Goal: Task Accomplishment & Management: Manage account settings

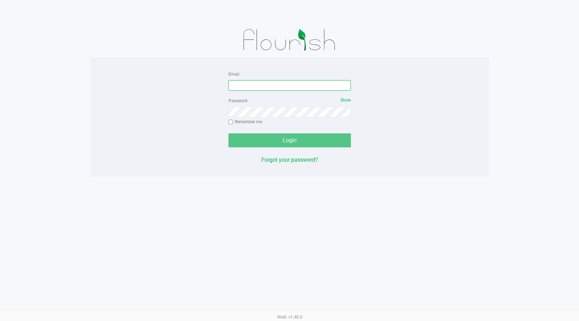
click at [263, 89] on input "Email" at bounding box center [290, 85] width 122 height 10
type input "meanderson@Liveparallel.com"
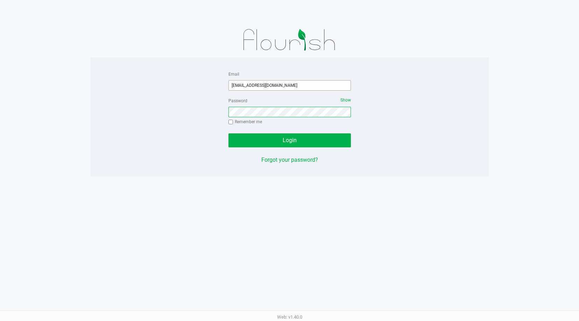
click at [229, 133] on button "Login" at bounding box center [290, 140] width 122 height 14
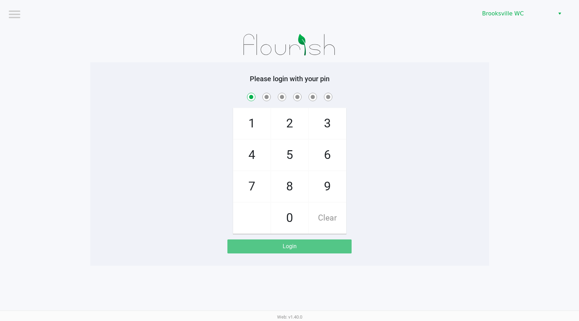
checkbox input "true"
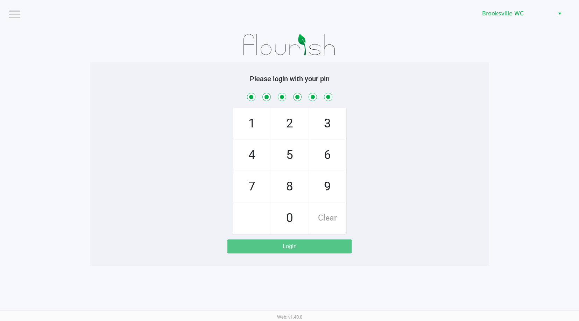
checkbox input "true"
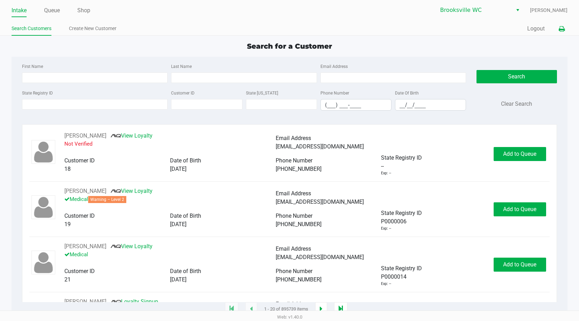
click at [563, 30] on icon at bounding box center [562, 29] width 6 height 5
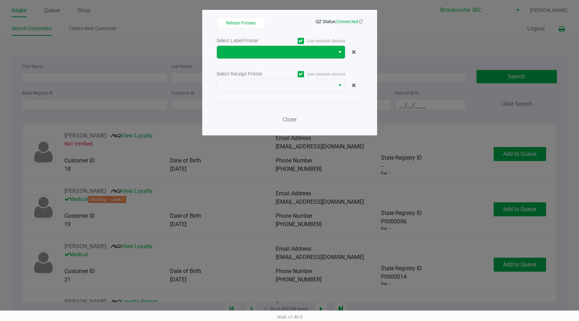
click at [339, 53] on span "Select" at bounding box center [340, 52] width 6 height 8
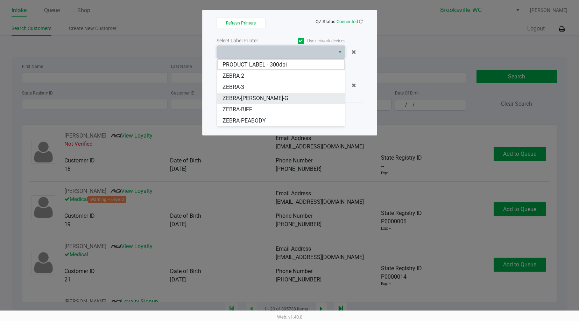
click at [264, 98] on li "ZEBRA-BECKY-G" at bounding box center [281, 98] width 128 height 11
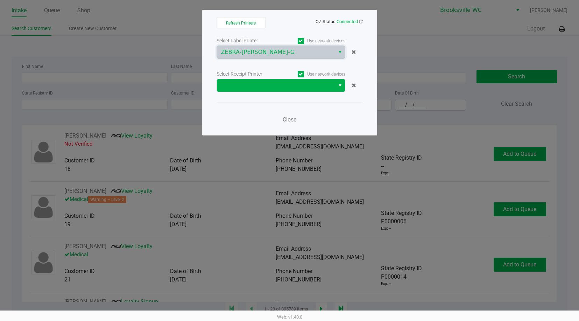
click at [337, 88] on span "Select" at bounding box center [340, 85] width 6 height 8
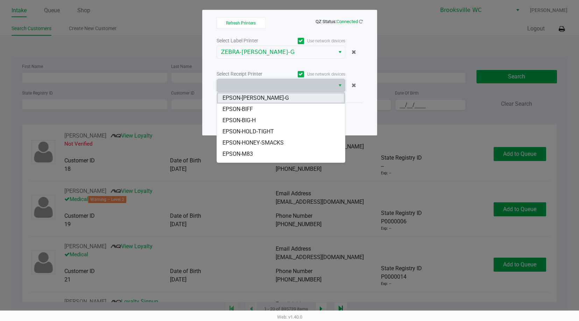
click at [257, 100] on span "EPSON-BECKY-G" at bounding box center [256, 98] width 66 height 8
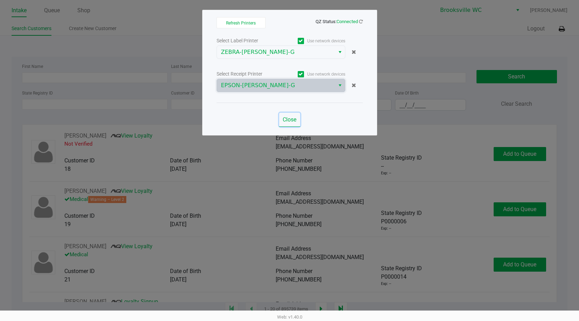
click at [291, 118] on span "Close" at bounding box center [290, 119] width 14 height 7
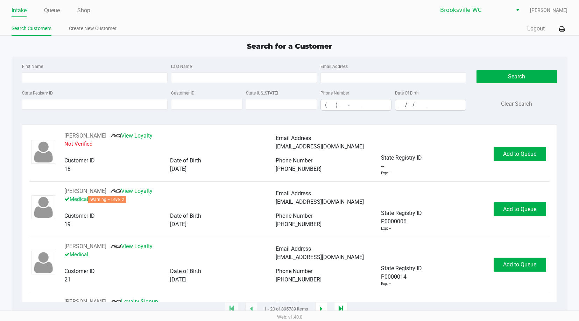
drag, startPoint x: 83, startPoint y: 9, endPoint x: 141, endPoint y: 15, distance: 57.7
click at [84, 9] on link "Shop" at bounding box center [83, 11] width 13 height 10
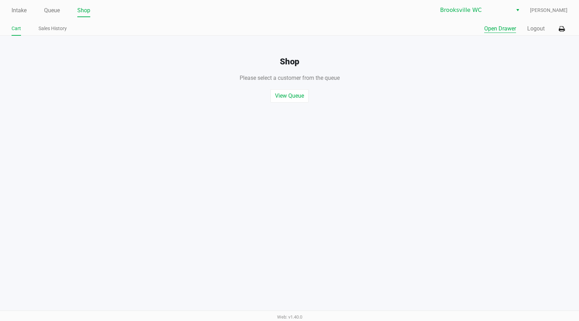
click at [496, 27] on button "Open Drawer" at bounding box center [500, 28] width 32 height 8
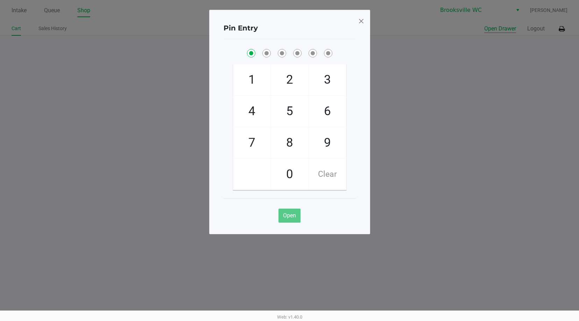
checkbox input "true"
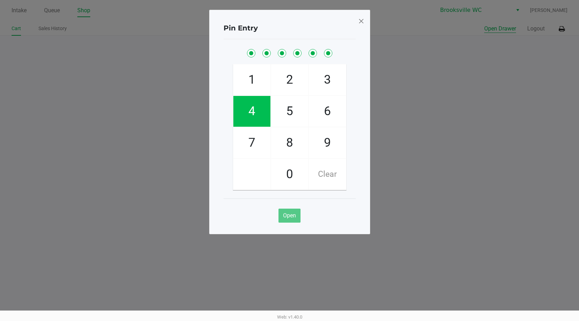
checkbox input "true"
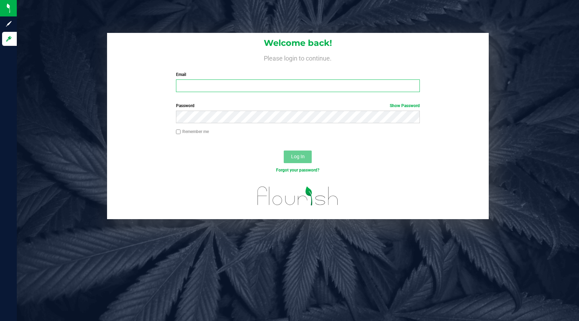
click at [202, 86] on input "Email" at bounding box center [298, 85] width 244 height 13
type input "[EMAIL_ADDRESS][DOMAIN_NAME]"
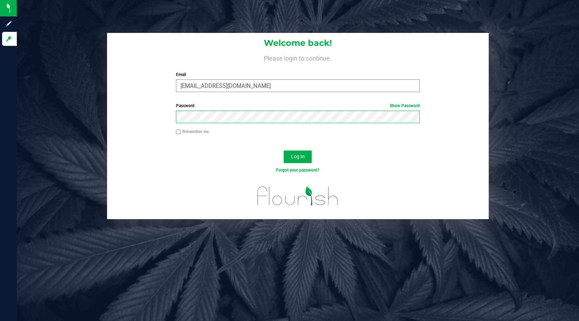
click at [284, 150] on button "Log In" at bounding box center [298, 156] width 28 height 13
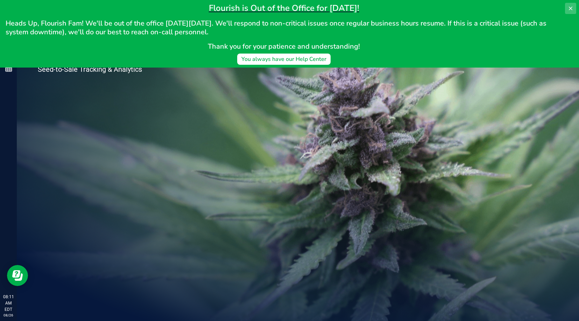
click at [572, 6] on icon at bounding box center [571, 9] width 6 height 6
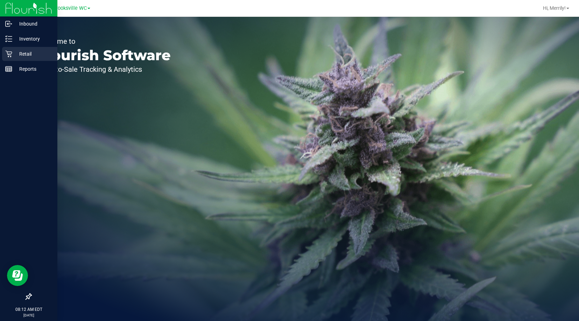
click at [13, 56] on p "Retail" at bounding box center [33, 54] width 42 height 8
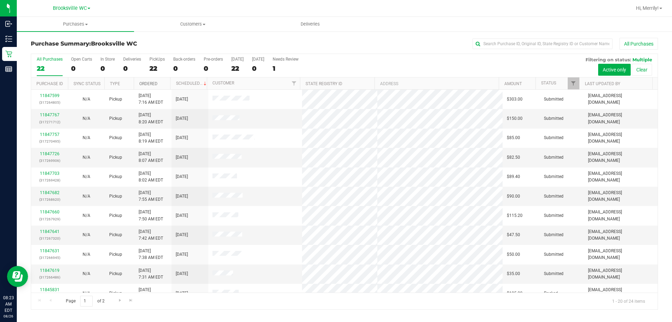
click at [148, 83] on link "Ordered" at bounding box center [148, 83] width 18 height 5
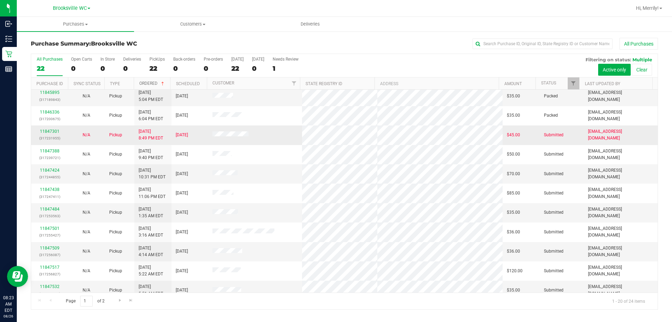
scroll to position [35, 0]
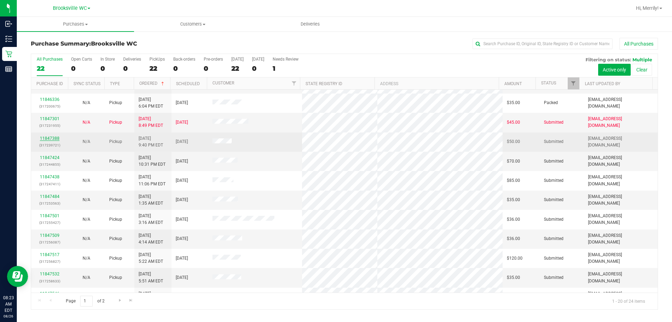
click at [52, 138] on link "11847388" at bounding box center [50, 138] width 20 height 5
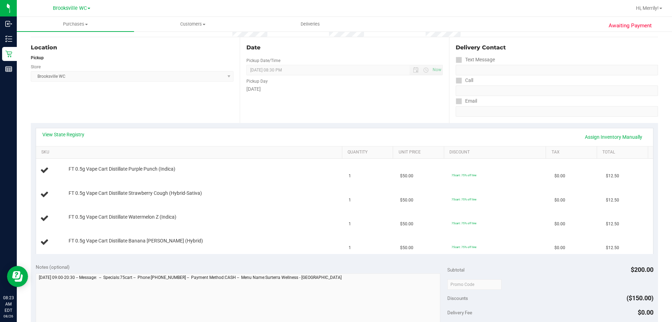
scroll to position [70, 0]
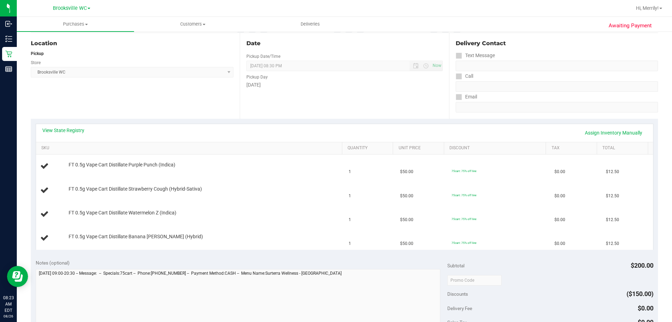
click at [66, 125] on div "View State Registry Assign Inventory Manually" at bounding box center [344, 133] width 617 height 18
click at [66, 129] on link "View State Registry" at bounding box center [63, 130] width 42 height 7
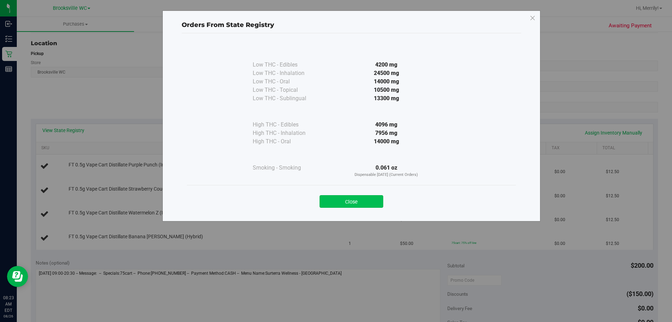
click at [358, 200] on button "Close" at bounding box center [352, 201] width 64 height 13
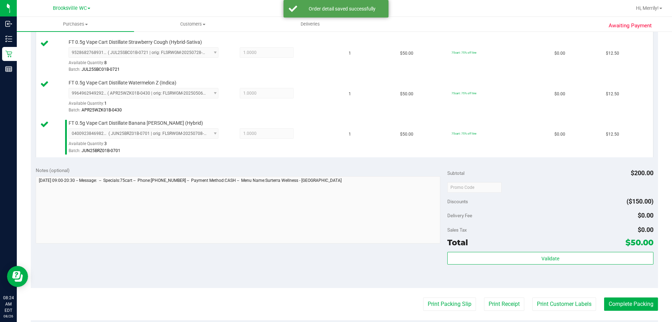
scroll to position [245, 0]
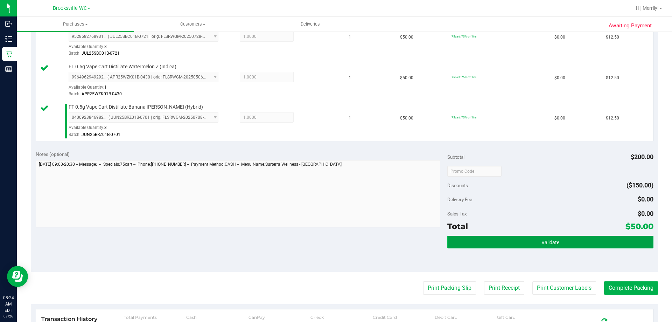
click at [522, 243] on button "Validate" at bounding box center [550, 242] width 206 height 13
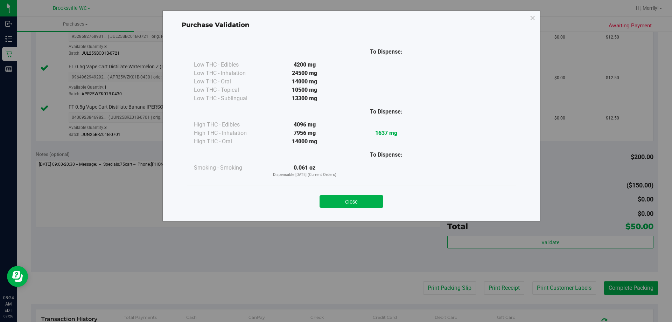
drag, startPoint x: 356, startPoint y: 204, endPoint x: 361, endPoint y: 209, distance: 6.7
click at [356, 204] on button "Close" at bounding box center [352, 201] width 64 height 13
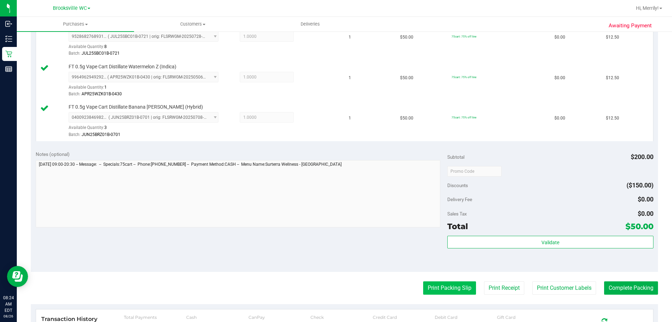
click at [434, 288] on button "Print Packing Slip" at bounding box center [449, 287] width 53 height 13
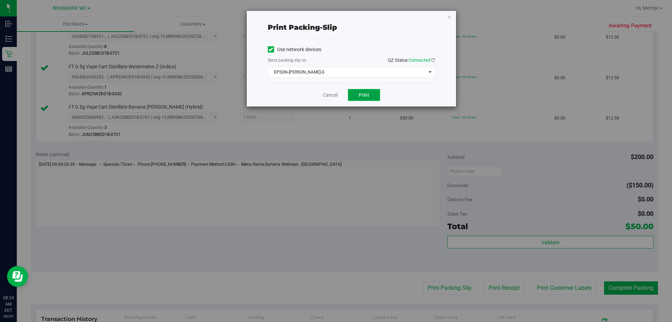
click at [367, 95] on span "Print" at bounding box center [364, 95] width 10 height 6
click at [325, 96] on link "Cancel" at bounding box center [330, 94] width 15 height 7
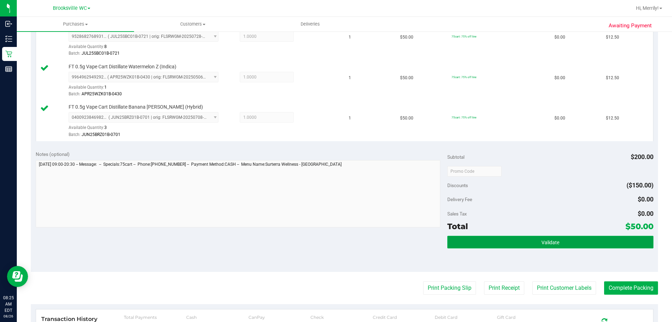
click at [506, 238] on button "Validate" at bounding box center [550, 242] width 206 height 13
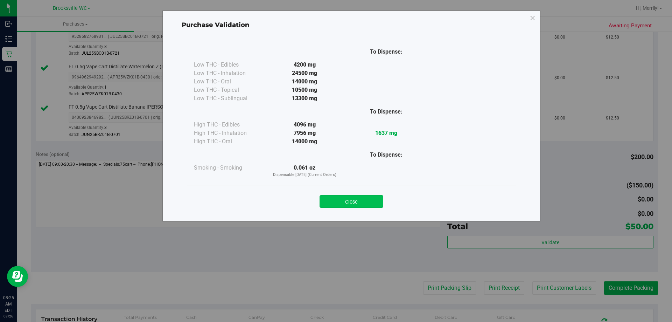
click at [361, 204] on button "Close" at bounding box center [352, 201] width 64 height 13
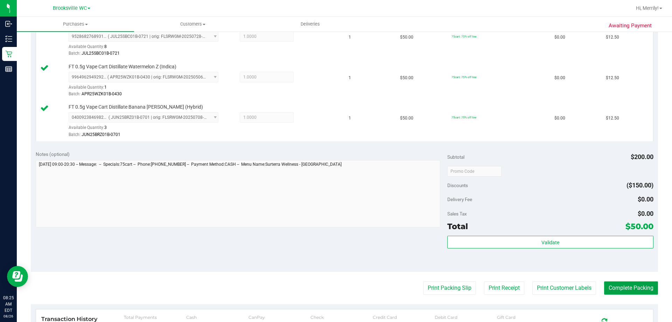
click at [579, 287] on button "Complete Packing" at bounding box center [631, 287] width 54 height 13
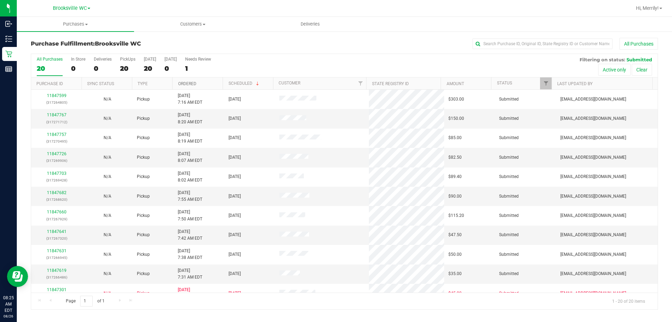
click at [183, 82] on link "Ordered" at bounding box center [187, 83] width 18 height 5
click at [52, 115] on link "11847424" at bounding box center [57, 114] width 20 height 5
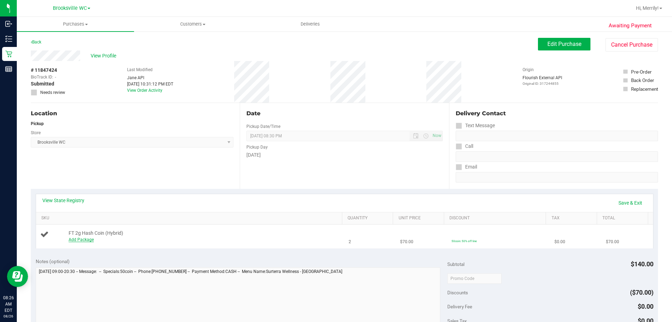
click at [84, 239] on link "Add Package" at bounding box center [81, 239] width 25 height 5
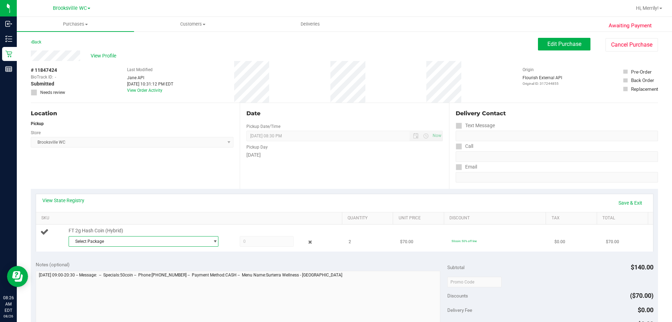
click at [89, 238] on span "Select Package" at bounding box center [139, 241] width 140 height 10
click at [90, 269] on span "1325452682131480" at bounding box center [92, 269] width 39 height 5
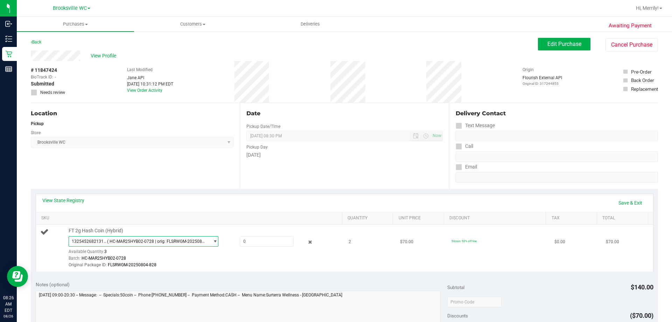
click at [124, 237] on span "1325452682131480 ( HC-MAR25HYB02-0728 | orig: FLSRWGM-20250804-828 )" at bounding box center [139, 241] width 140 height 10
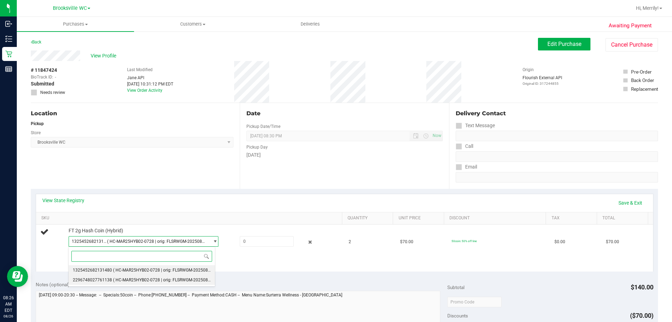
click at [131, 278] on span "( HC-MAR25HYB02-0728 | orig: FLSRWGM-20250804-763 )" at bounding box center [168, 279] width 111 height 5
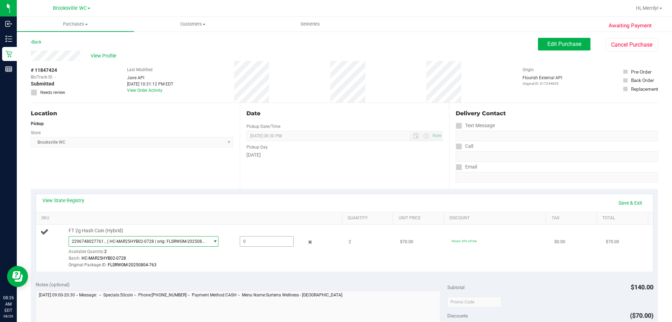
click at [258, 240] on span at bounding box center [267, 241] width 54 height 10
type input "2"
type input "2.0000"
click at [259, 269] on td "FT 2g Hash Coin (Hybrid) 2296748027761138 ( HC-MAR25HYB02-0728 | orig: FLSRWGM-…" at bounding box center [190, 247] width 309 height 47
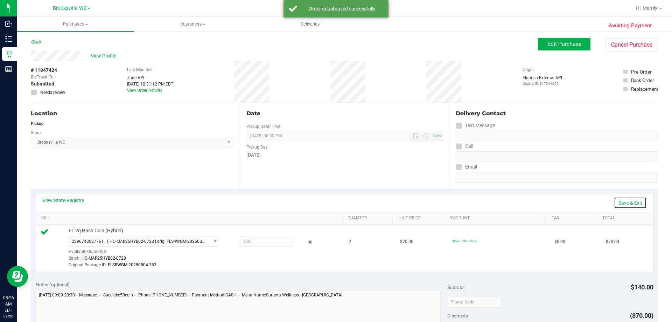
click at [579, 203] on link "Save & Exit" at bounding box center [630, 203] width 33 height 12
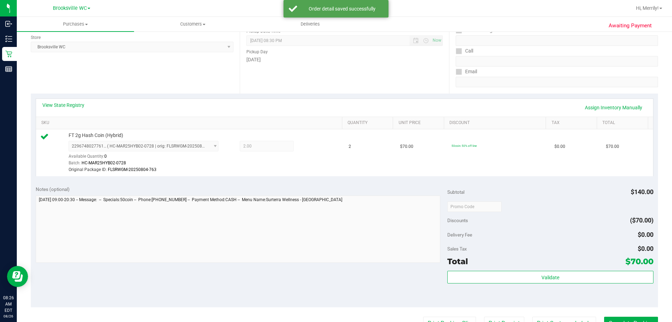
scroll to position [105, 0]
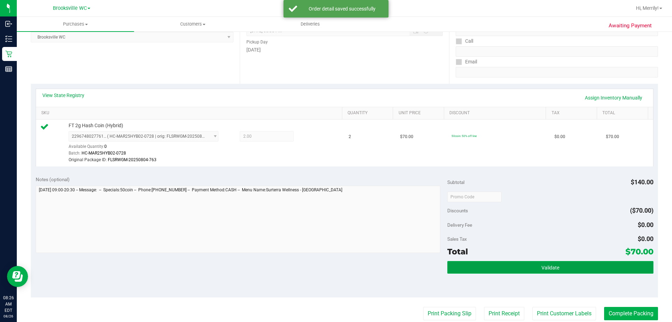
click at [549, 268] on span "Validate" at bounding box center [550, 268] width 18 height 6
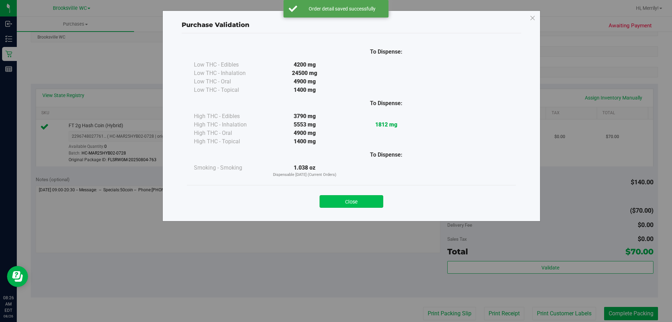
click at [349, 204] on button "Close" at bounding box center [352, 201] width 64 height 13
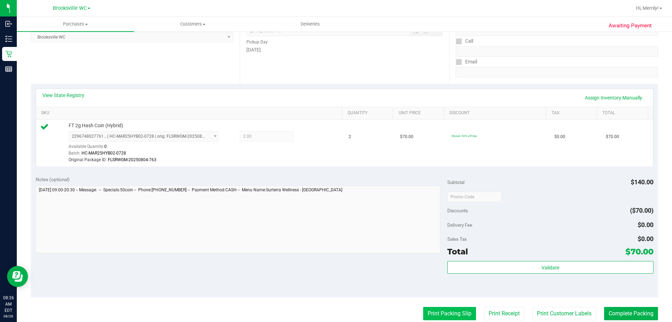
click at [452, 312] on button "Print Packing Slip" at bounding box center [449, 313] width 53 height 13
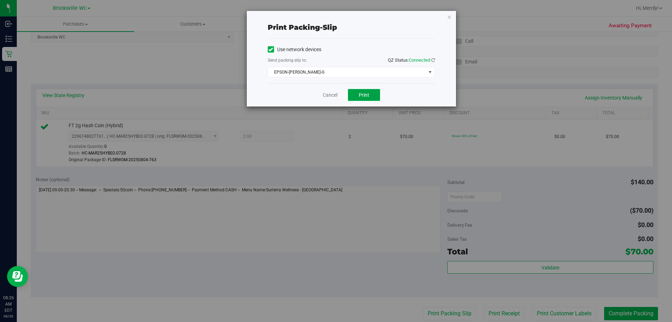
click at [364, 98] on button "Print" at bounding box center [364, 95] width 32 height 12
click at [316, 92] on div "Cancel Print" at bounding box center [351, 94] width 167 height 23
click at [323, 93] on link "Cancel" at bounding box center [330, 94] width 15 height 7
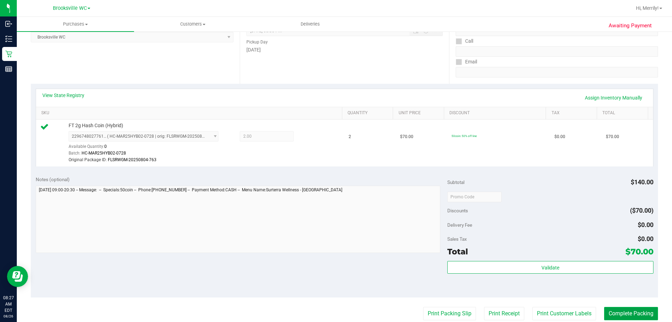
click at [579, 310] on button "Complete Packing" at bounding box center [631, 313] width 54 height 13
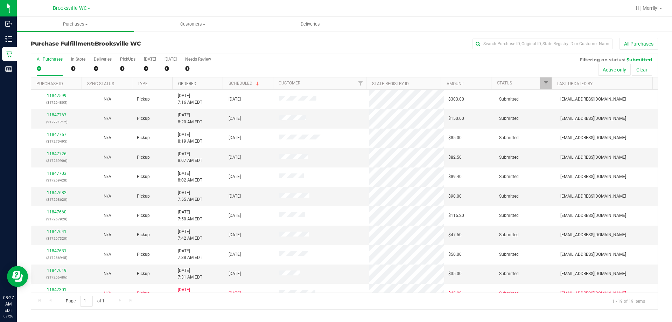
click at [186, 83] on link "Ordered" at bounding box center [187, 83] width 18 height 5
click at [54, 116] on link "11847438" at bounding box center [57, 114] width 20 height 5
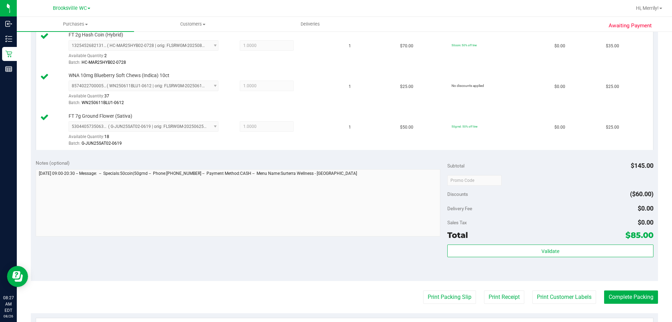
scroll to position [210, 0]
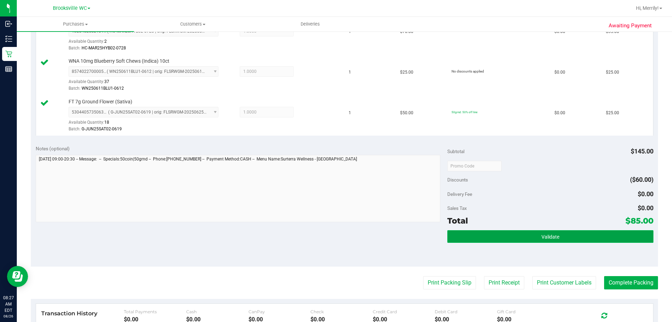
click at [505, 238] on button "Validate" at bounding box center [550, 236] width 206 height 13
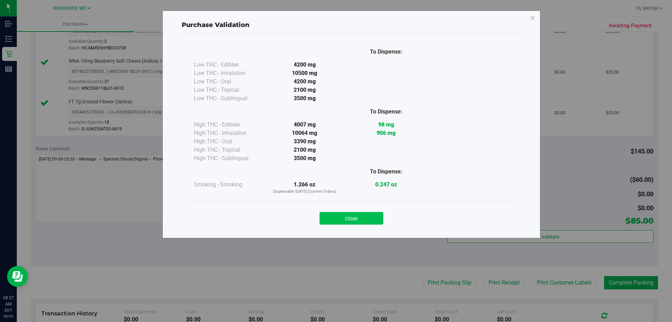
click at [364, 217] on button "Close" at bounding box center [352, 218] width 64 height 13
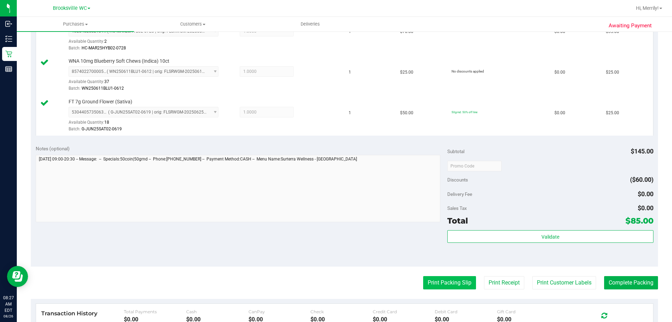
click at [438, 282] on button "Print Packing Slip" at bounding box center [449, 282] width 53 height 13
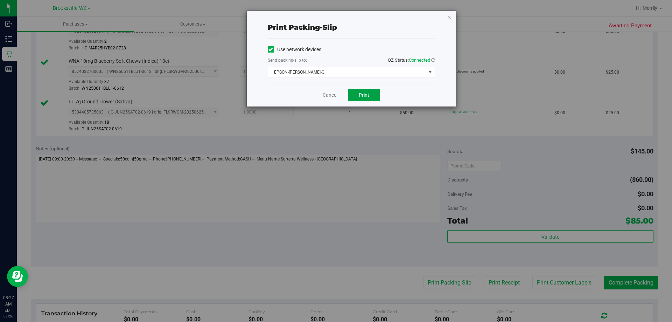
click at [365, 97] on span "Print" at bounding box center [364, 95] width 10 height 6
click at [324, 94] on link "Cancel" at bounding box center [330, 94] width 15 height 7
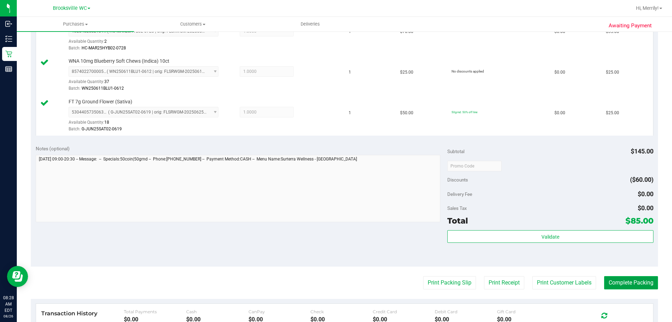
click at [579, 283] on button "Complete Packing" at bounding box center [631, 282] width 54 height 13
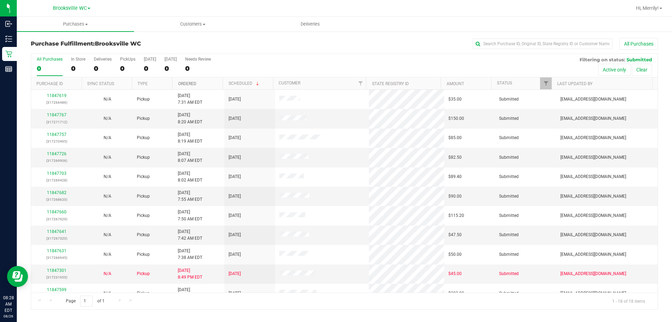
click at [181, 85] on link "Ordered" at bounding box center [187, 83] width 18 height 5
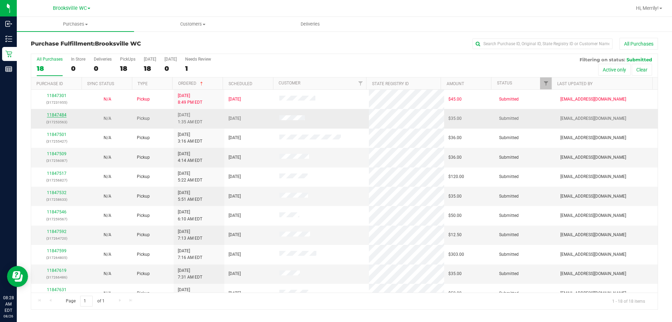
click at [53, 115] on link "11847484" at bounding box center [57, 114] width 20 height 5
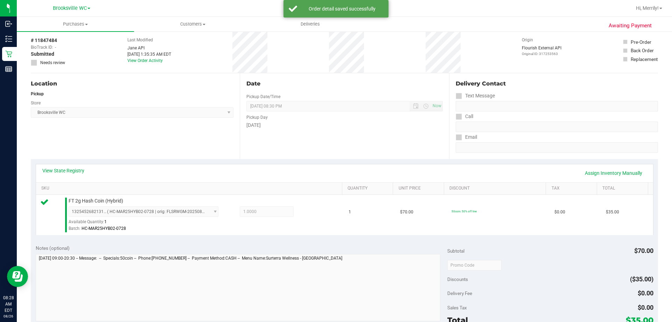
scroll to position [140, 0]
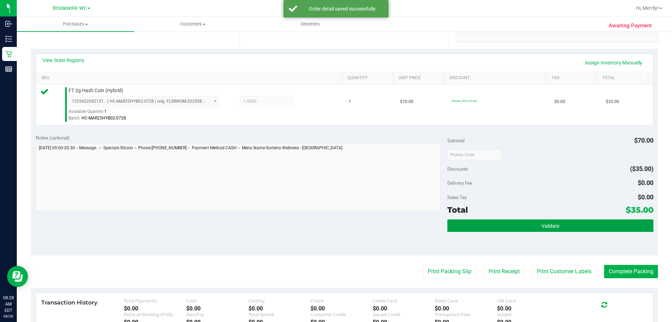
click at [510, 226] on button "Validate" at bounding box center [550, 225] width 206 height 13
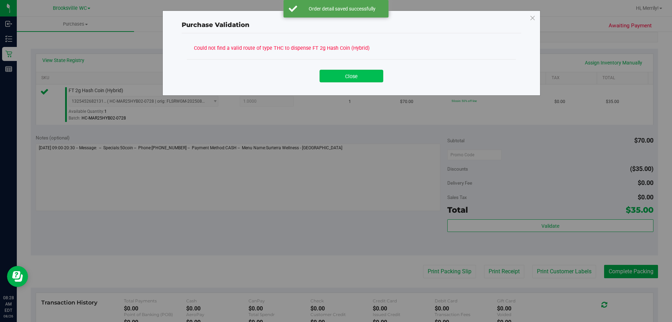
click at [360, 78] on button "Close" at bounding box center [352, 76] width 64 height 13
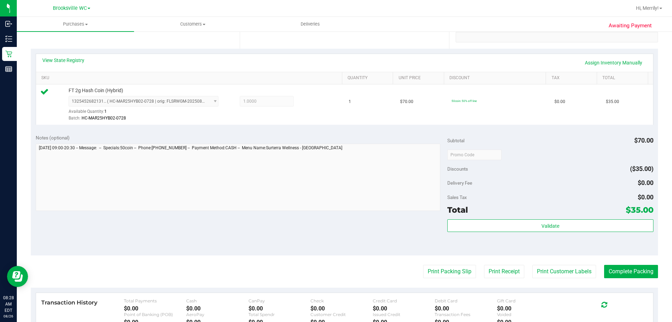
click at [66, 56] on div "View State Registry Assign Inventory Manually" at bounding box center [344, 63] width 617 height 18
click at [65, 63] on link "View State Registry" at bounding box center [63, 60] width 42 height 7
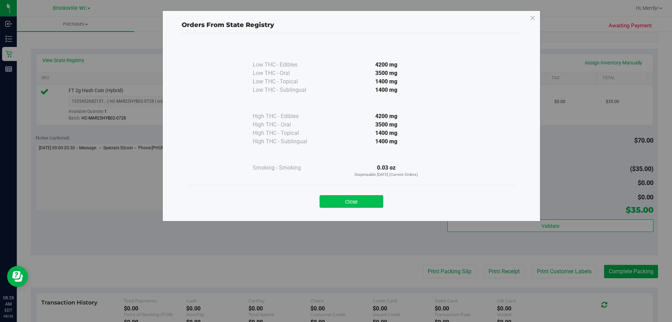
click at [354, 197] on button "Close" at bounding box center [352, 201] width 64 height 13
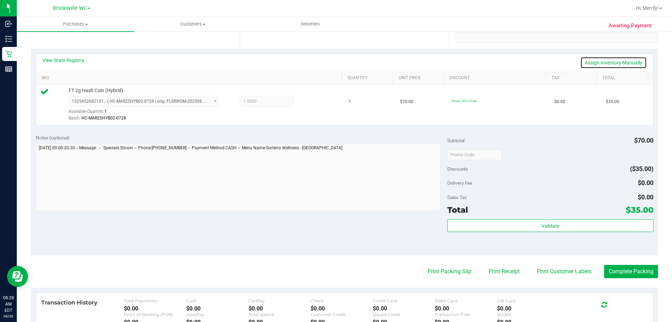
click at [579, 63] on link "Assign Inventory Manually" at bounding box center [613, 63] width 66 height 12
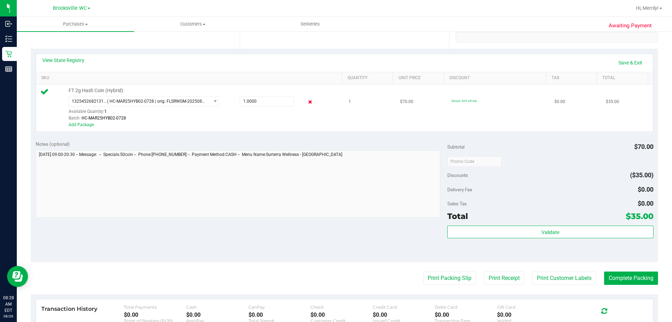
click at [307, 100] on icon at bounding box center [310, 102] width 7 height 8
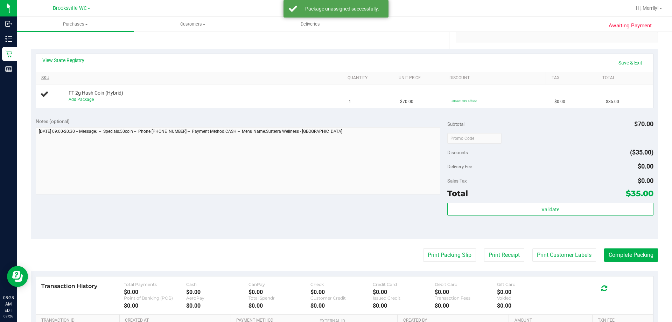
scroll to position [0, 0]
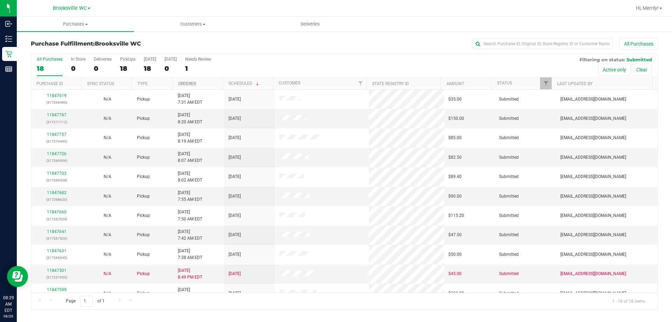
click at [192, 82] on link "Ordered" at bounding box center [187, 83] width 18 height 5
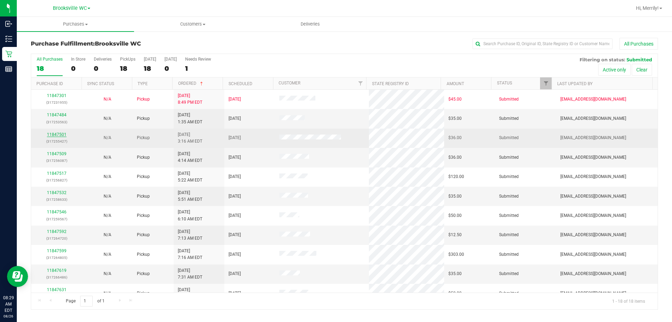
click at [57, 134] on link "11847501" at bounding box center [57, 134] width 20 height 5
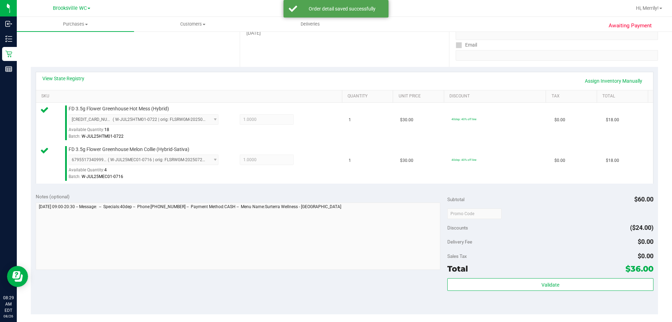
scroll to position [140, 0]
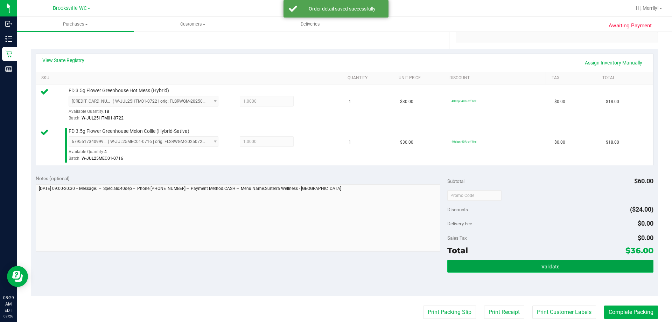
click at [503, 265] on button "Validate" at bounding box center [550, 266] width 206 height 13
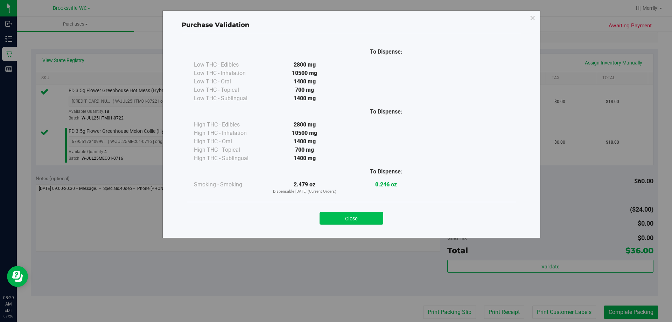
click at [352, 222] on button "Close" at bounding box center [352, 218] width 64 height 13
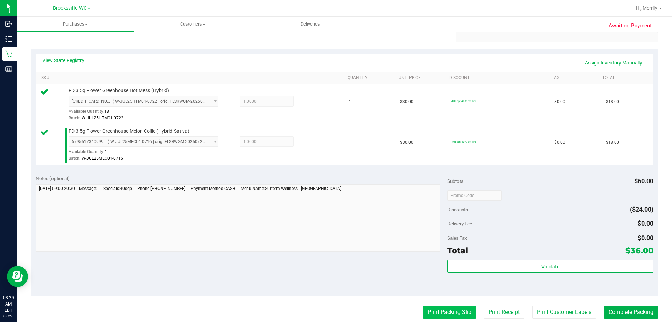
click at [452, 313] on button "Print Packing Slip" at bounding box center [449, 311] width 53 height 13
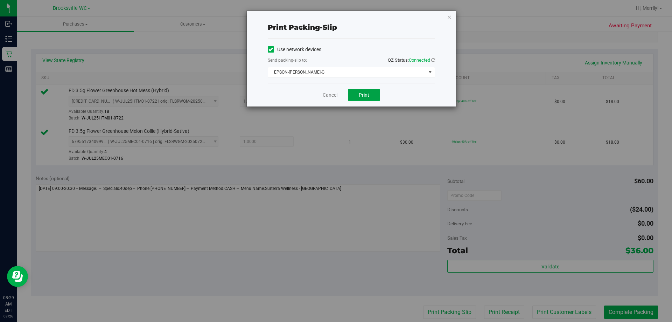
click at [367, 94] on span "Print" at bounding box center [364, 95] width 10 height 6
click at [328, 96] on link "Cancel" at bounding box center [330, 94] width 15 height 7
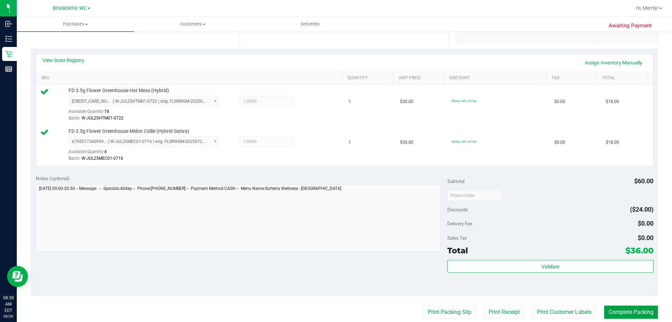
click at [579, 315] on button "Complete Packing" at bounding box center [631, 311] width 54 height 13
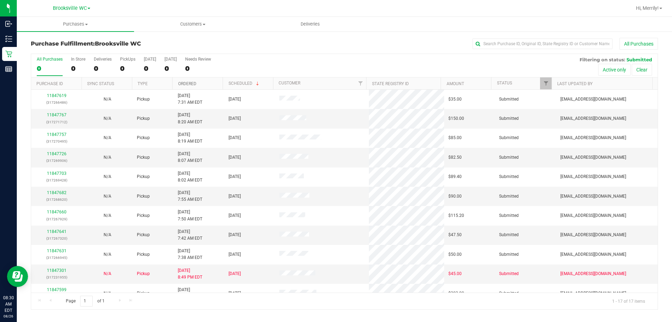
click at [186, 84] on link "Ordered" at bounding box center [187, 83] width 18 height 5
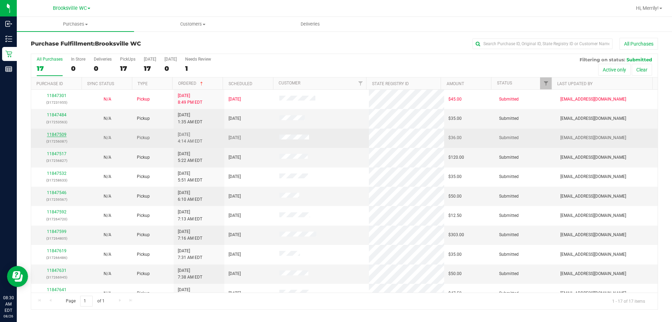
click at [61, 134] on link "11847509" at bounding box center [57, 134] width 20 height 5
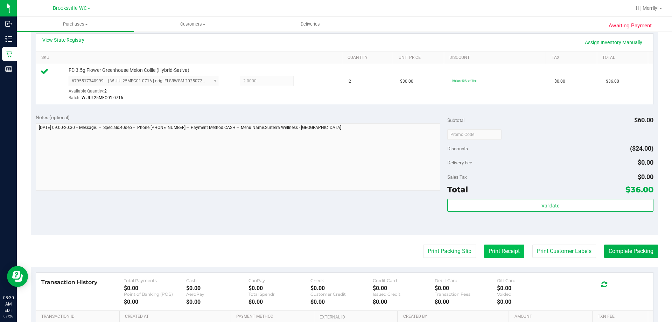
scroll to position [210, 0]
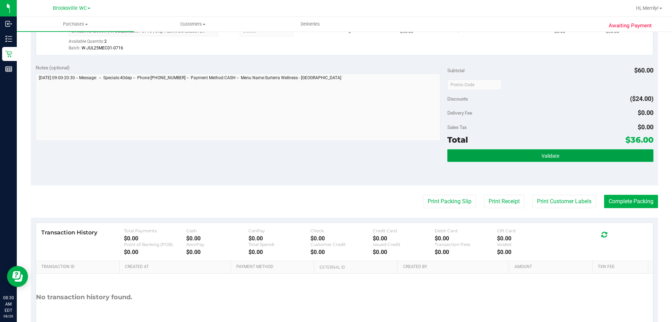
click at [530, 156] on button "Validate" at bounding box center [550, 155] width 206 height 13
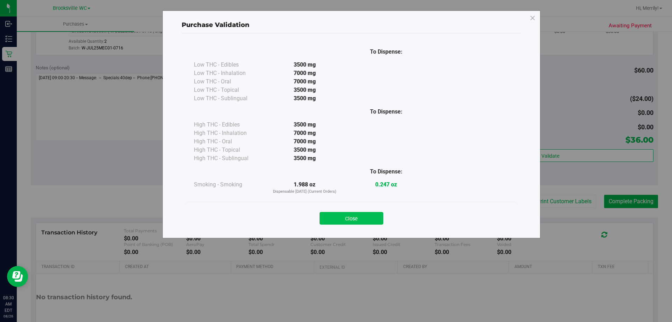
click at [357, 218] on button "Close" at bounding box center [352, 218] width 64 height 13
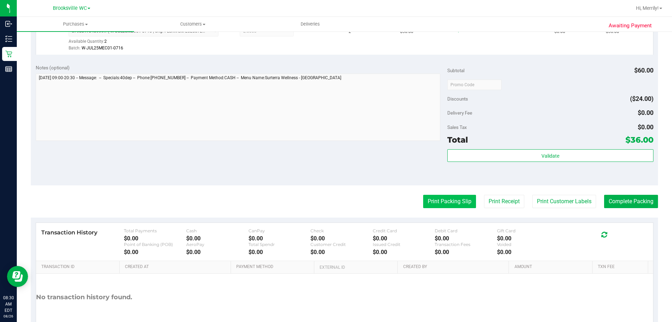
click at [434, 206] on button "Print Packing Slip" at bounding box center [449, 201] width 53 height 13
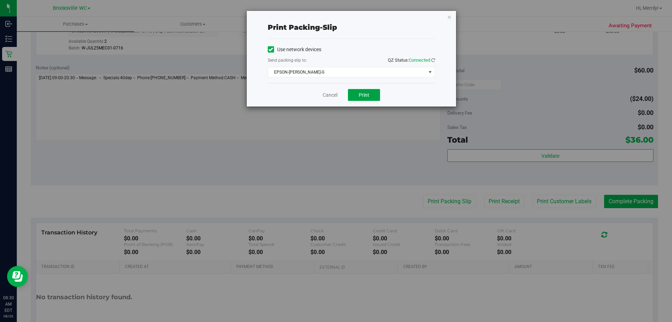
click at [372, 96] on button "Print" at bounding box center [364, 95] width 32 height 12
click at [330, 97] on link "Cancel" at bounding box center [330, 94] width 15 height 7
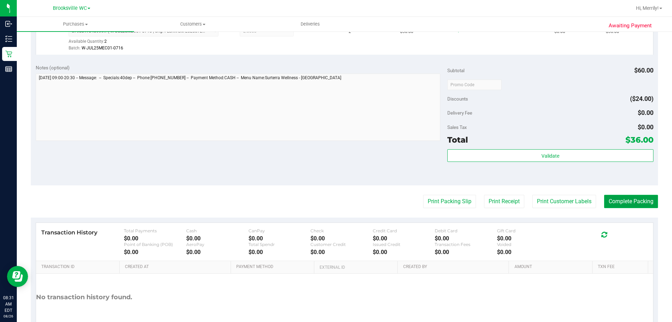
click at [579, 199] on button "Complete Packing" at bounding box center [631, 201] width 54 height 13
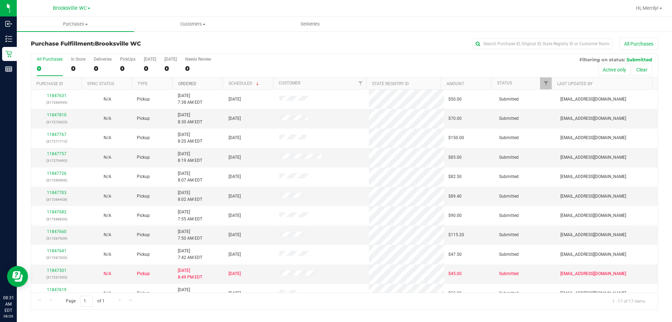
click at [186, 83] on link "Ordered" at bounding box center [187, 83] width 18 height 5
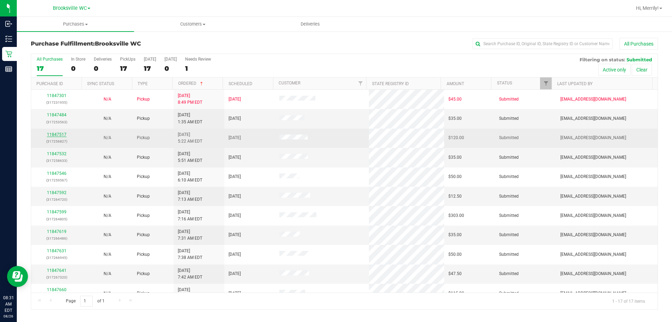
click at [55, 135] on link "11847517" at bounding box center [57, 134] width 20 height 5
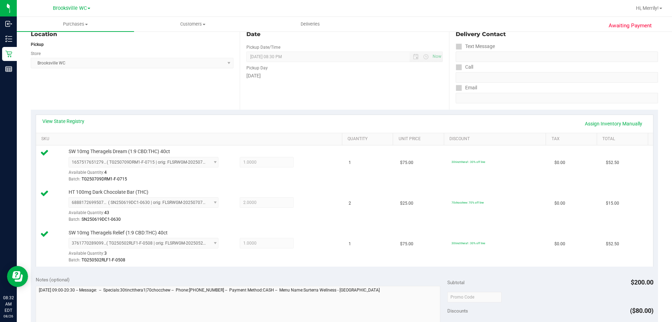
scroll to position [175, 0]
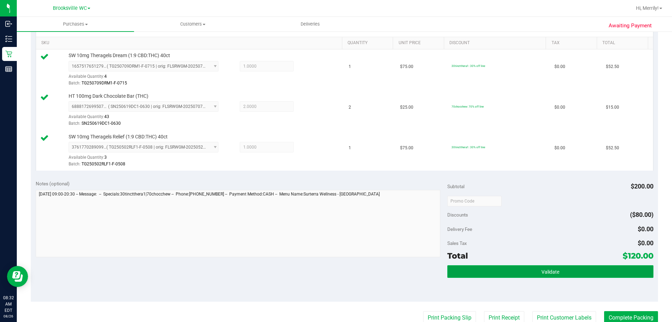
click at [500, 271] on button "Validate" at bounding box center [550, 271] width 206 height 13
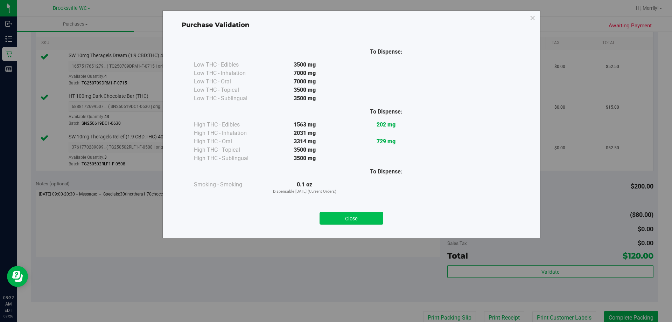
click at [355, 217] on button "Close" at bounding box center [352, 218] width 64 height 13
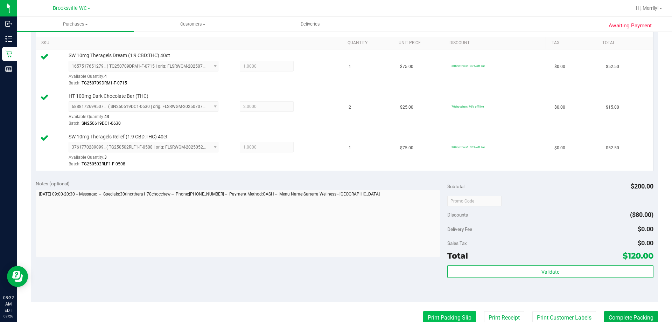
click at [430, 314] on button "Print Packing Slip" at bounding box center [449, 317] width 53 height 13
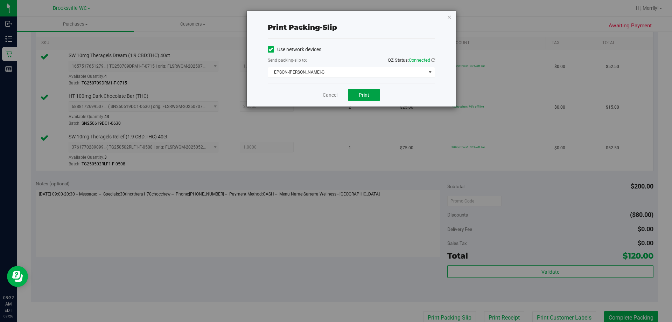
click at [357, 92] on button "Print" at bounding box center [364, 95] width 32 height 12
click at [327, 94] on link "Cancel" at bounding box center [330, 94] width 15 height 7
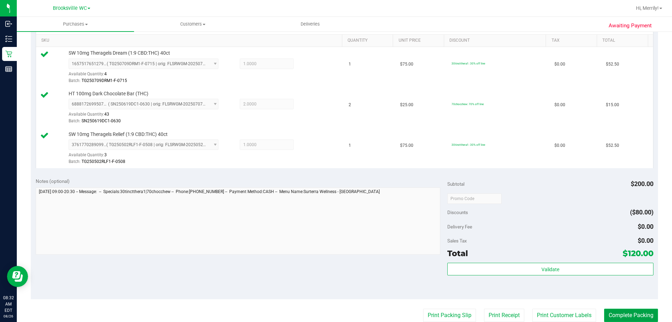
click at [579, 313] on button "Complete Packing" at bounding box center [631, 314] width 54 height 13
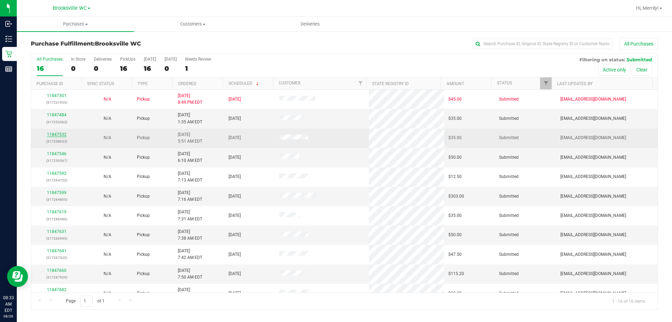
click at [54, 136] on link "11847532" at bounding box center [57, 134] width 20 height 5
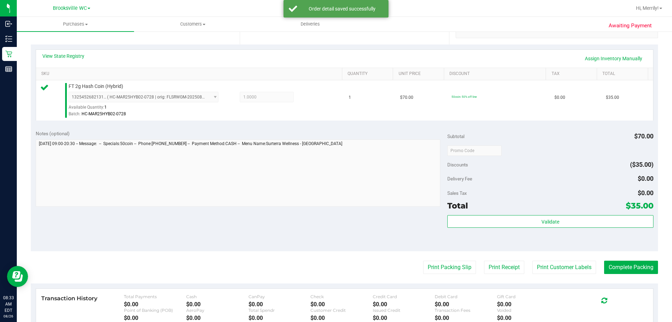
scroll to position [175, 0]
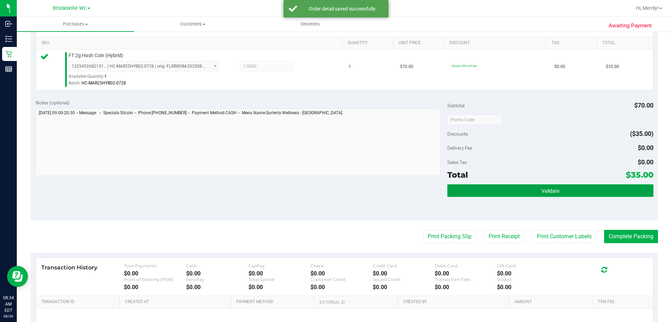
click at [519, 191] on button "Validate" at bounding box center [550, 190] width 206 height 13
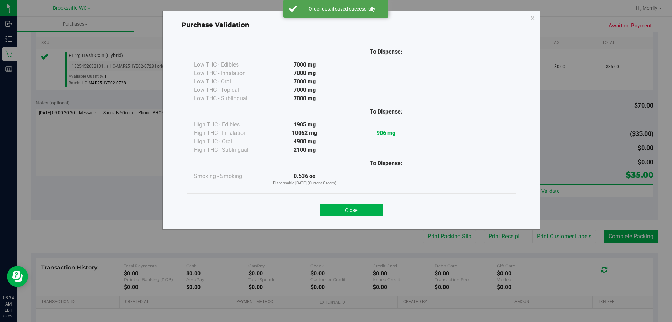
click at [343, 208] on button "Close" at bounding box center [352, 209] width 64 height 13
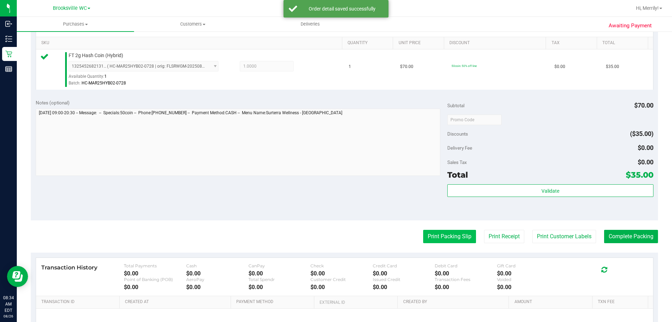
click at [450, 239] on button "Print Packing Slip" at bounding box center [449, 236] width 53 height 13
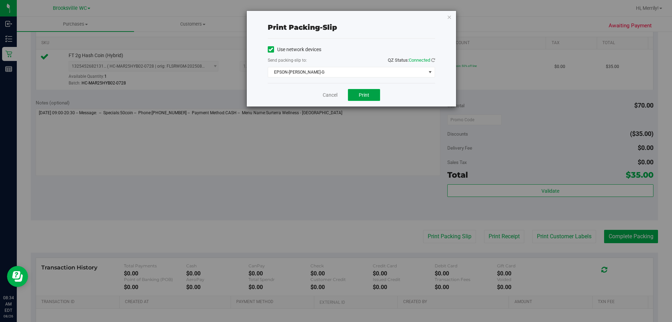
click at [356, 95] on button "Print" at bounding box center [364, 95] width 32 height 12
click at [330, 95] on link "Cancel" at bounding box center [330, 94] width 15 height 7
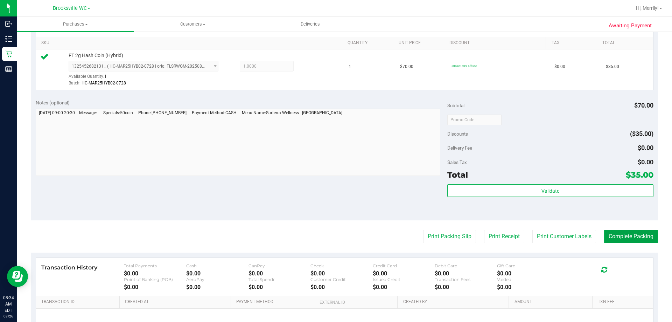
click at [579, 236] on button "Complete Packing" at bounding box center [631, 236] width 54 height 13
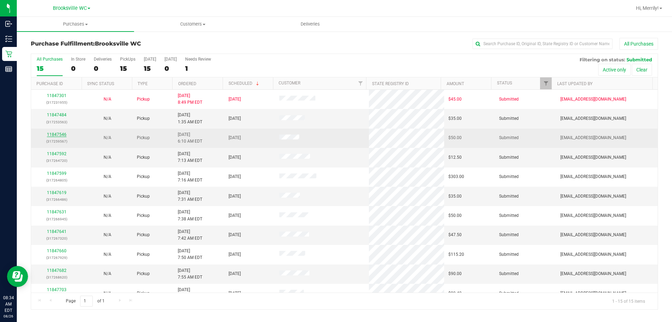
click at [55, 135] on link "11847546" at bounding box center [57, 134] width 20 height 5
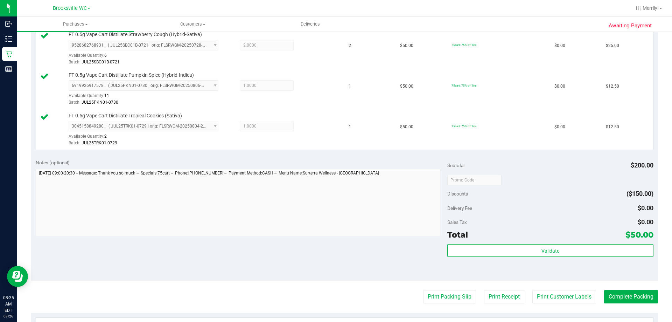
scroll to position [210, 0]
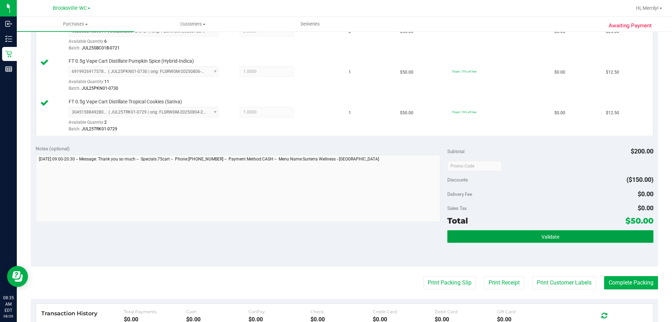
click at [530, 238] on button "Validate" at bounding box center [550, 236] width 206 height 13
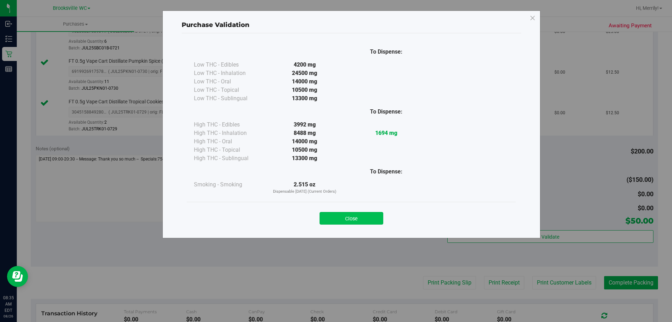
click at [346, 217] on button "Close" at bounding box center [352, 218] width 64 height 13
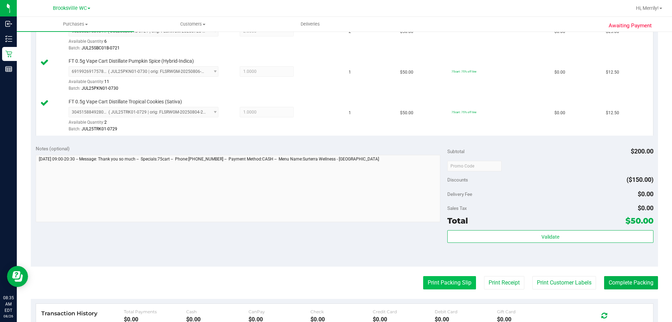
click at [445, 283] on button "Print Packing Slip" at bounding box center [449, 282] width 53 height 13
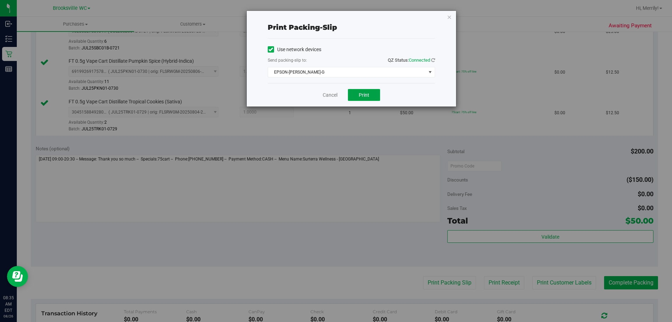
click at [364, 97] on span "Print" at bounding box center [364, 95] width 10 height 6
click at [329, 97] on link "Cancel" at bounding box center [330, 94] width 15 height 7
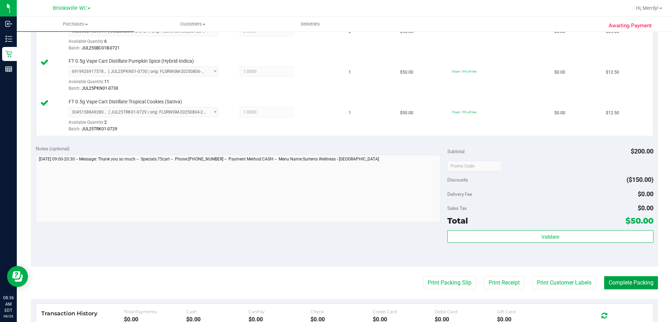
click at [579, 282] on button "Complete Packing" at bounding box center [631, 282] width 54 height 13
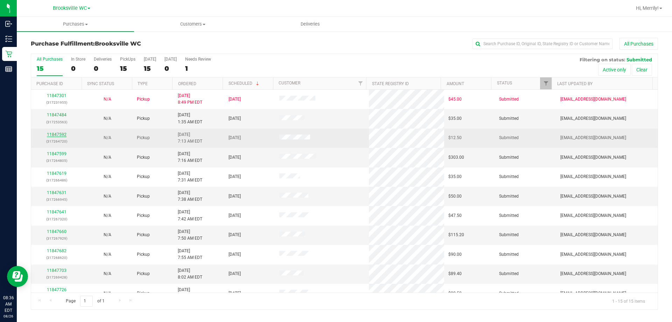
click at [57, 134] on link "11847592" at bounding box center [57, 134] width 20 height 5
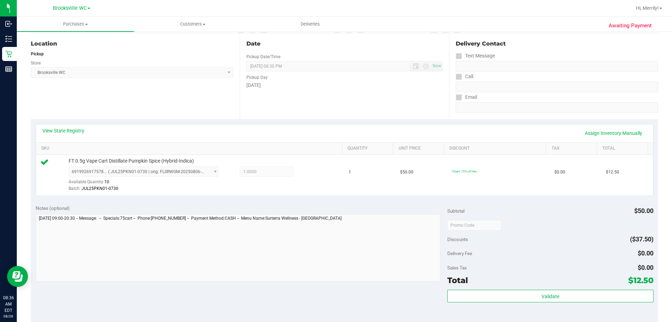
scroll to position [140, 0]
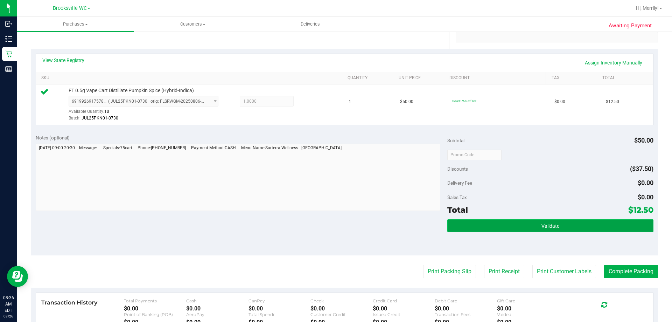
click at [547, 223] on span "Validate" at bounding box center [550, 226] width 18 height 6
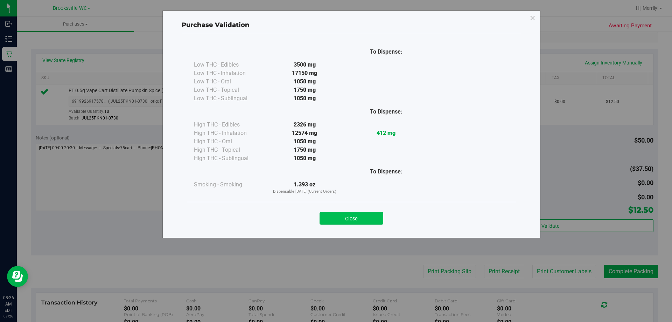
click at [352, 215] on button "Close" at bounding box center [352, 218] width 64 height 13
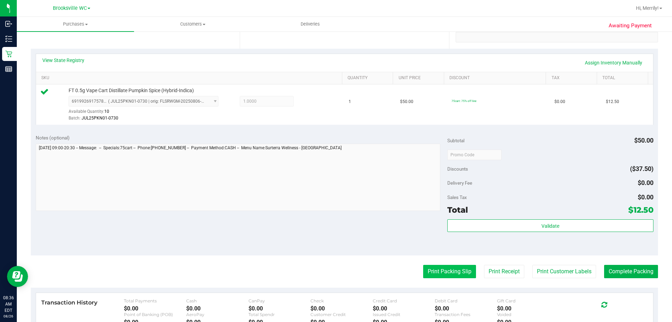
click at [436, 271] on button "Print Packing Slip" at bounding box center [449, 271] width 53 height 13
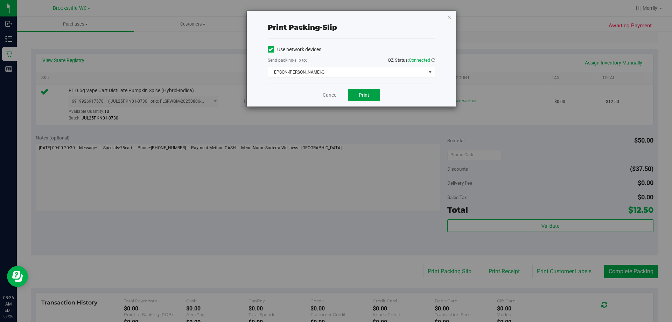
click at [359, 93] on span "Print" at bounding box center [364, 95] width 10 height 6
click at [330, 100] on div "Cancel Print" at bounding box center [351, 94] width 167 height 23
click at [330, 95] on link "Cancel" at bounding box center [330, 94] width 15 height 7
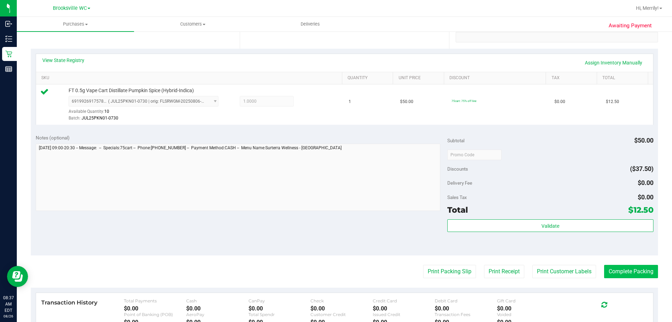
drag, startPoint x: 629, startPoint y: 264, endPoint x: 628, endPoint y: 268, distance: 3.9
click at [579, 265] on purchase-details "Back Edit Purchase Cancel Purchase View Profile # 11847592 BioTrack ID: - Submi…" at bounding box center [344, 158] width 627 height 520
click at [579, 268] on button "Complete Packing" at bounding box center [631, 271] width 54 height 13
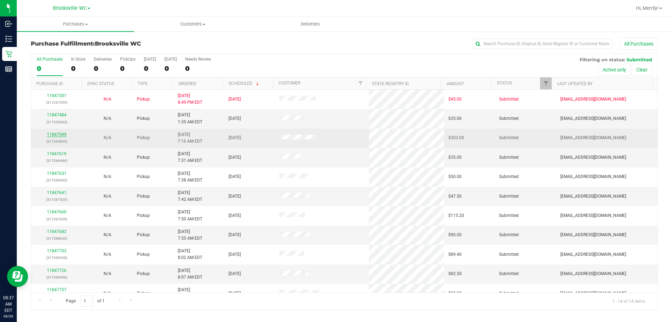
click at [60, 135] on link "11847599" at bounding box center [57, 134] width 20 height 5
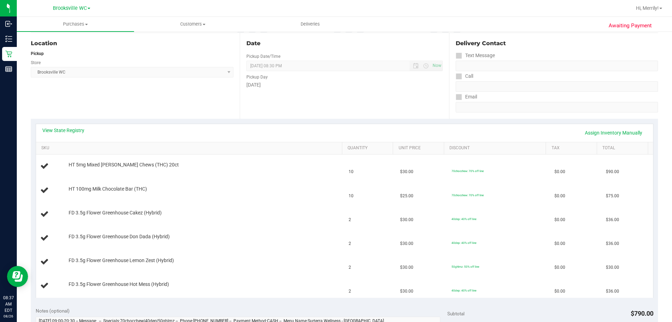
scroll to position [105, 0]
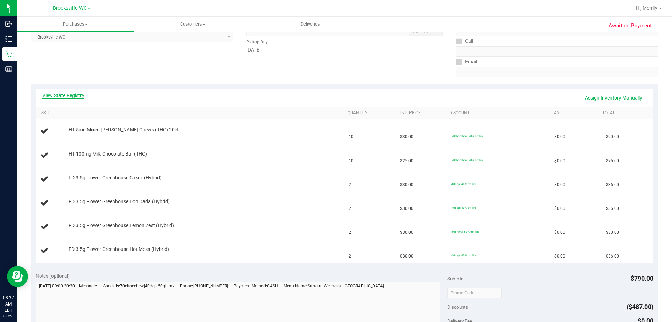
click at [65, 94] on link "View State Registry" at bounding box center [63, 95] width 42 height 7
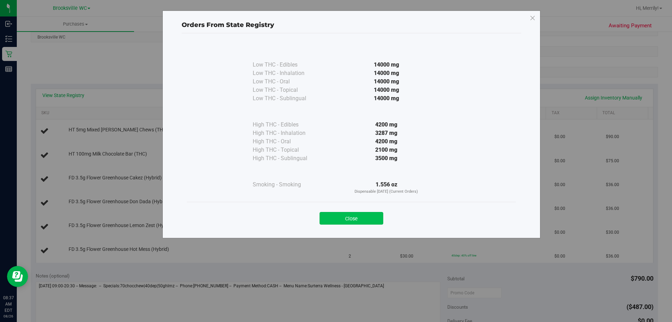
click at [350, 215] on button "Close" at bounding box center [352, 218] width 64 height 13
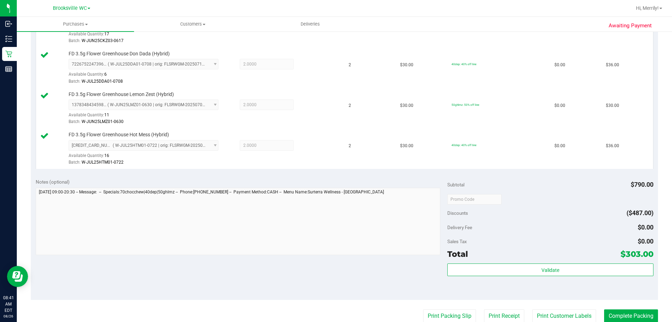
scroll to position [315, 0]
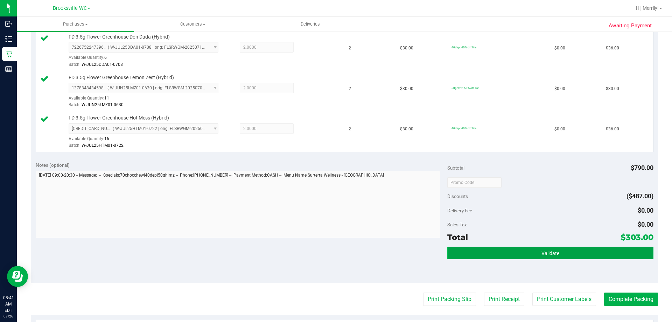
click at [521, 252] on button "Validate" at bounding box center [550, 252] width 206 height 13
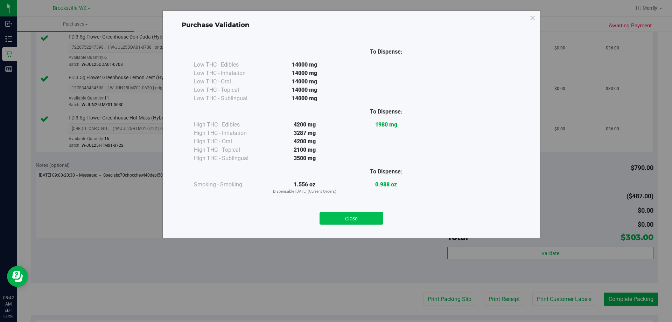
click at [365, 216] on button "Close" at bounding box center [352, 218] width 64 height 13
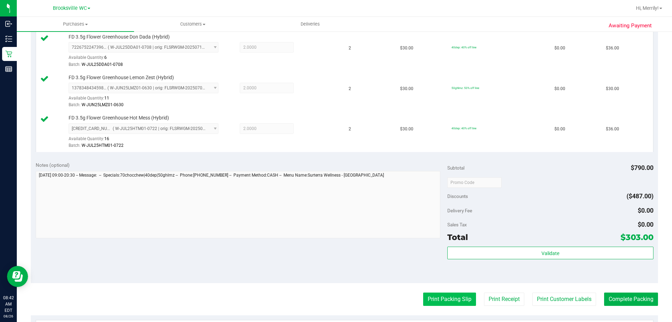
click at [440, 298] on button "Print Packing Slip" at bounding box center [449, 298] width 53 height 13
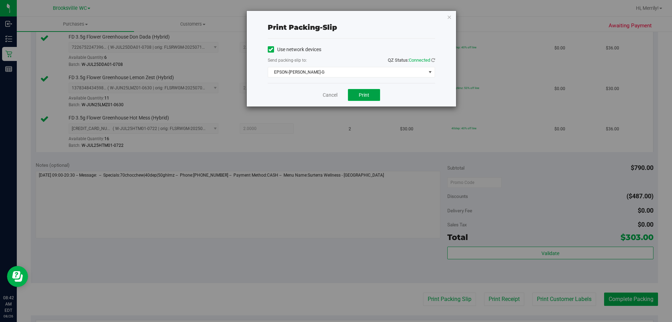
click at [356, 93] on button "Print" at bounding box center [364, 95] width 32 height 12
click at [366, 93] on span "Print" at bounding box center [364, 95] width 10 height 6
click at [323, 93] on link "Cancel" at bounding box center [330, 94] width 15 height 7
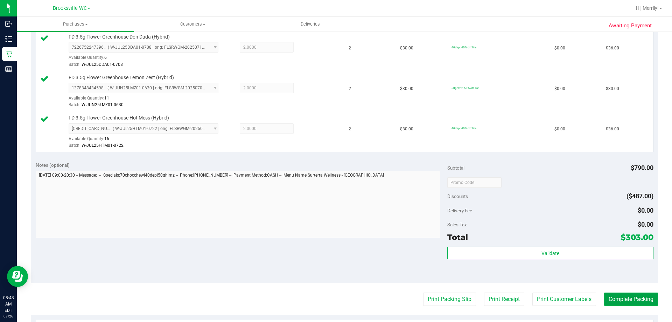
click at [579, 301] on button "Complete Packing" at bounding box center [631, 298] width 54 height 13
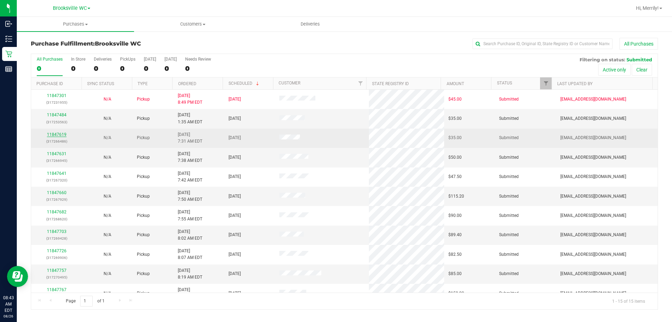
click at [52, 134] on link "11847619" at bounding box center [57, 134] width 20 height 5
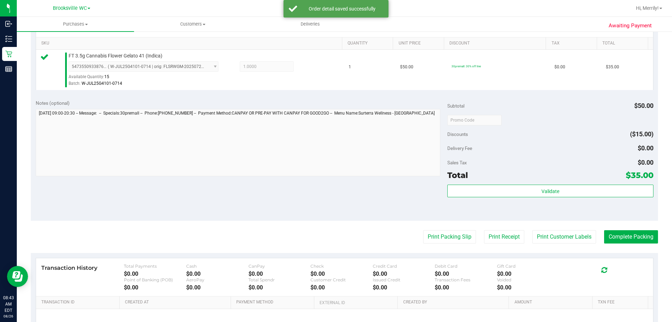
scroll to position [175, 0]
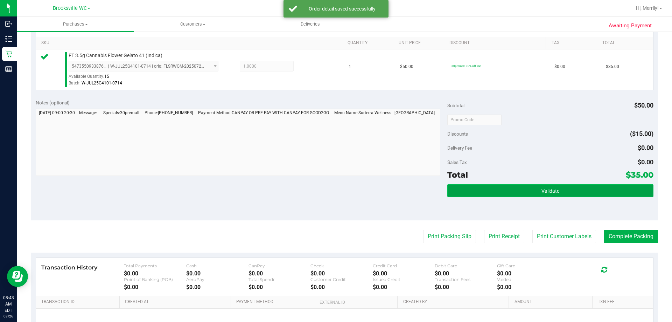
click at [521, 190] on button "Validate" at bounding box center [550, 190] width 206 height 13
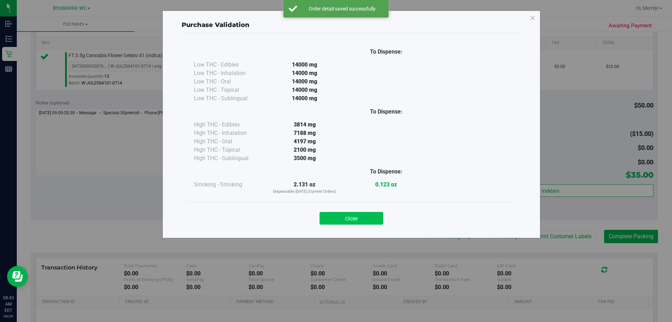
click at [363, 217] on button "Close" at bounding box center [352, 218] width 64 height 13
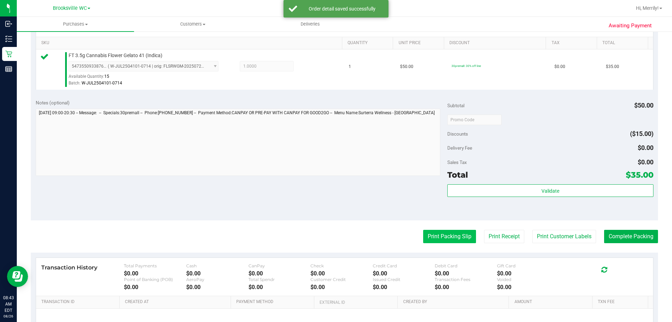
click at [439, 237] on button "Print Packing Slip" at bounding box center [449, 236] width 53 height 13
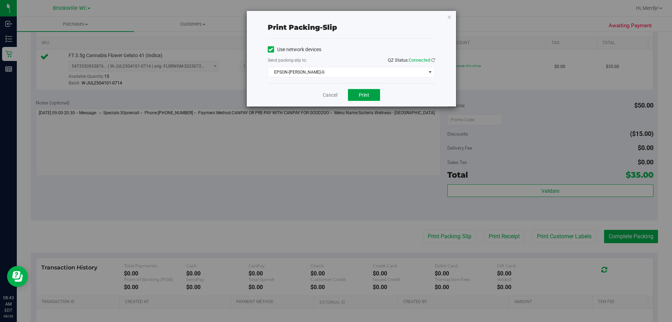
click at [364, 93] on span "Print" at bounding box center [364, 95] width 10 height 6
click at [329, 96] on link "Cancel" at bounding box center [330, 94] width 15 height 7
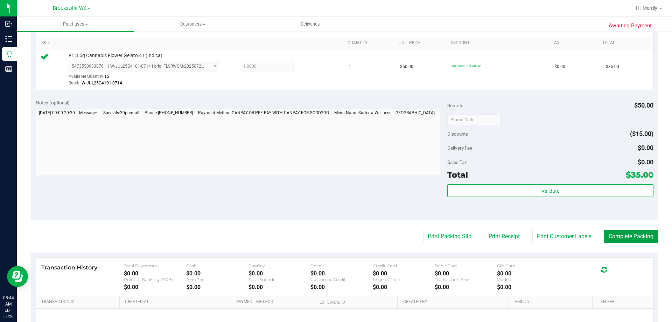
click at [579, 235] on button "Complete Packing" at bounding box center [631, 236] width 54 height 13
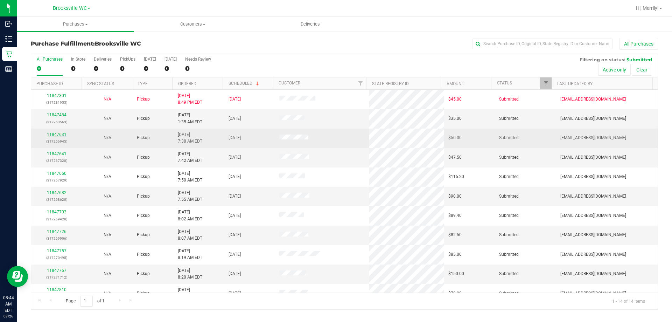
click at [58, 134] on link "11847631" at bounding box center [57, 134] width 20 height 5
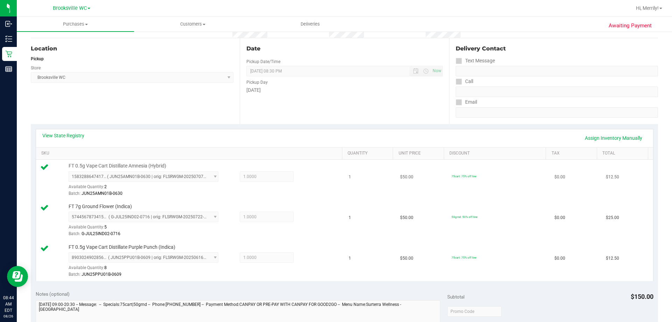
scroll to position [175, 0]
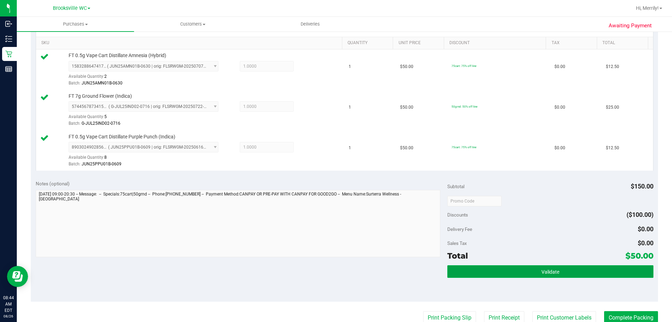
click at [537, 267] on button "Validate" at bounding box center [550, 271] width 206 height 13
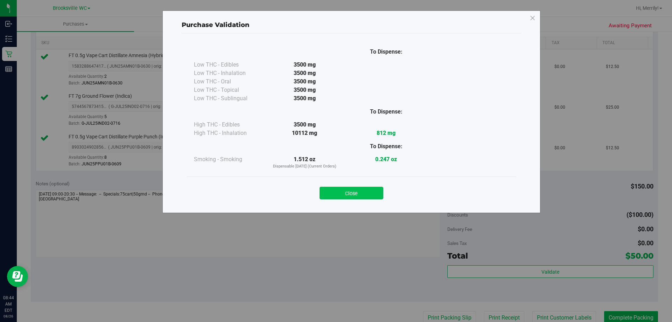
click at [357, 192] on button "Close" at bounding box center [352, 193] width 64 height 13
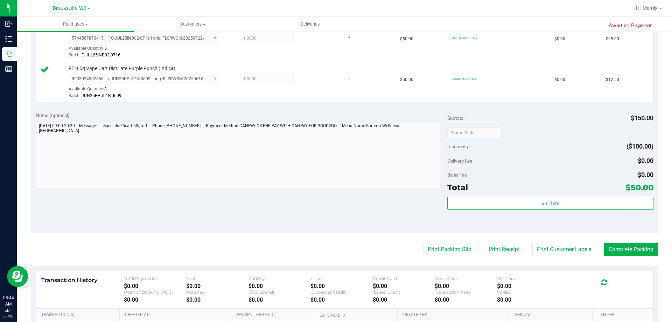
scroll to position [245, 0]
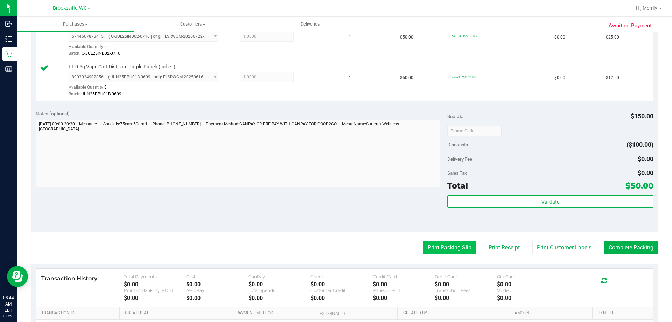
click at [440, 248] on button "Print Packing Slip" at bounding box center [449, 247] width 53 height 13
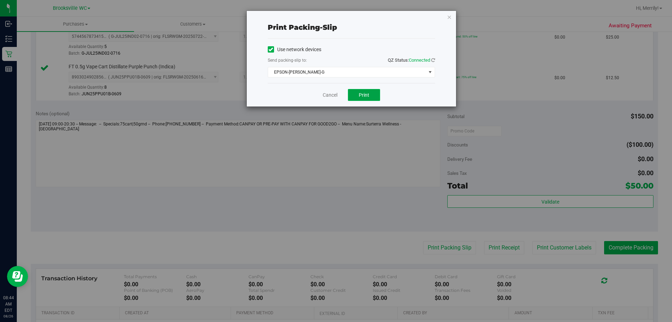
click at [363, 92] on span "Print" at bounding box center [364, 95] width 10 height 6
click at [331, 92] on link "Cancel" at bounding box center [330, 94] width 15 height 7
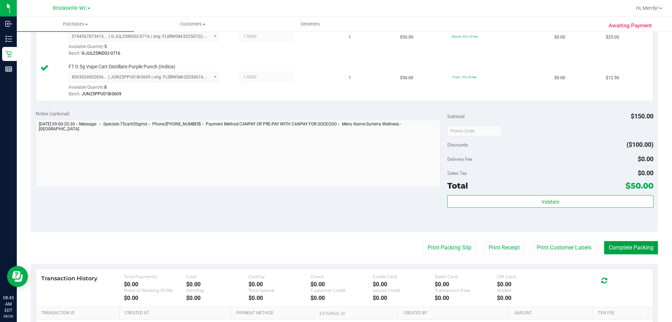
click at [579, 245] on button "Complete Packing" at bounding box center [631, 247] width 54 height 13
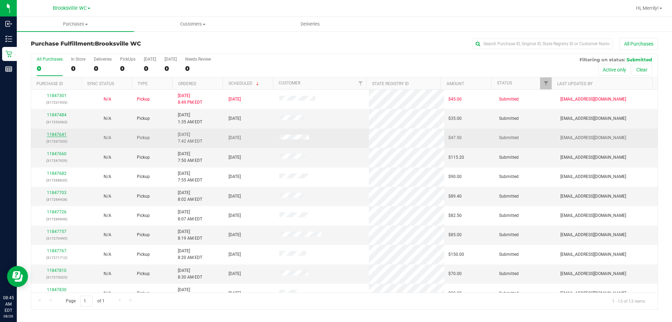
click at [58, 135] on link "11847641" at bounding box center [57, 134] width 20 height 5
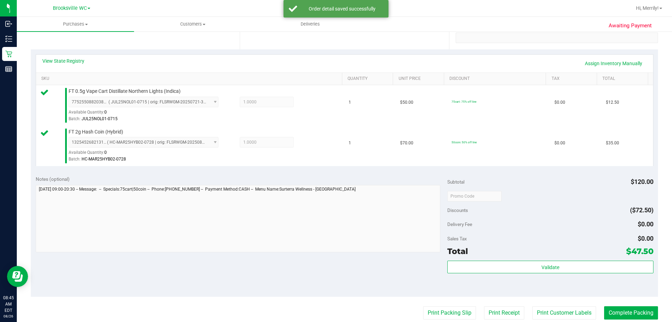
scroll to position [140, 0]
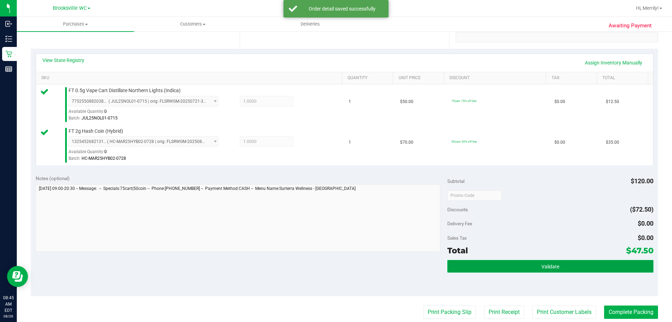
click at [516, 265] on button "Validate" at bounding box center [550, 266] width 206 height 13
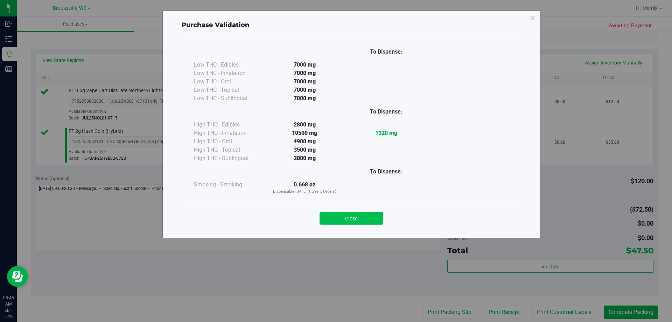
click at [346, 219] on button "Close" at bounding box center [352, 218] width 64 height 13
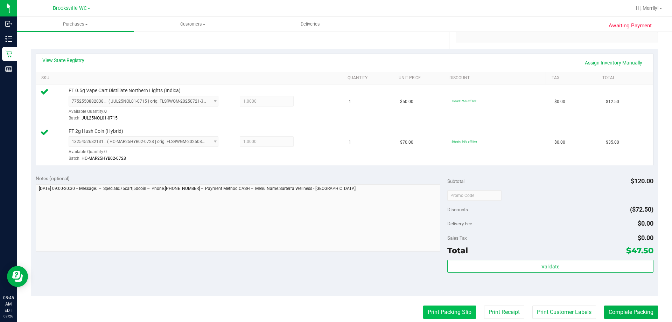
click at [442, 308] on button "Print Packing Slip" at bounding box center [449, 311] width 53 height 13
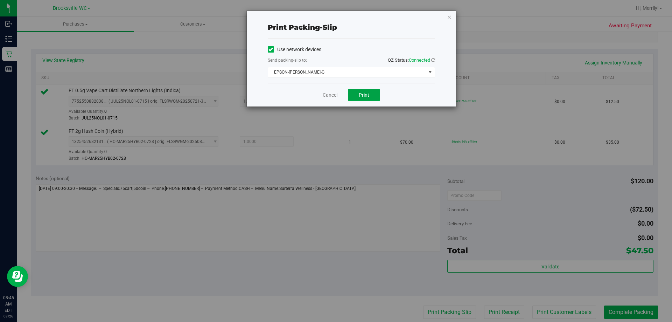
click at [367, 94] on span "Print" at bounding box center [364, 95] width 10 height 6
click at [331, 93] on link "Cancel" at bounding box center [330, 94] width 15 height 7
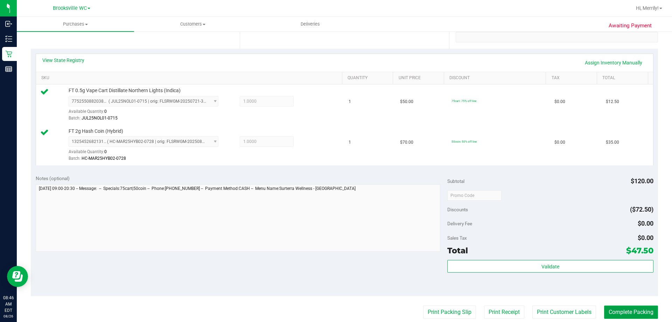
click at [579, 310] on button "Complete Packing" at bounding box center [631, 311] width 54 height 13
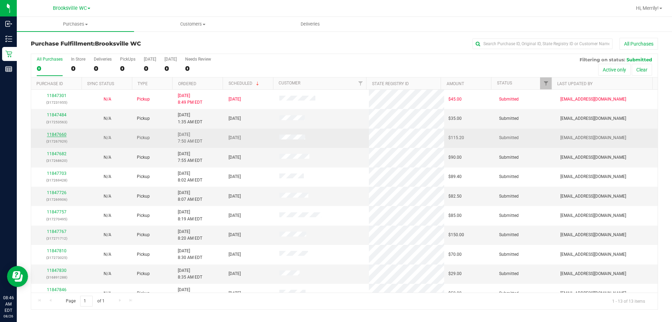
click at [59, 134] on link "11847660" at bounding box center [57, 134] width 20 height 5
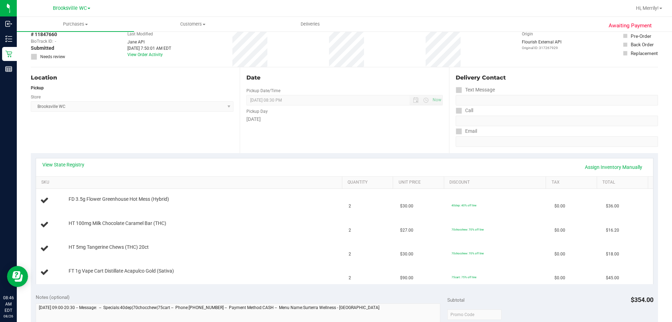
scroll to position [70, 0]
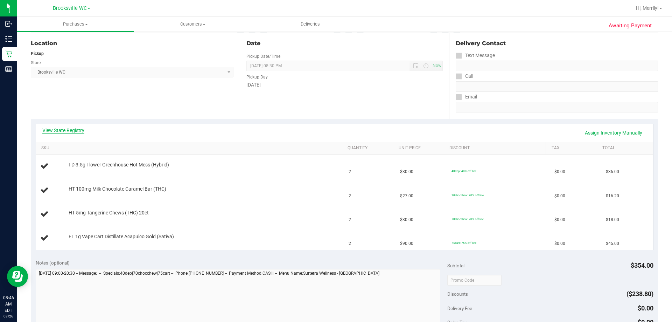
click at [58, 129] on link "View State Registry" at bounding box center [63, 130] width 42 height 7
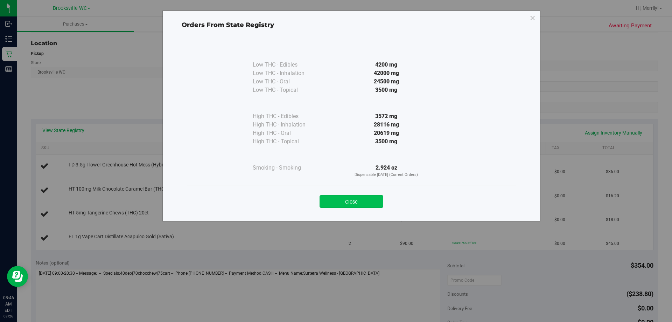
click at [334, 199] on button "Close" at bounding box center [352, 201] width 64 height 13
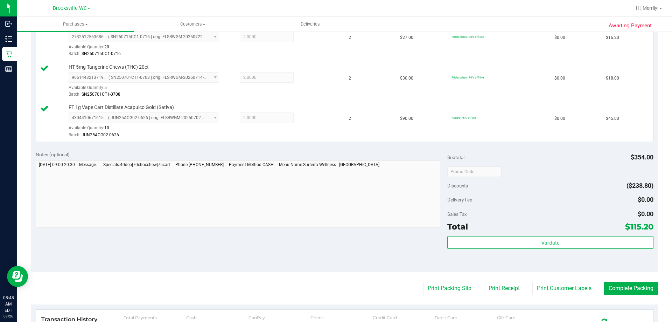
scroll to position [245, 0]
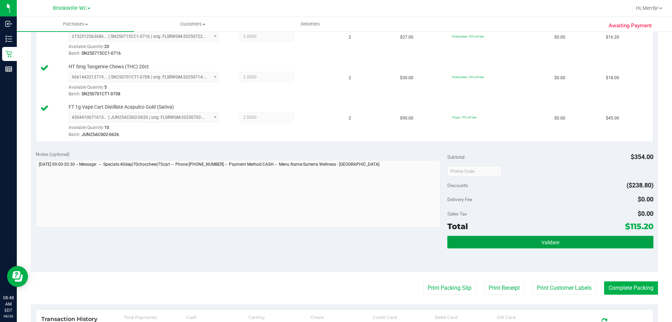
click at [551, 241] on span "Validate" at bounding box center [550, 242] width 18 height 6
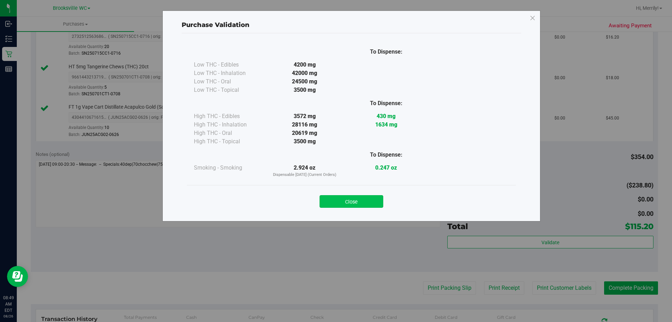
click at [366, 203] on button "Close" at bounding box center [352, 201] width 64 height 13
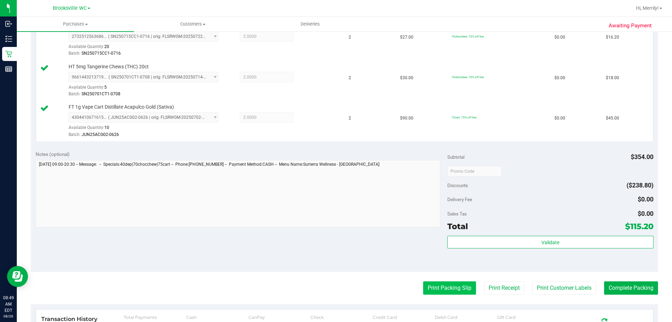
click at [449, 288] on button "Print Packing Slip" at bounding box center [449, 287] width 53 height 13
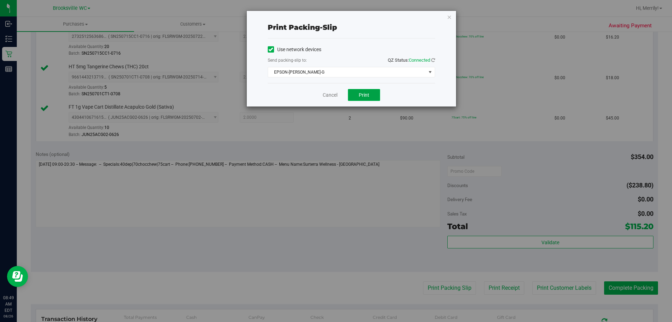
click at [368, 95] on span "Print" at bounding box center [364, 95] width 10 height 6
click at [330, 96] on link "Cancel" at bounding box center [330, 94] width 15 height 7
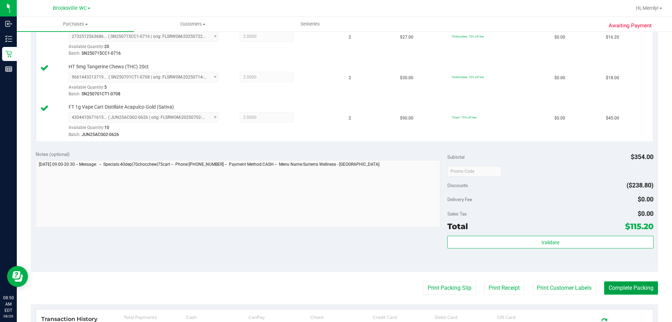
click at [579, 290] on button "Complete Packing" at bounding box center [631, 287] width 54 height 13
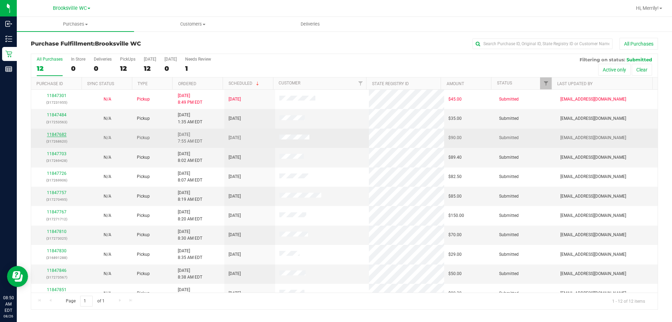
click at [62, 135] on link "11847682" at bounding box center [57, 134] width 20 height 5
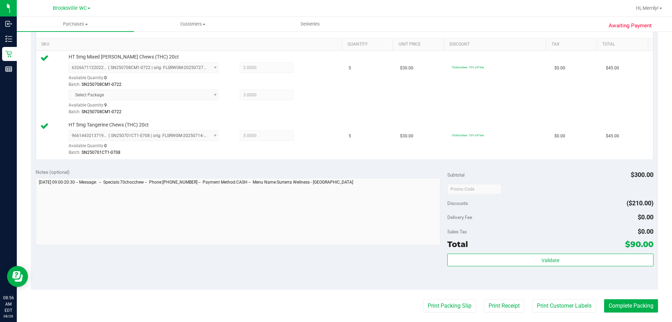
scroll to position [175, 0]
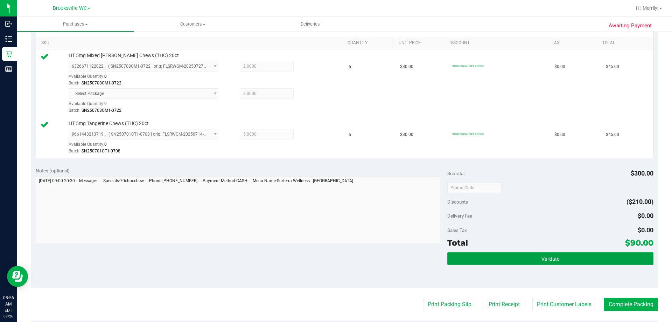
click at [524, 258] on button "Validate" at bounding box center [550, 258] width 206 height 13
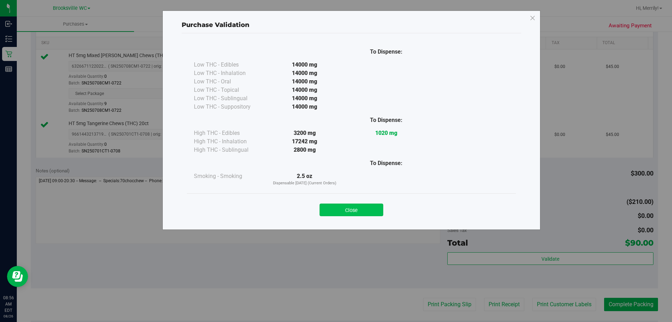
click at [367, 210] on button "Close" at bounding box center [352, 209] width 64 height 13
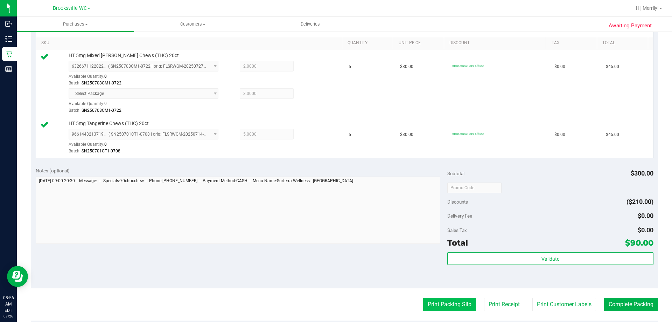
click at [441, 308] on button "Print Packing Slip" at bounding box center [449, 303] width 53 height 13
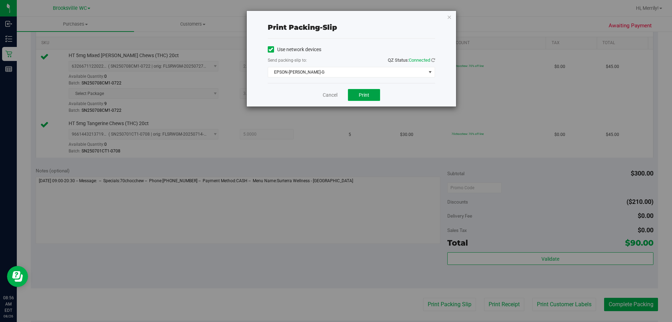
click at [362, 96] on span "Print" at bounding box center [364, 95] width 10 height 6
click at [360, 96] on span "Print" at bounding box center [364, 95] width 10 height 6
click at [331, 93] on link "Cancel" at bounding box center [330, 94] width 15 height 7
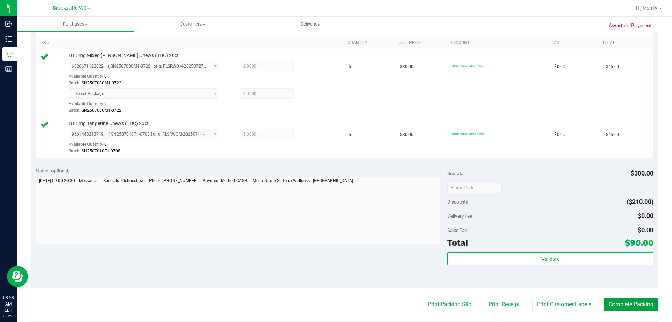
click at [579, 300] on button "Complete Packing" at bounding box center [631, 303] width 54 height 13
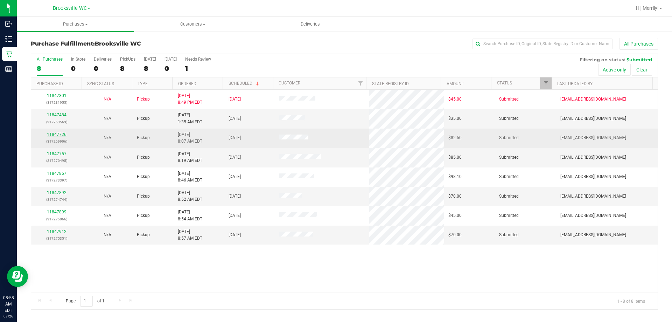
click at [57, 134] on link "11847726" at bounding box center [57, 134] width 20 height 5
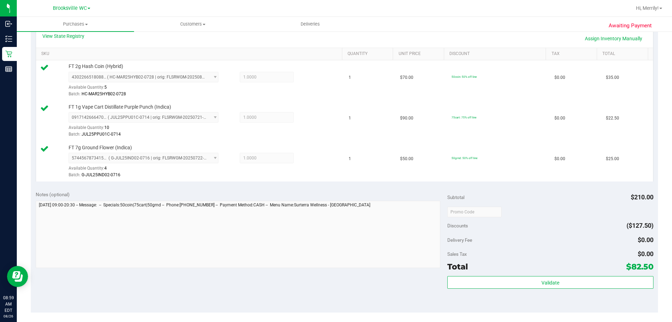
scroll to position [210, 0]
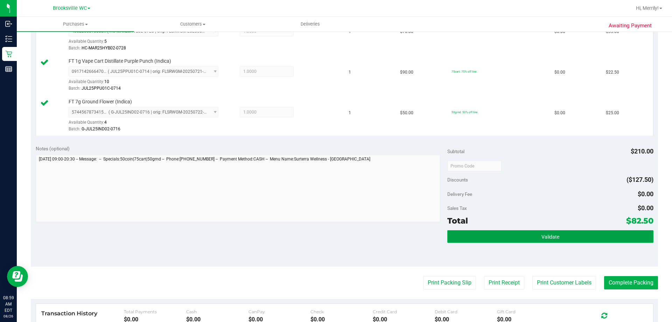
click at [534, 240] on button "Validate" at bounding box center [550, 236] width 206 height 13
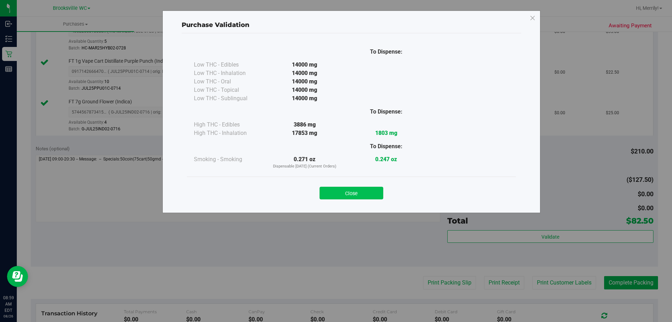
click at [351, 196] on button "Close" at bounding box center [352, 193] width 64 height 13
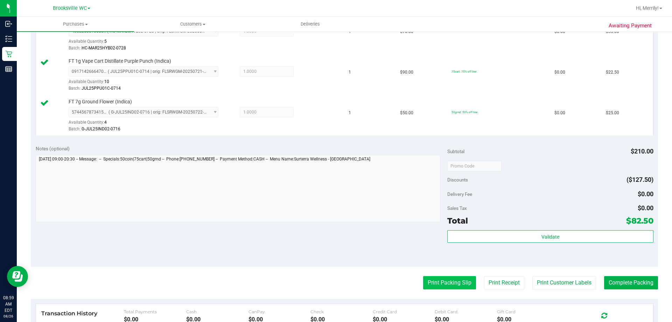
click at [433, 280] on button "Print Packing Slip" at bounding box center [449, 282] width 53 height 13
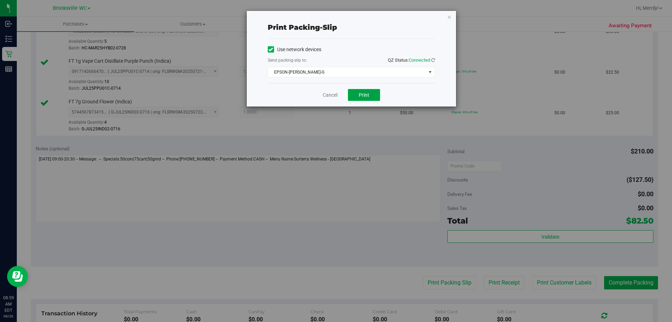
click at [361, 93] on span "Print" at bounding box center [364, 95] width 10 height 6
click at [329, 96] on link "Cancel" at bounding box center [330, 94] width 15 height 7
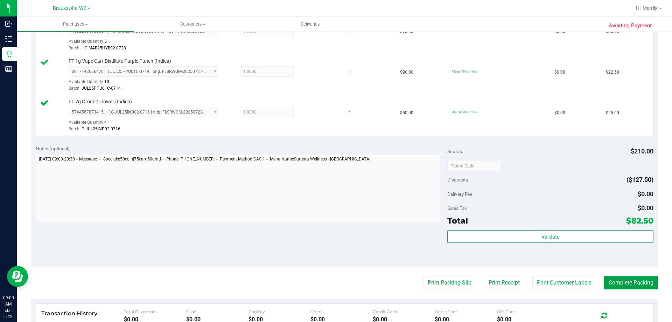
click at [579, 278] on button "Complete Packing" at bounding box center [631, 282] width 54 height 13
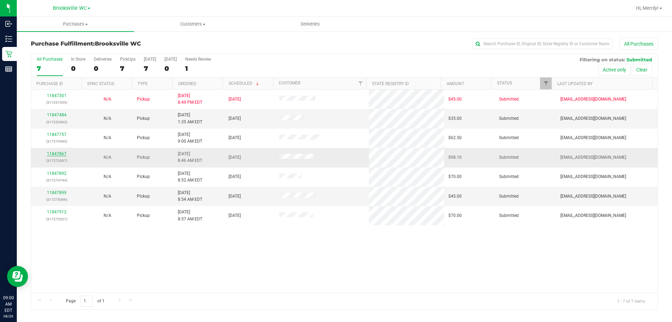
click at [52, 153] on link "11847867" at bounding box center [57, 153] width 20 height 5
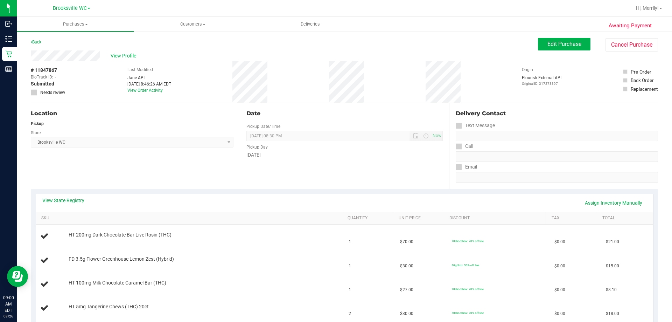
scroll to position [70, 0]
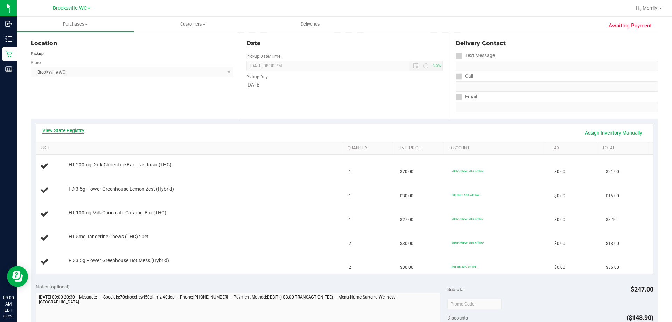
click at [62, 129] on link "View State Registry" at bounding box center [63, 130] width 42 height 7
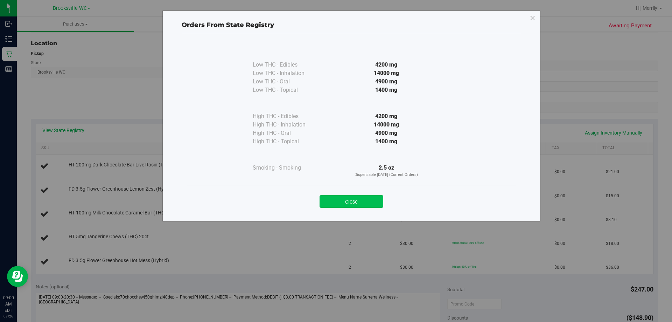
click at [357, 203] on button "Close" at bounding box center [352, 201] width 64 height 13
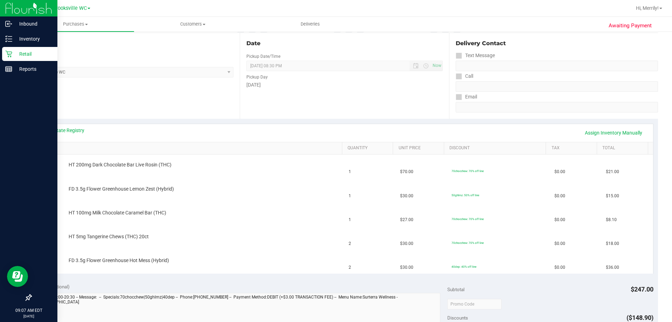
click at [10, 52] on icon at bounding box center [8, 54] width 7 height 7
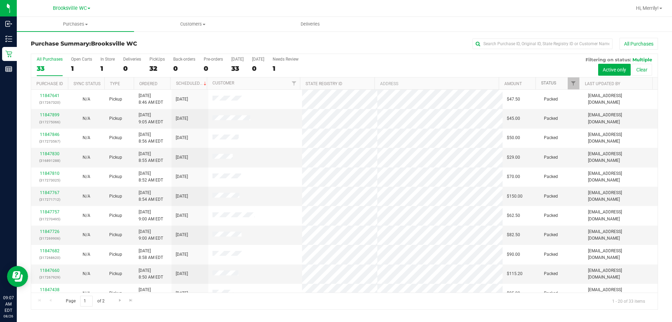
click at [547, 84] on link "Status" at bounding box center [548, 82] width 15 height 5
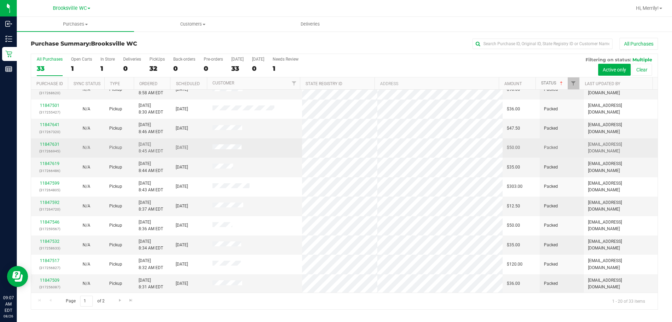
scroll to position [185, 0]
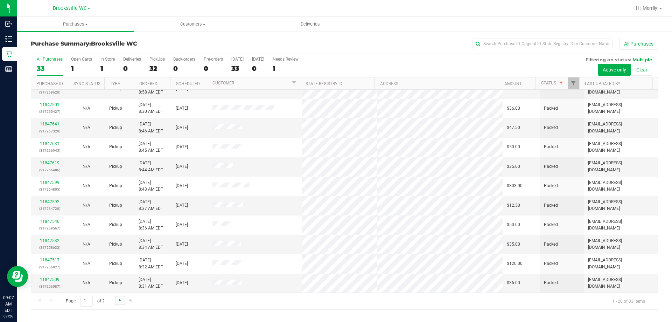
click at [120, 299] on span "Go to the next page" at bounding box center [120, 300] width 6 height 6
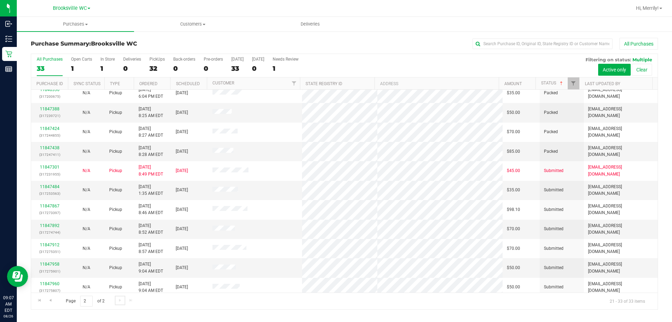
scroll to position [49, 0]
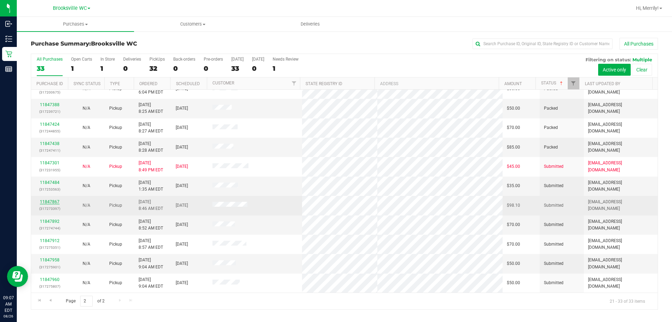
click at [50, 201] on link "11847867" at bounding box center [50, 201] width 20 height 5
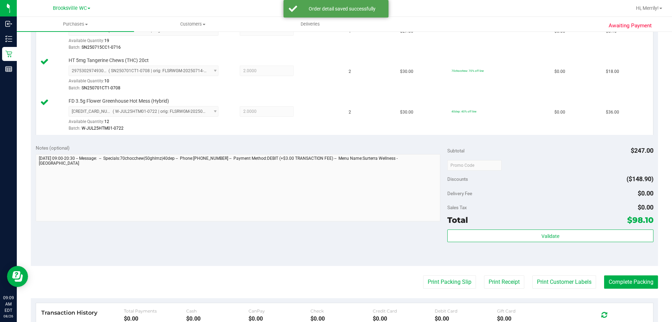
scroll to position [315, 0]
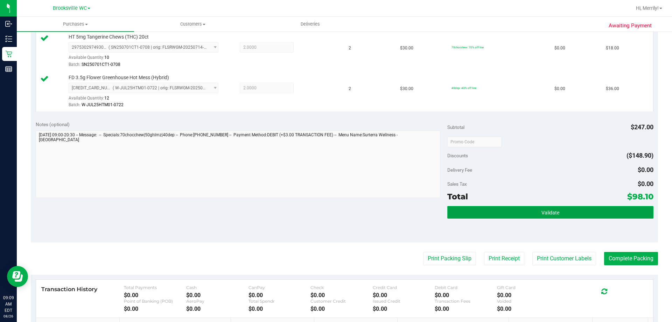
click at [522, 211] on button "Validate" at bounding box center [550, 212] width 206 height 13
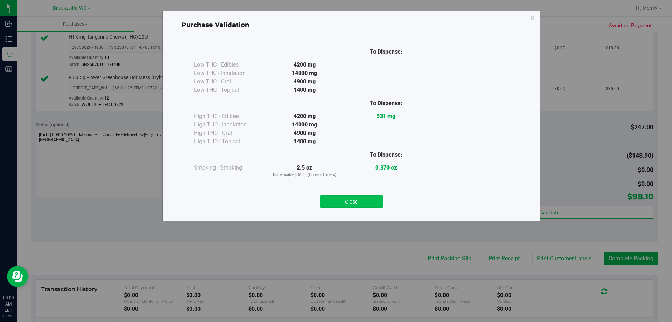
click at [353, 202] on button "Close" at bounding box center [352, 201] width 64 height 13
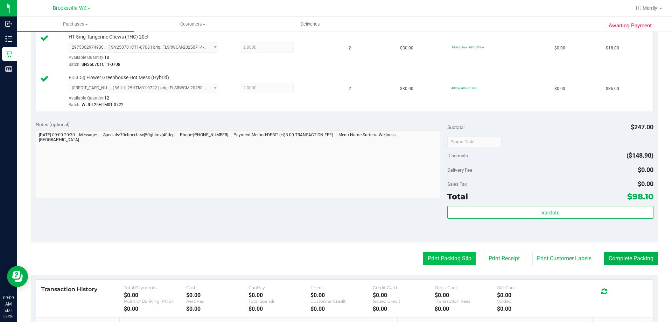
click at [441, 255] on button "Print Packing Slip" at bounding box center [449, 258] width 53 height 13
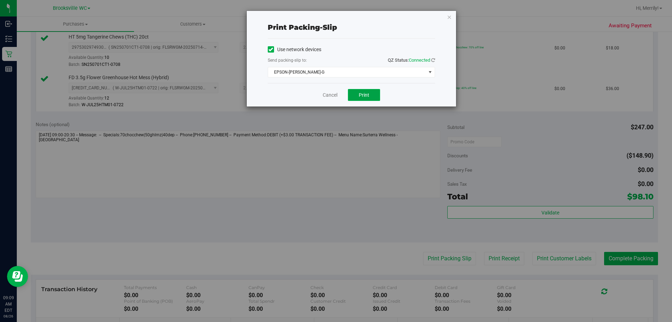
click at [358, 93] on button "Print" at bounding box center [364, 95] width 32 height 12
click at [327, 97] on link "Cancel" at bounding box center [330, 94] width 15 height 7
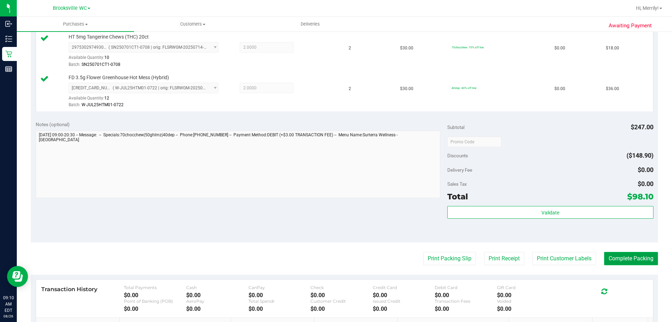
click at [579, 257] on button "Complete Packing" at bounding box center [631, 258] width 54 height 13
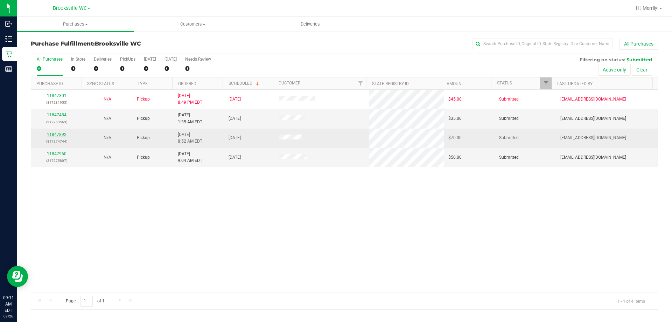
click at [57, 135] on link "11847892" at bounding box center [57, 134] width 20 height 5
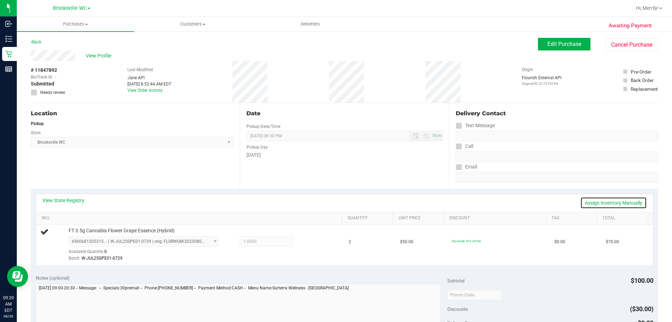
click at [579, 203] on link "Assign Inventory Manually" at bounding box center [613, 203] width 66 height 12
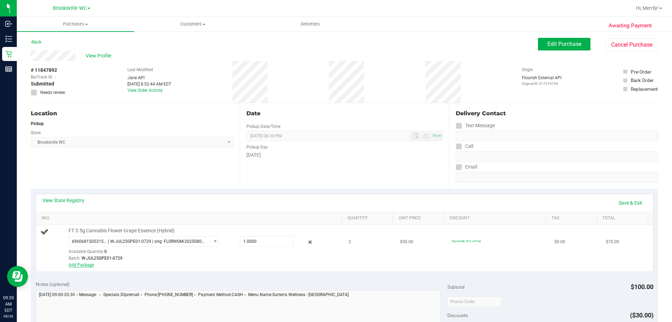
click at [84, 267] on link "Add Package" at bounding box center [81, 264] width 25 height 5
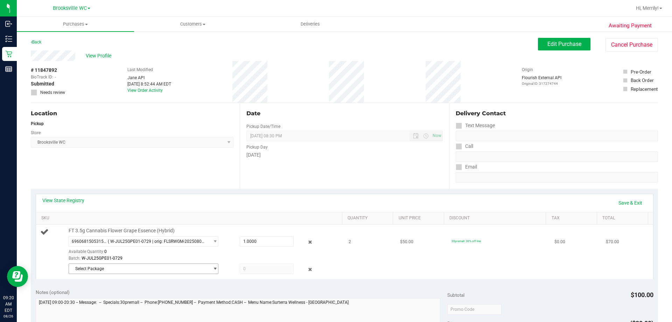
click at [150, 267] on span "Select Package" at bounding box center [139, 269] width 140 height 10
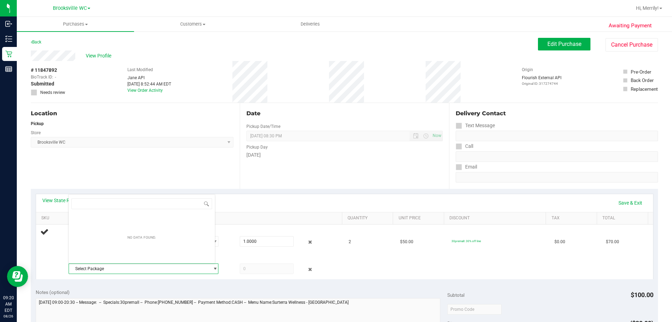
click at [149, 158] on div "Location Pickup Store Brooksville WC Select Store Bonita Springs WC Boynton Bea…" at bounding box center [135, 146] width 209 height 86
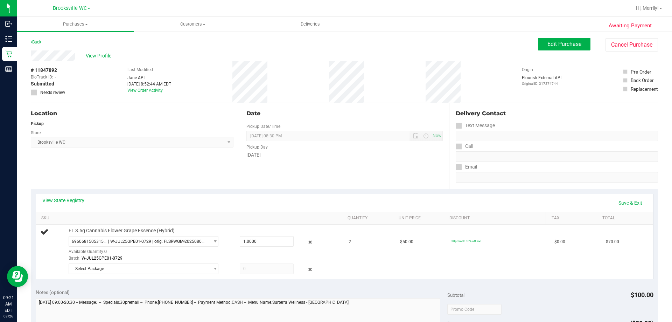
drag, startPoint x: 229, startPoint y: 188, endPoint x: 469, endPoint y: 189, distance: 240.1
click at [231, 188] on div "Location Pickup Store Brooksville WC Select Store Bonita Springs WC Boynton Bea…" at bounding box center [135, 146] width 209 height 86
click at [579, 201] on link "Save & Exit" at bounding box center [630, 203] width 33 height 12
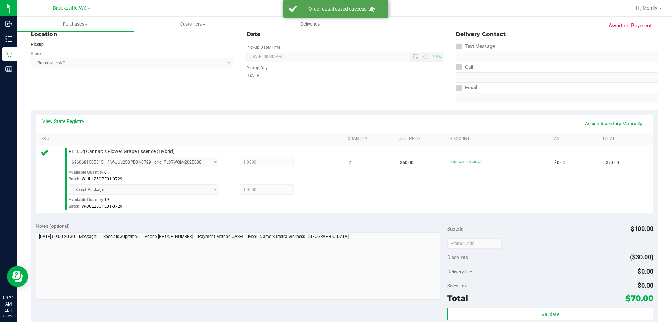
scroll to position [105, 0]
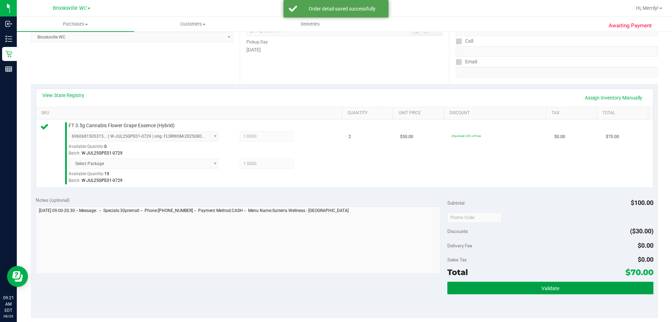
click at [543, 289] on span "Validate" at bounding box center [550, 288] width 18 height 6
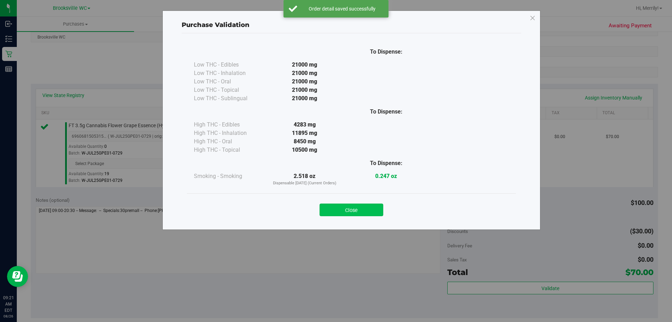
click at [363, 210] on button "Close" at bounding box center [352, 209] width 64 height 13
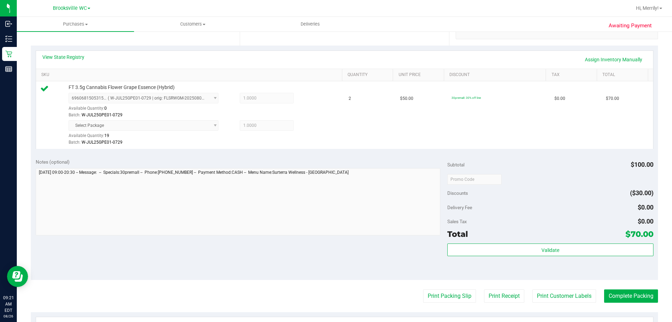
scroll to position [175, 0]
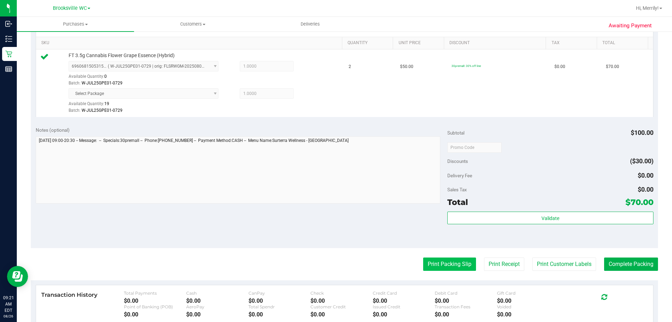
click at [441, 262] on button "Print Packing Slip" at bounding box center [449, 263] width 53 height 13
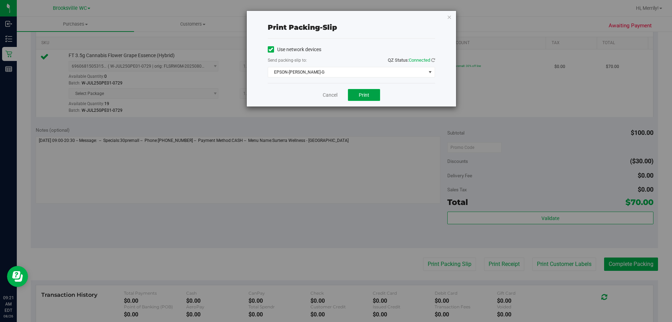
click at [369, 93] on span "Print" at bounding box center [364, 95] width 10 height 6
click at [332, 94] on link "Cancel" at bounding box center [330, 94] width 15 height 7
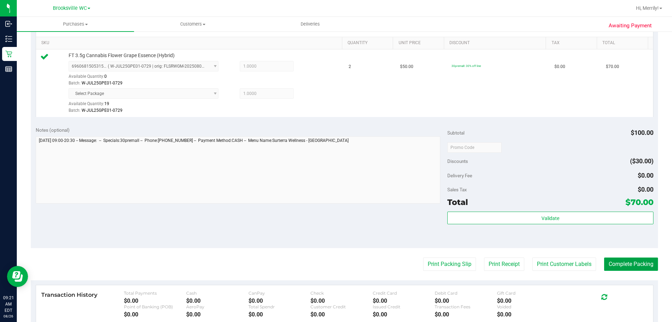
drag, startPoint x: 637, startPoint y: 264, endPoint x: 639, endPoint y: 253, distance: 11.3
click at [579, 260] on button "Complete Packing" at bounding box center [631, 263] width 54 height 13
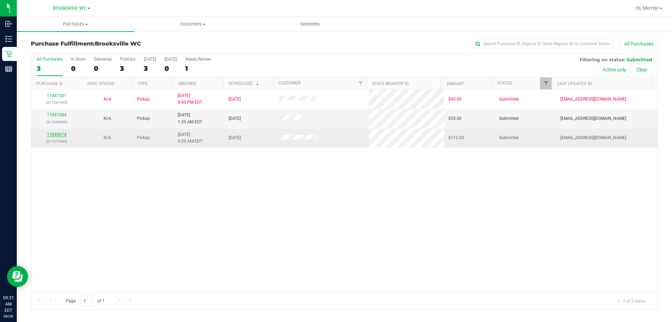
click at [53, 134] on link "11848074" at bounding box center [57, 134] width 20 height 5
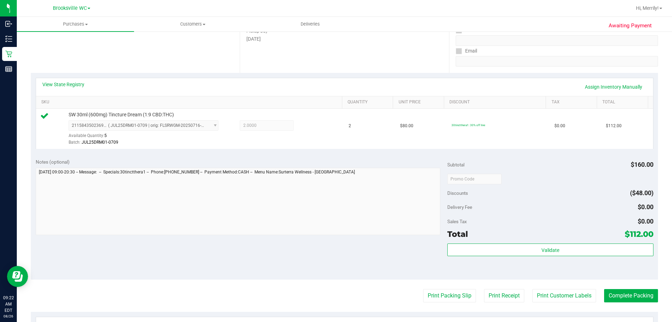
scroll to position [140, 0]
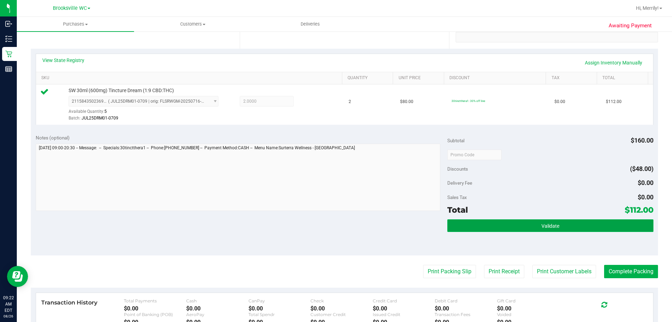
click at [541, 227] on span "Validate" at bounding box center [550, 226] width 18 height 6
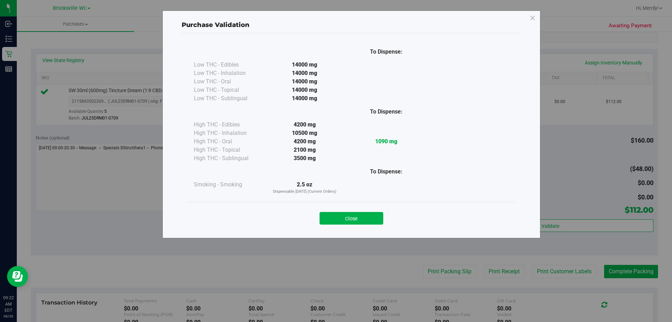
drag, startPoint x: 354, startPoint y: 220, endPoint x: 390, endPoint y: 237, distance: 39.3
click at [355, 220] on button "Close" at bounding box center [352, 218] width 64 height 13
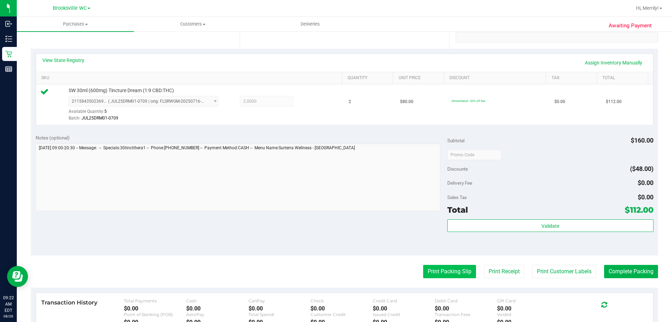
click at [447, 273] on button "Print Packing Slip" at bounding box center [449, 271] width 53 height 13
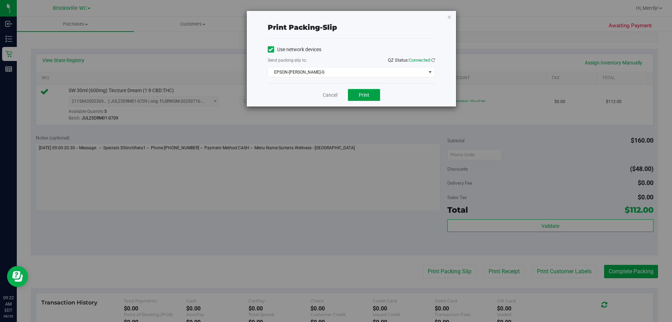
click at [367, 93] on span "Print" at bounding box center [364, 95] width 10 height 6
click at [327, 96] on link "Cancel" at bounding box center [330, 94] width 15 height 7
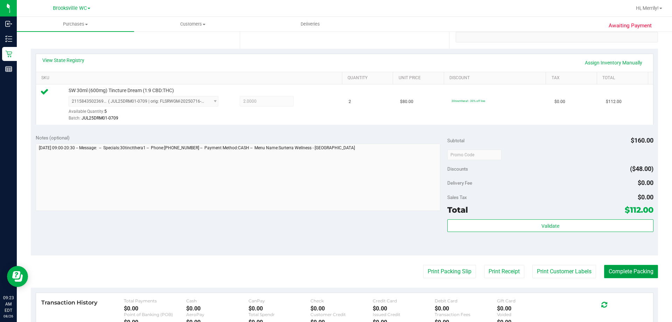
click at [579, 269] on button "Complete Packing" at bounding box center [631, 271] width 54 height 13
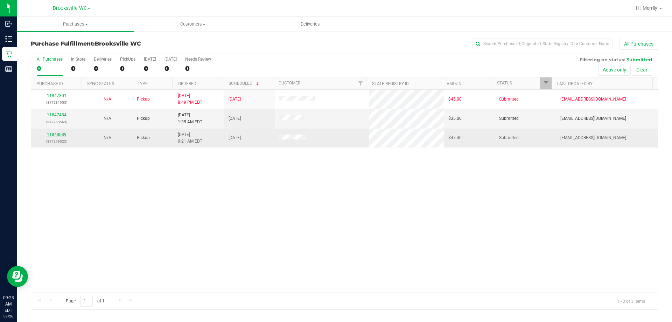
click at [62, 133] on link "11848089" at bounding box center [57, 134] width 20 height 5
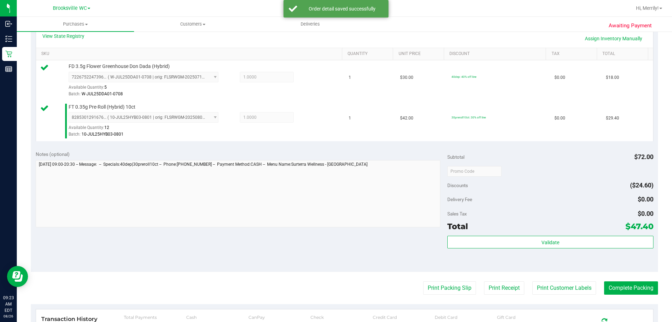
scroll to position [175, 0]
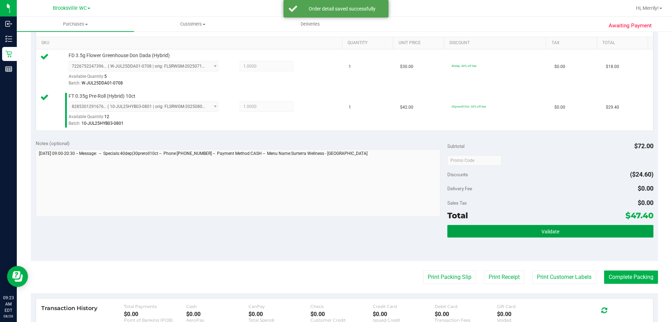
click at [541, 232] on span "Validate" at bounding box center [550, 232] width 18 height 6
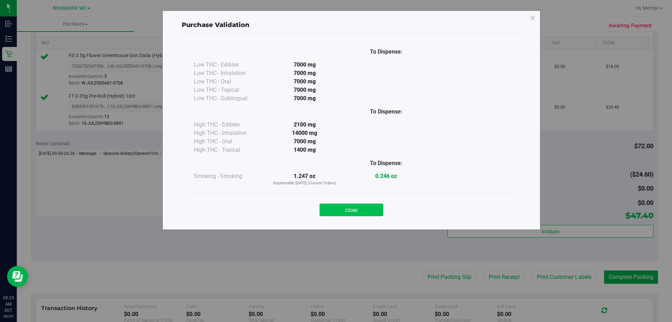
click at [341, 209] on button "Close" at bounding box center [352, 209] width 64 height 13
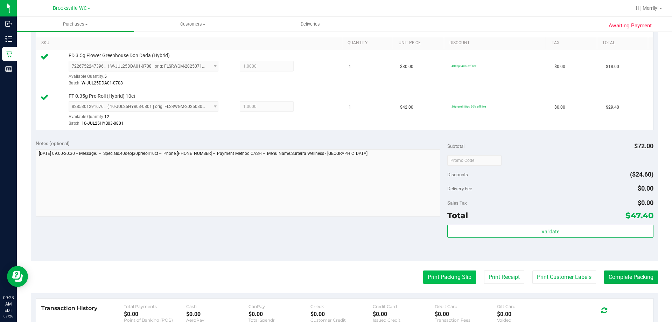
click at [442, 278] on button "Print Packing Slip" at bounding box center [449, 276] width 53 height 13
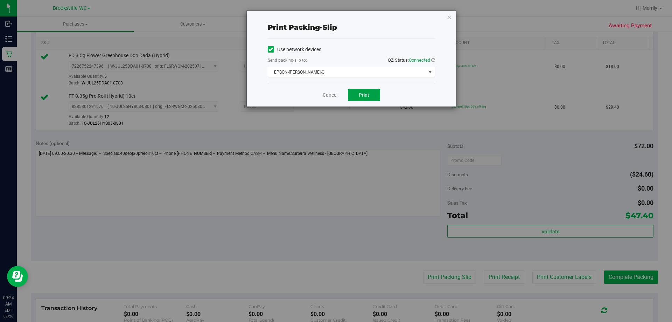
click at [365, 94] on span "Print" at bounding box center [364, 95] width 10 height 6
click at [326, 94] on link "Cancel" at bounding box center [330, 94] width 15 height 7
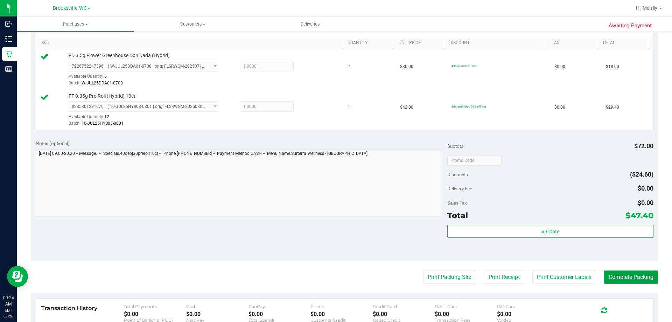
click at [579, 277] on button "Complete Packing" at bounding box center [631, 276] width 54 height 13
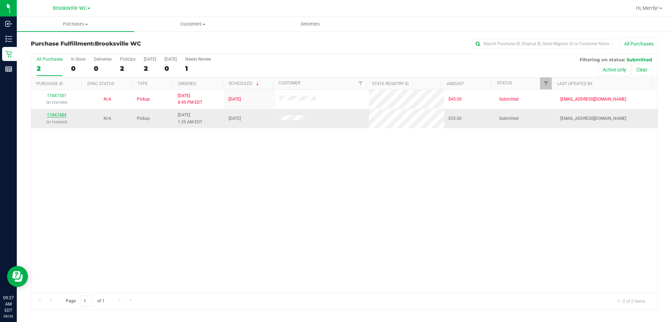
click at [51, 114] on link "11847484" at bounding box center [57, 114] width 20 height 5
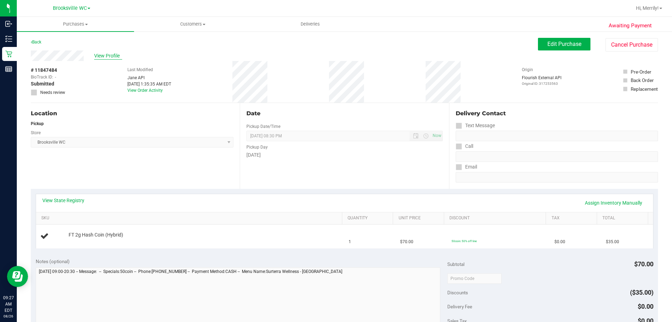
click at [111, 58] on span "View Profile" at bounding box center [108, 55] width 28 height 7
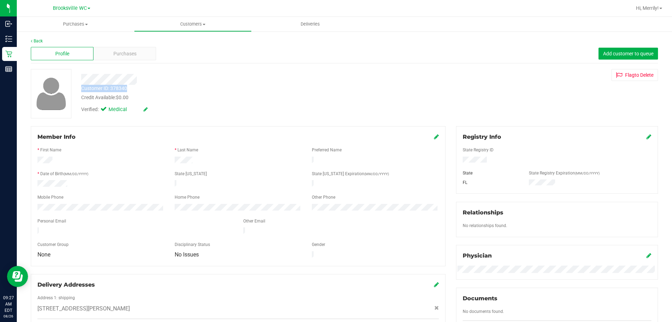
drag, startPoint x: 82, startPoint y: 88, endPoint x: 129, endPoint y: 85, distance: 48.0
click at [129, 85] on div "Customer ID: 378340 Credit Available: $0.00" at bounding box center [235, 93] width 319 height 16
copy div "Customer ID: 378340"
drag, startPoint x: 169, startPoint y: 90, endPoint x: 165, endPoint y: 106, distance: 16.7
click at [169, 90] on div "Customer ID: 378340 Credit Available: $0.00" at bounding box center [235, 93] width 319 height 16
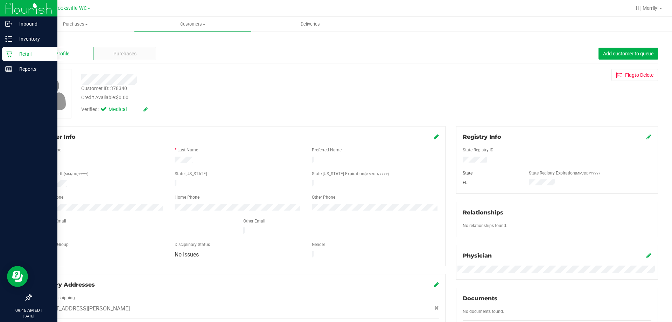
click at [10, 55] on icon at bounding box center [8, 53] width 7 height 7
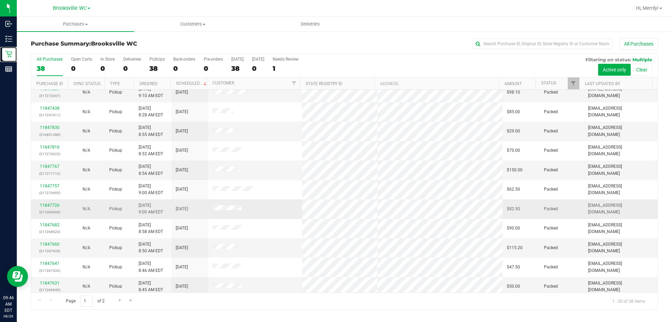
scroll to position [185, 0]
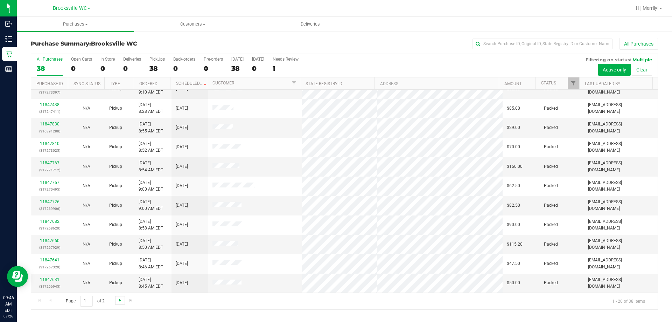
click at [119, 301] on span "Go to the next page" at bounding box center [120, 300] width 6 height 6
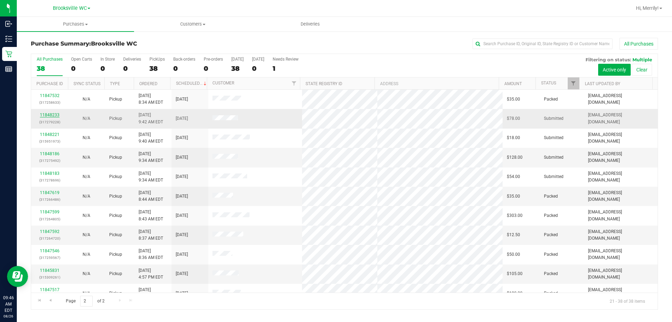
click at [49, 114] on link "11848233" at bounding box center [50, 114] width 20 height 5
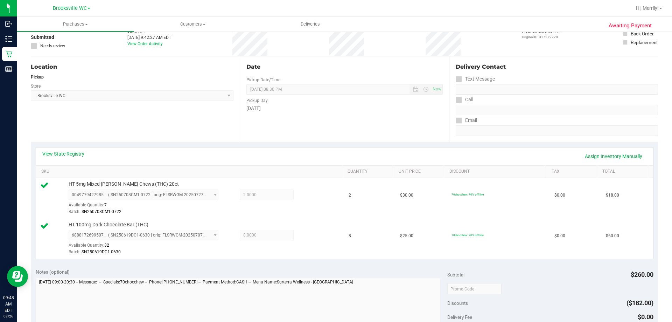
scroll to position [175, 0]
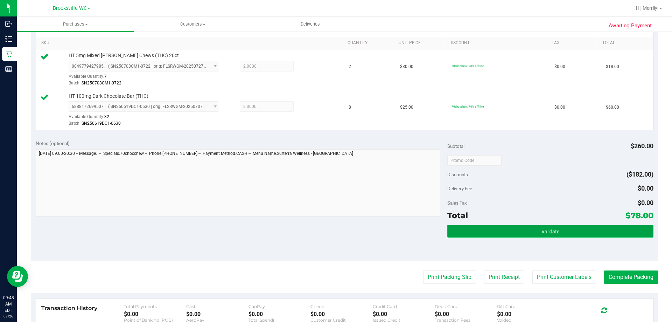
click at [526, 227] on button "Validate" at bounding box center [550, 231] width 206 height 13
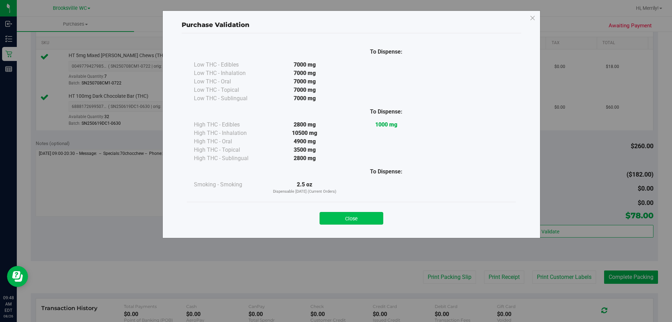
click at [349, 218] on button "Close" at bounding box center [352, 218] width 64 height 13
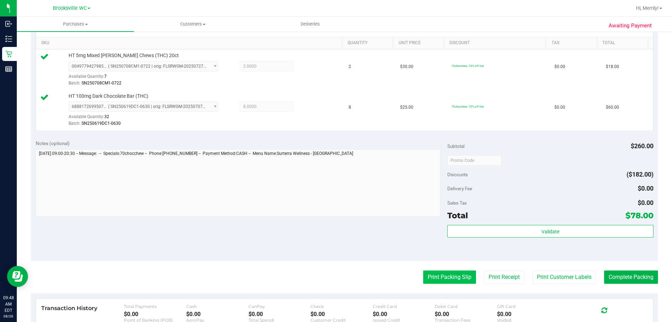
click at [443, 276] on button "Print Packing Slip" at bounding box center [449, 276] width 53 height 13
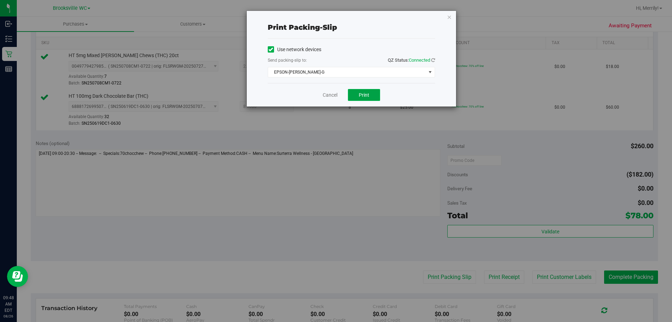
click at [359, 94] on span "Print" at bounding box center [364, 95] width 10 height 6
click at [331, 93] on link "Cancel" at bounding box center [330, 94] width 15 height 7
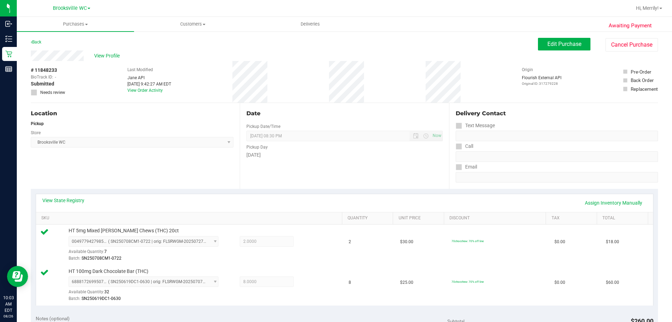
scroll to position [210, 0]
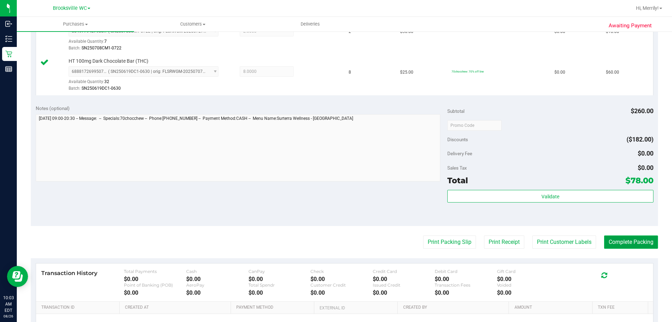
click at [579, 239] on button "Complete Packing" at bounding box center [631, 241] width 54 height 13
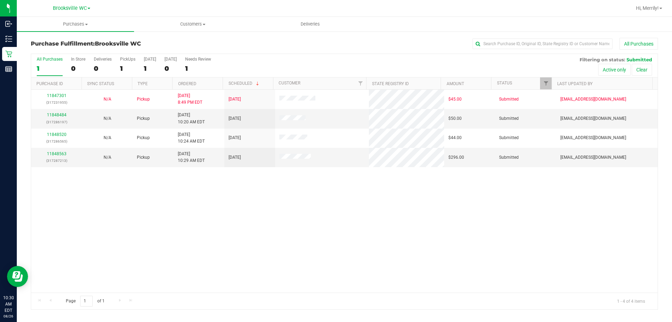
click at [252, 226] on div "11847301 (317231955) N/A Pickup 8/25/2025 8:49 PM EDT 8/26/2025 $45.00 Submitte…" at bounding box center [344, 191] width 626 height 203
click at [57, 115] on link "11848484" at bounding box center [57, 114] width 20 height 5
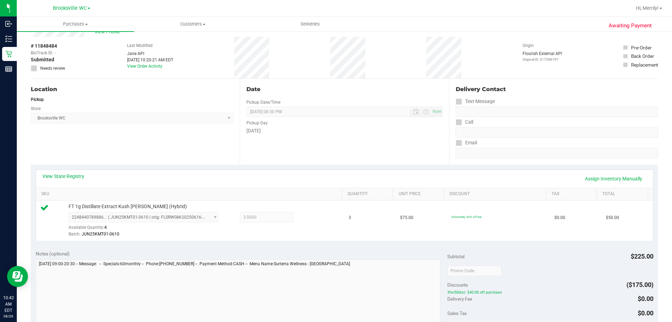
scroll to position [140, 0]
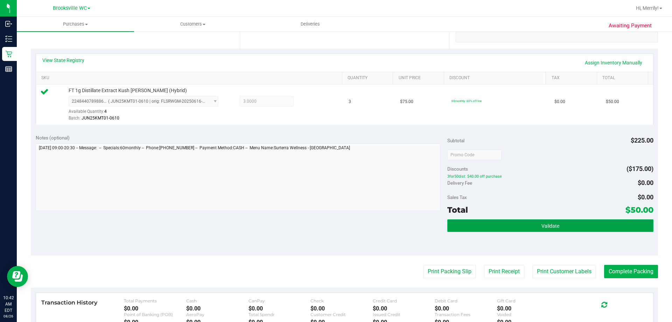
click at [544, 224] on span "Validate" at bounding box center [550, 226] width 18 height 6
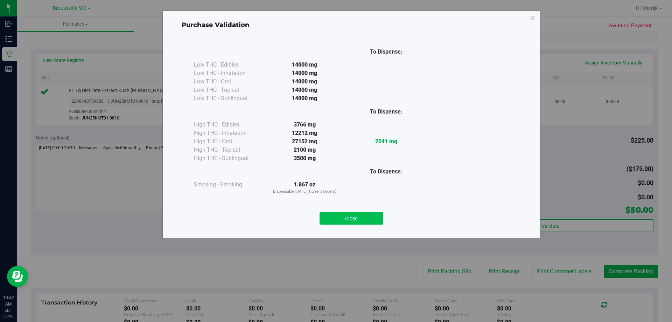
click at [359, 218] on button "Close" at bounding box center [352, 218] width 64 height 13
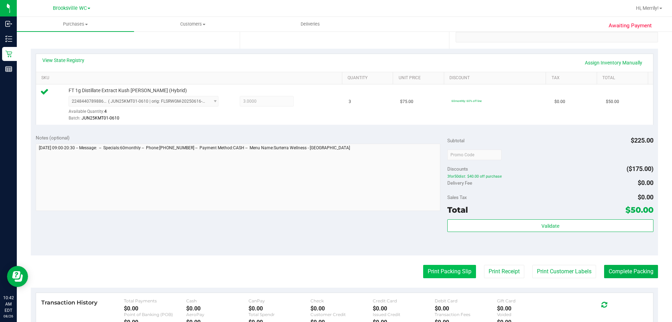
click at [440, 273] on button "Print Packing Slip" at bounding box center [449, 271] width 53 height 13
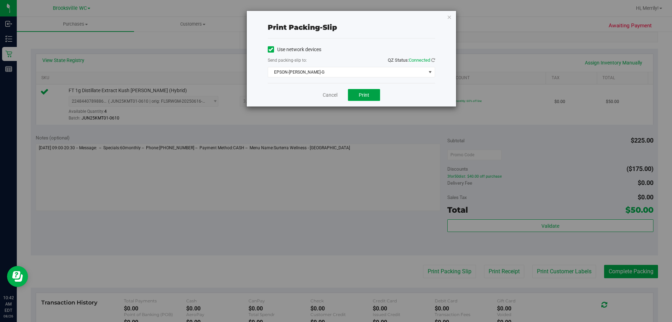
click at [361, 95] on span "Print" at bounding box center [364, 95] width 10 height 6
click at [335, 94] on link "Cancel" at bounding box center [330, 94] width 15 height 7
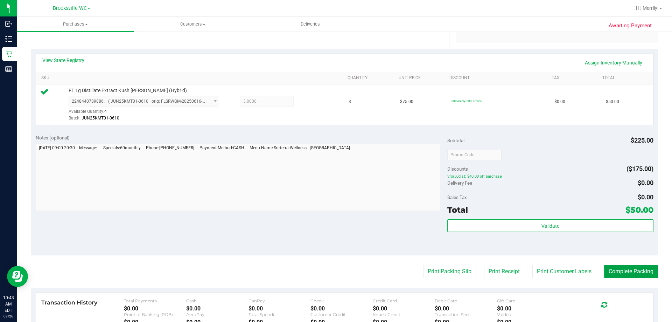
click at [579, 270] on button "Complete Packing" at bounding box center [631, 271] width 54 height 13
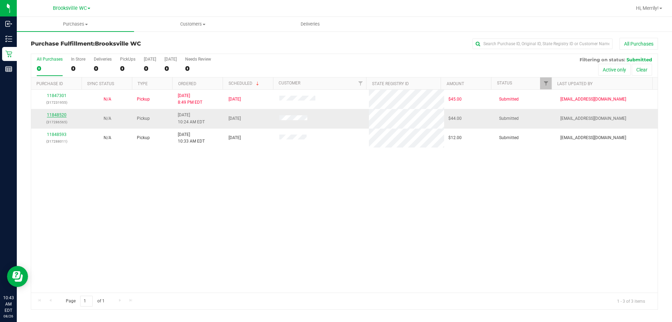
click at [57, 114] on link "11848520" at bounding box center [57, 114] width 20 height 5
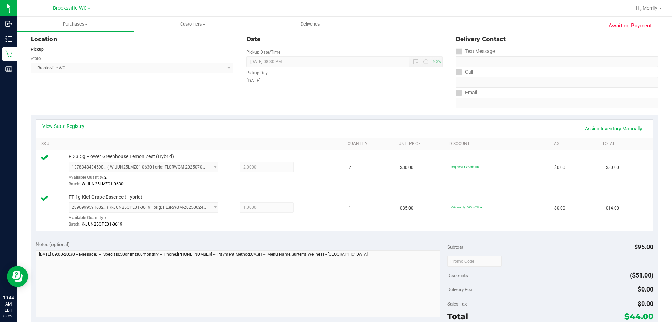
scroll to position [175, 0]
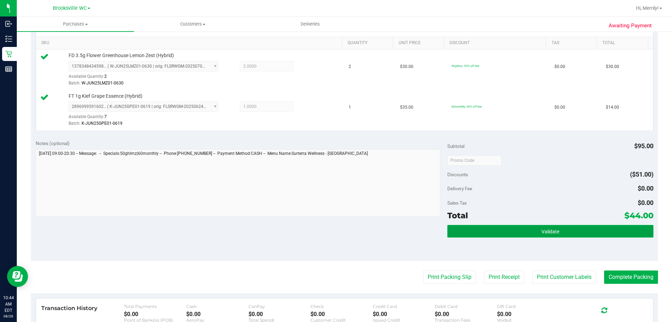
click at [561, 233] on button "Validate" at bounding box center [550, 231] width 206 height 13
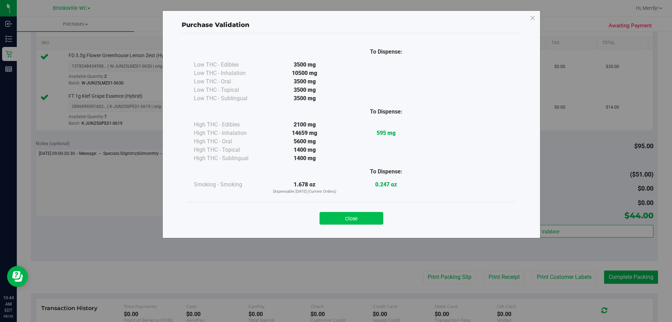
click at [361, 219] on button "Close" at bounding box center [352, 218] width 64 height 13
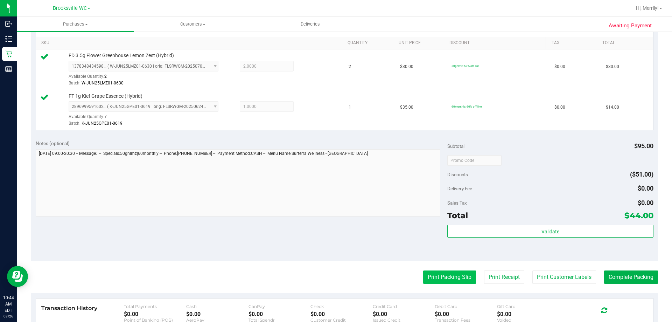
click at [433, 273] on button "Print Packing Slip" at bounding box center [449, 276] width 53 height 13
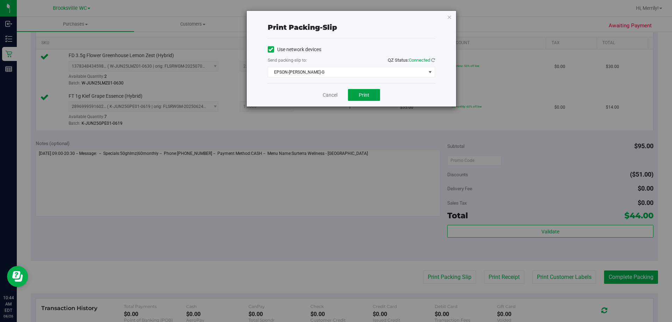
click at [366, 94] on span "Print" at bounding box center [364, 95] width 10 height 6
click at [330, 97] on link "Cancel" at bounding box center [330, 94] width 15 height 7
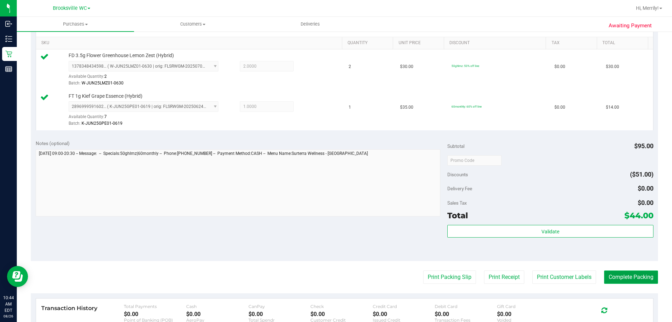
click at [579, 275] on button "Complete Packing" at bounding box center [631, 276] width 54 height 13
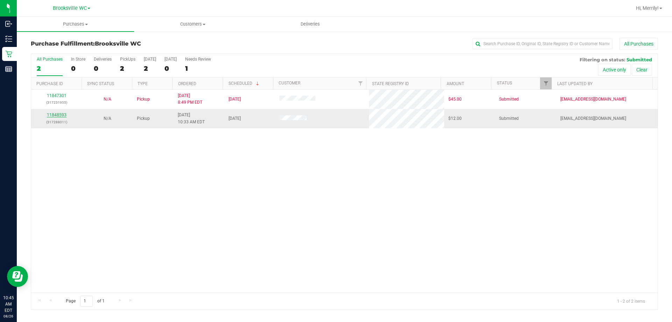
click at [51, 114] on link "11848593" at bounding box center [57, 114] width 20 height 5
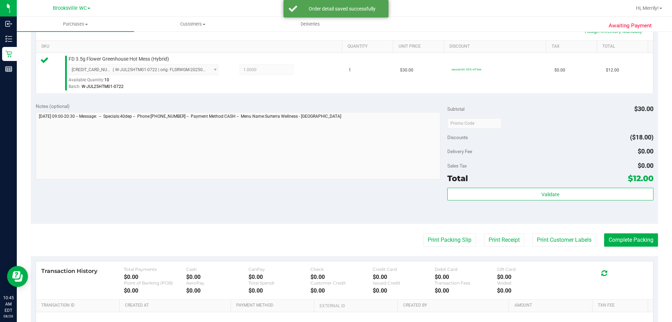
scroll to position [175, 0]
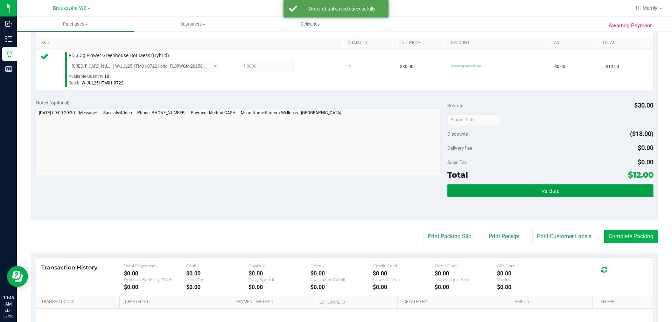
click at [541, 188] on span "Validate" at bounding box center [550, 191] width 18 height 6
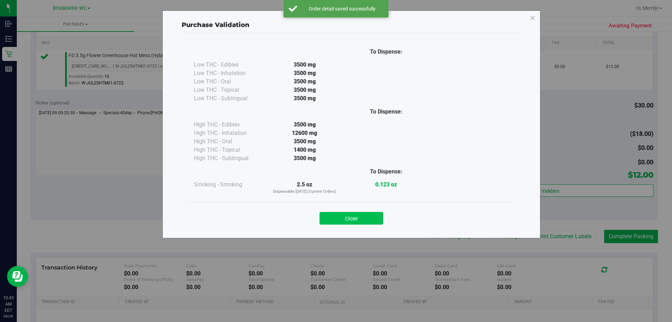
click at [336, 215] on button "Close" at bounding box center [352, 218] width 64 height 13
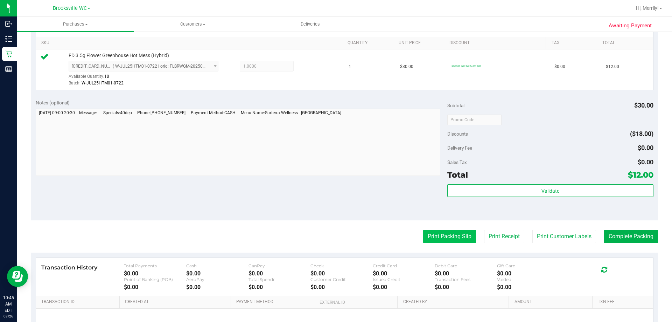
click at [433, 231] on button "Print Packing Slip" at bounding box center [449, 236] width 53 height 13
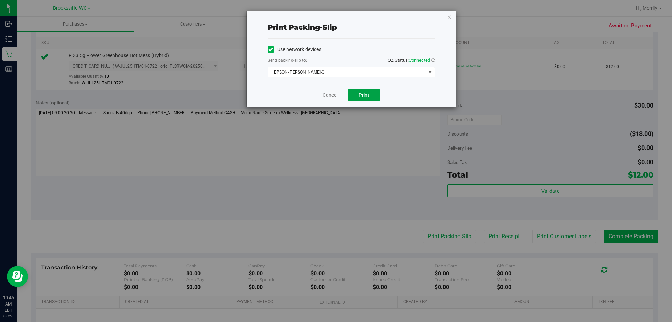
click at [364, 94] on span "Print" at bounding box center [364, 95] width 10 height 6
click at [330, 94] on link "Cancel" at bounding box center [330, 94] width 15 height 7
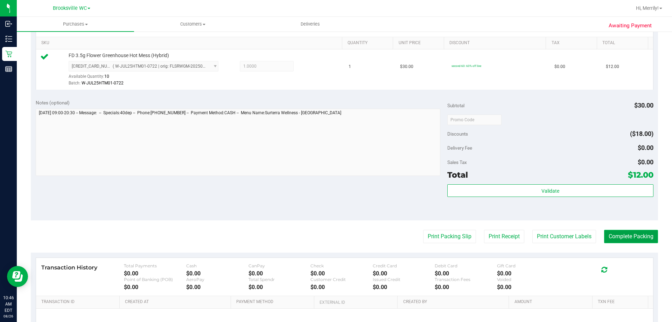
click at [579, 235] on button "Complete Packing" at bounding box center [631, 236] width 54 height 13
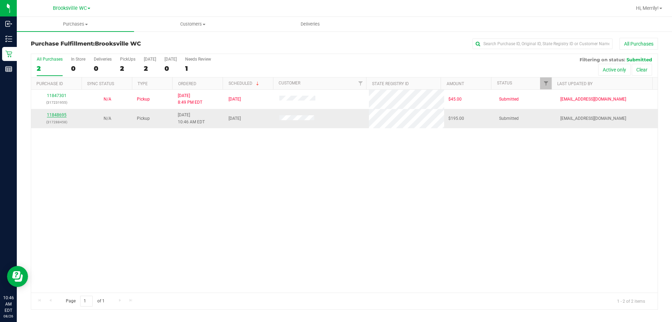
click at [56, 115] on link "11848695" at bounding box center [57, 114] width 20 height 5
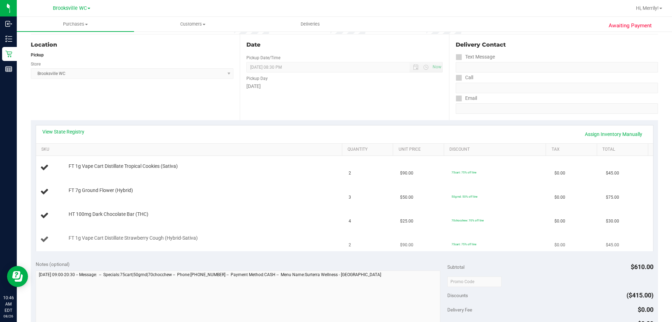
scroll to position [70, 0]
click at [63, 129] on link "View State Registry" at bounding box center [63, 130] width 42 height 7
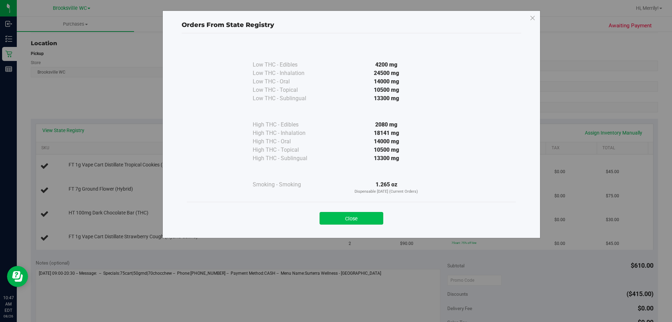
click at [362, 212] on button "Close" at bounding box center [352, 218] width 64 height 13
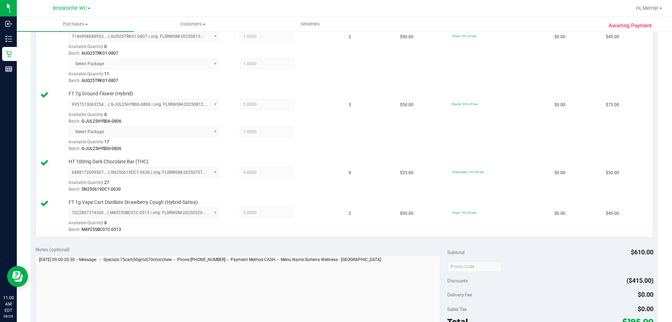
scroll to position [245, 0]
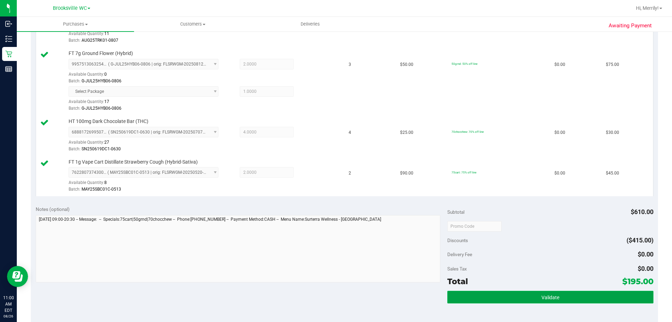
click at [542, 293] on button "Validate" at bounding box center [550, 296] width 206 height 13
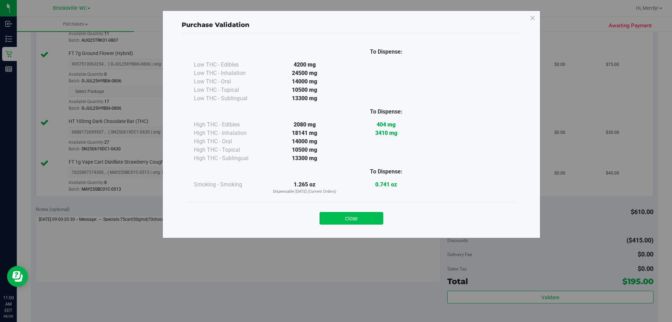
click at [359, 214] on button "Close" at bounding box center [352, 218] width 64 height 13
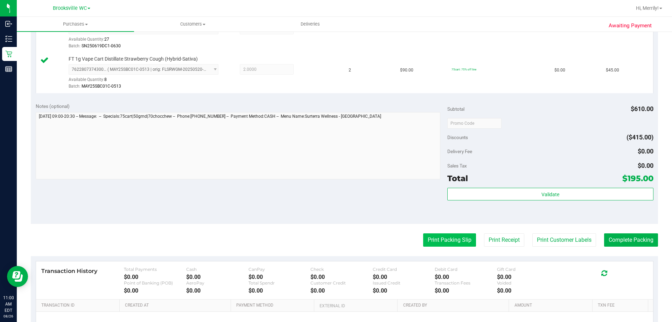
scroll to position [350, 0]
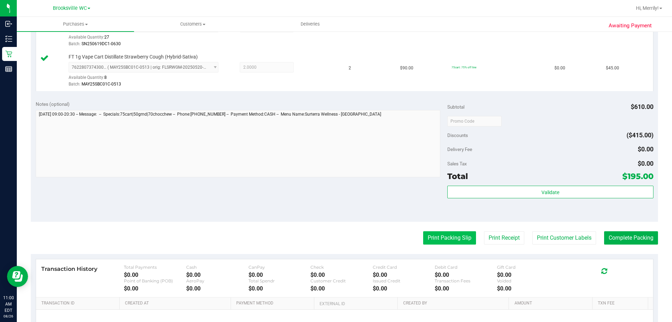
click at [430, 241] on button "Print Packing Slip" at bounding box center [449, 237] width 53 height 13
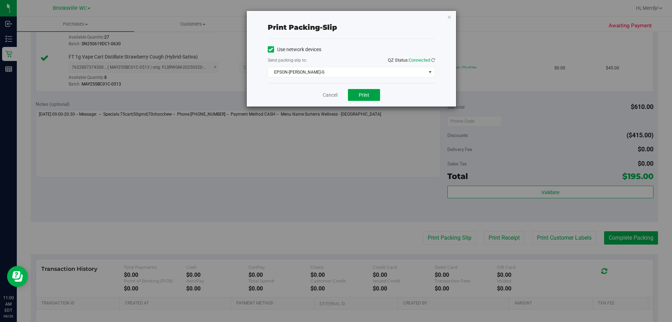
click at [364, 97] on span "Print" at bounding box center [364, 95] width 10 height 6
drag, startPoint x: 325, startPoint y: 94, endPoint x: 406, endPoint y: 130, distance: 88.8
click at [325, 94] on link "Cancel" at bounding box center [330, 94] width 15 height 7
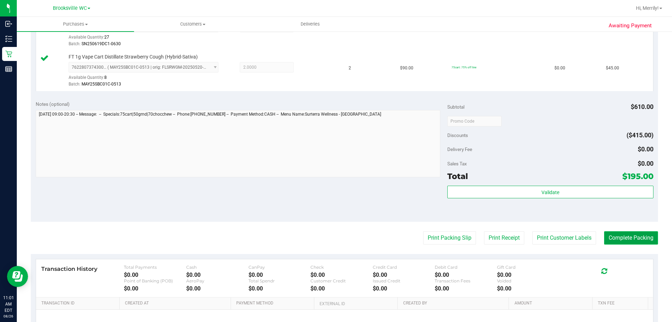
click at [579, 236] on button "Complete Packing" at bounding box center [631, 237] width 54 height 13
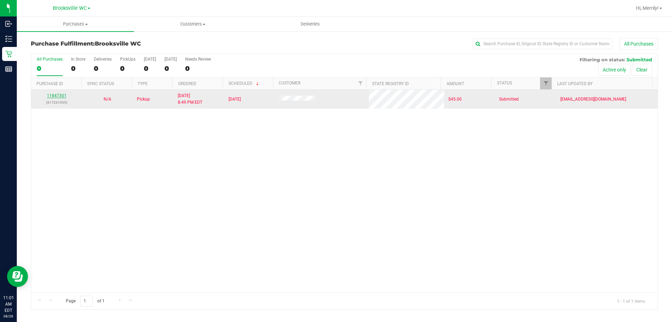
click at [54, 93] on link "11847301" at bounding box center [57, 95] width 20 height 5
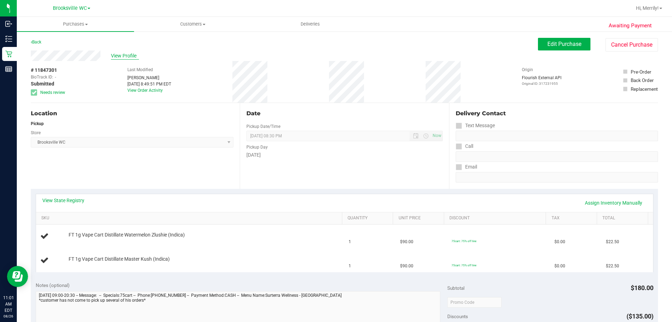
click at [118, 54] on span "View Profile" at bounding box center [125, 55] width 28 height 7
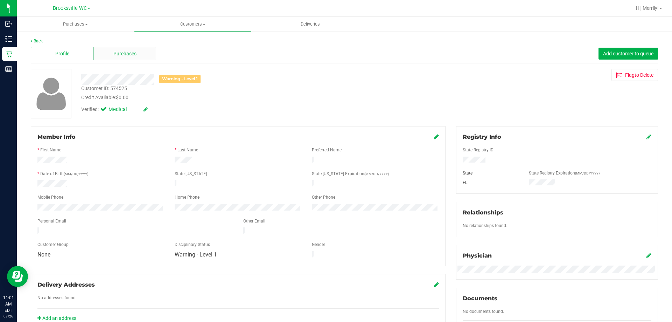
click at [117, 55] on span "Purchases" at bounding box center [124, 53] width 23 height 7
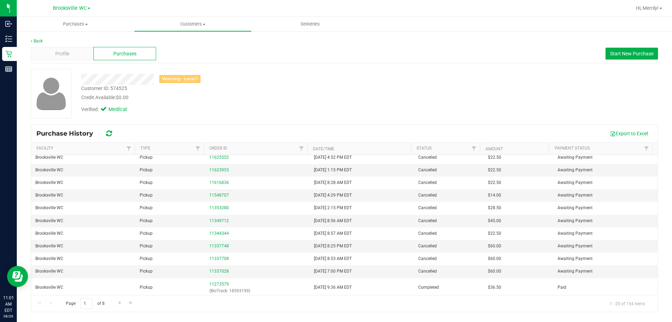
scroll to position [120, 0]
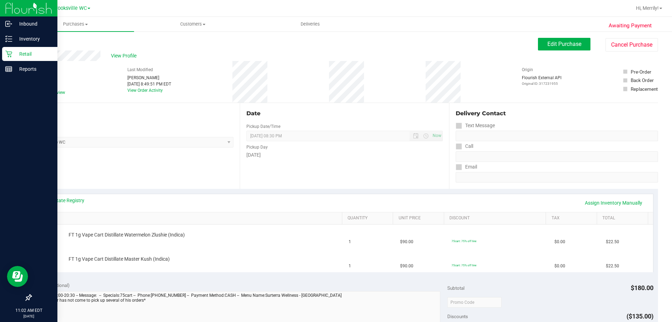
click at [7, 53] on icon at bounding box center [8, 54] width 7 height 7
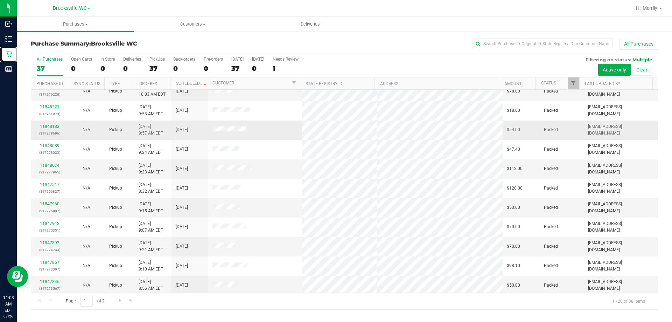
scroll to position [185, 0]
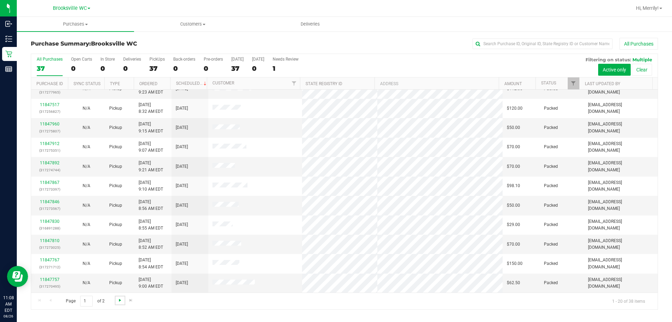
click at [119, 300] on span "Go to the next page" at bounding box center [120, 300] width 6 height 6
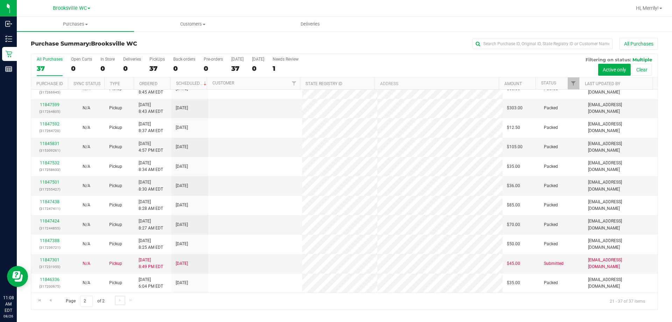
scroll to position [0, 0]
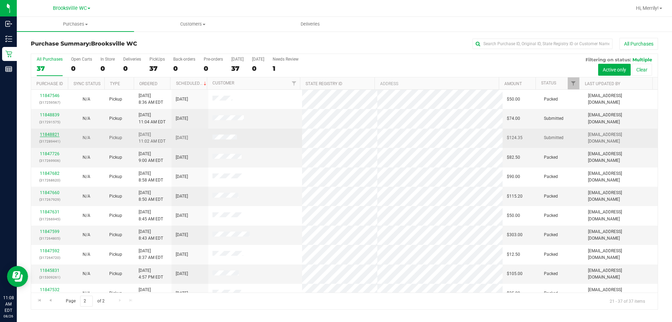
click at [49, 135] on link "11848821" at bounding box center [50, 134] width 20 height 5
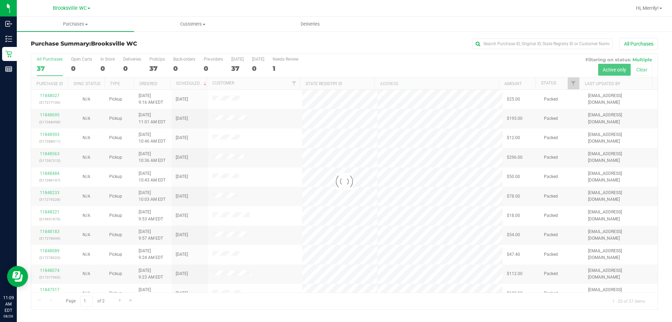
click at [226, 84] on div at bounding box center [344, 181] width 626 height 255
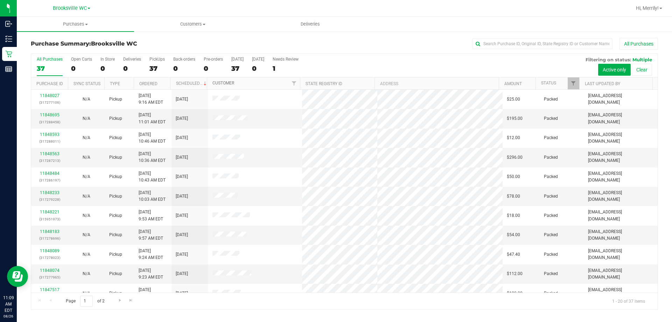
click at [225, 82] on link "Customer" at bounding box center [223, 82] width 22 height 5
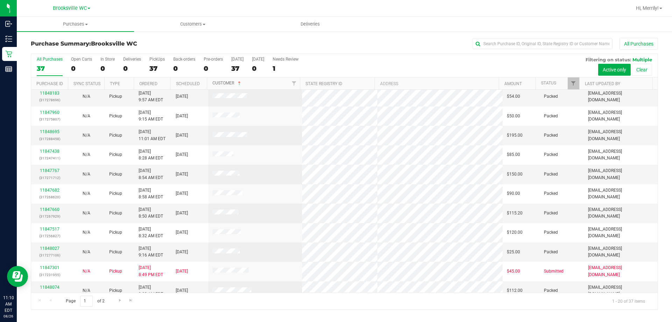
scroll to position [185, 0]
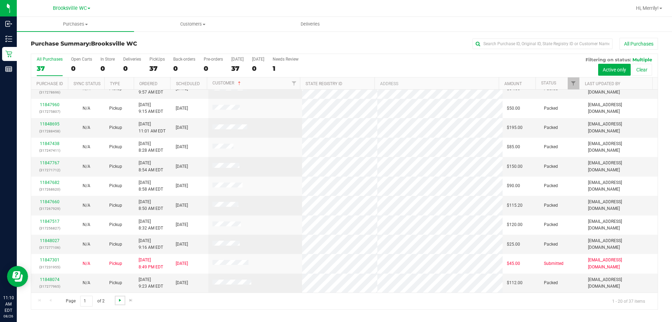
click at [120, 298] on span "Go to the next page" at bounding box center [120, 300] width 6 height 6
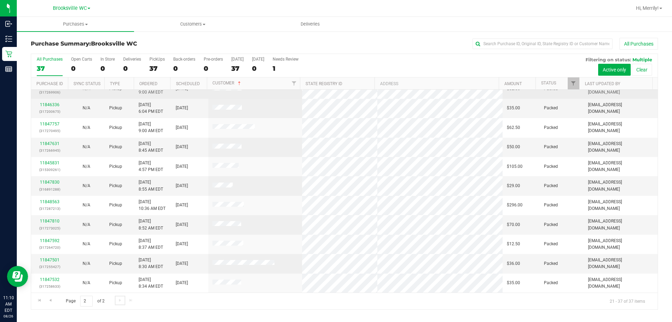
scroll to position [0, 0]
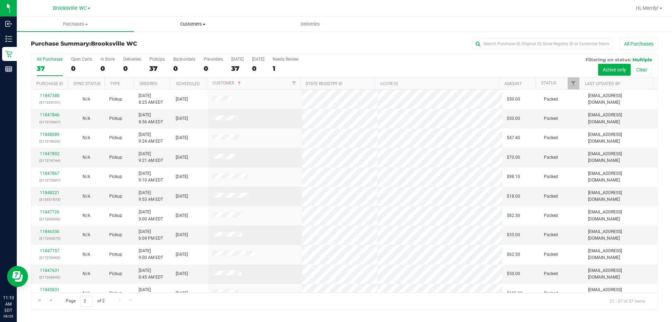
click at [199, 24] on span "Customers" at bounding box center [192, 24] width 117 height 6
click at [172, 39] on span "All customers" at bounding box center [159, 42] width 50 height 6
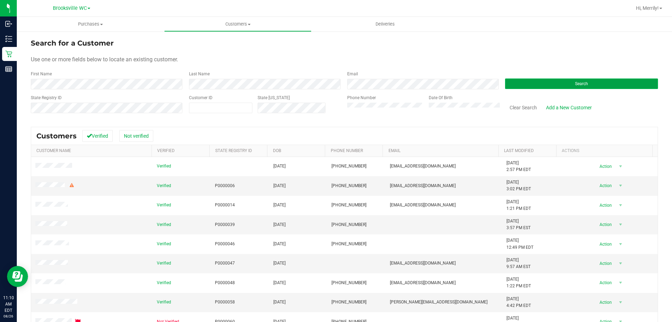
click at [553, 81] on button "Search" at bounding box center [581, 83] width 153 height 10
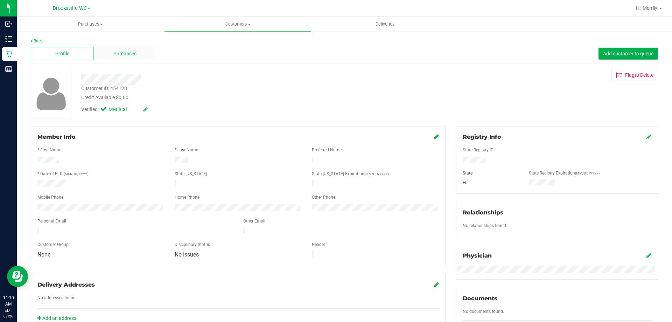
click at [122, 52] on span "Purchases" at bounding box center [124, 53] width 23 height 7
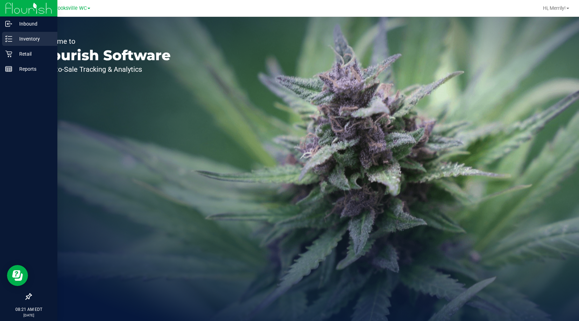
click at [7, 40] on icon at bounding box center [8, 38] width 7 height 7
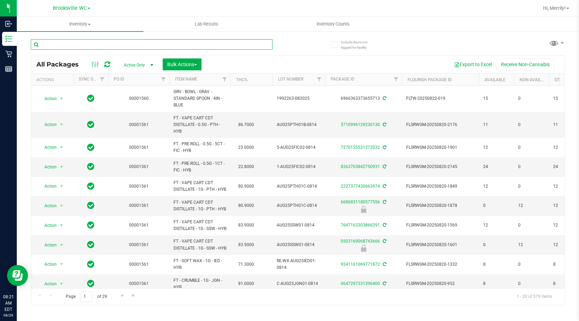
click at [169, 47] on input "text" at bounding box center [152, 44] width 242 height 10
type input "live rosin"
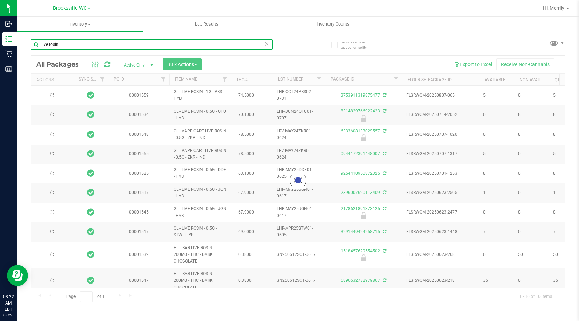
type input "2025-12-23"
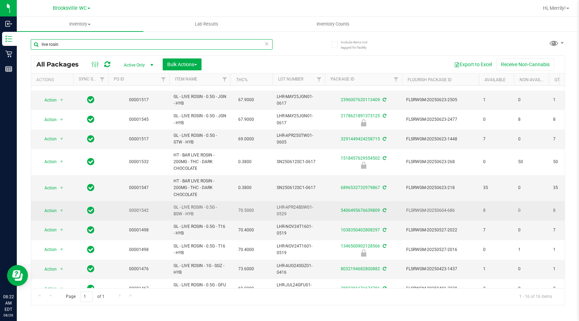
scroll to position [23, 0]
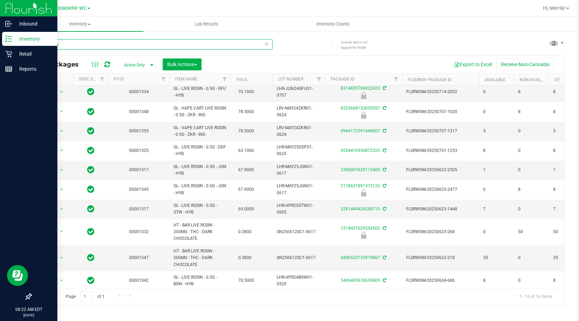
drag, startPoint x: 66, startPoint y: 44, endPoint x: 1, endPoint y: 13, distance: 72.8
click at [0, 28] on div "Inbound Inventory Retail Reports 08:22 AM EDT 08/26/2025 08/26 Brooksville WC H…" at bounding box center [289, 160] width 579 height 321
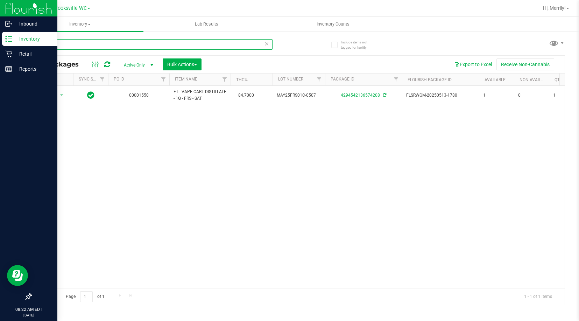
drag, startPoint x: 54, startPoint y: 42, endPoint x: 0, endPoint y: 23, distance: 56.9
click at [0, 45] on div "Inbound Inventory Retail Reports 08:22 AM EDT 08/26/2025 08/26 Brooksville WC H…" at bounding box center [289, 160] width 579 height 321
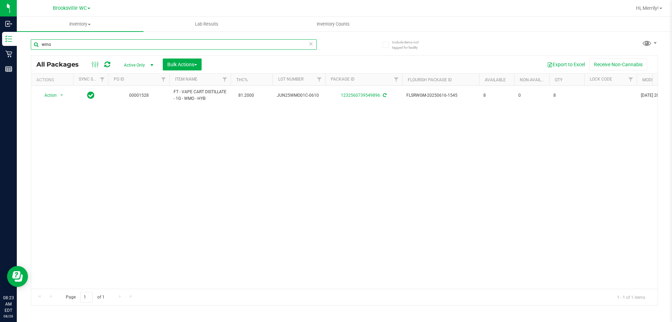
type input "wmo"
click at [59, 48] on input "wmo" at bounding box center [174, 44] width 286 height 10
click at [59, 47] on input "wmo" at bounding box center [174, 44] width 286 height 10
click at [56, 43] on input "wmo" at bounding box center [174, 44] width 286 height 10
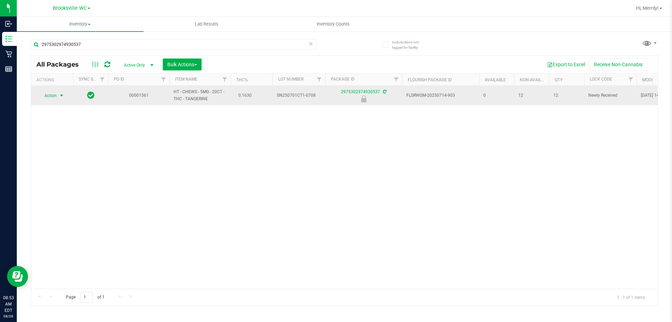
type input "2975302974930537"
click at [60, 96] on span "select" at bounding box center [62, 96] width 6 height 6
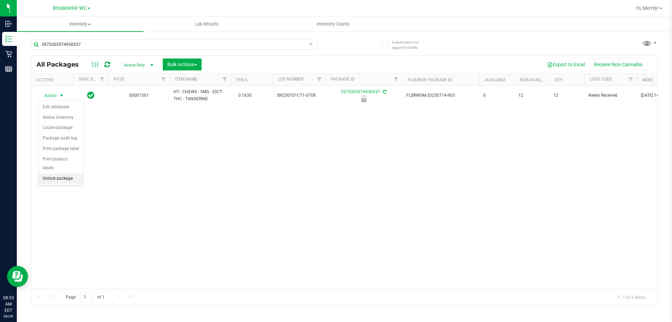
click at [66, 173] on li "Unlock package" at bounding box center [60, 178] width 45 height 10
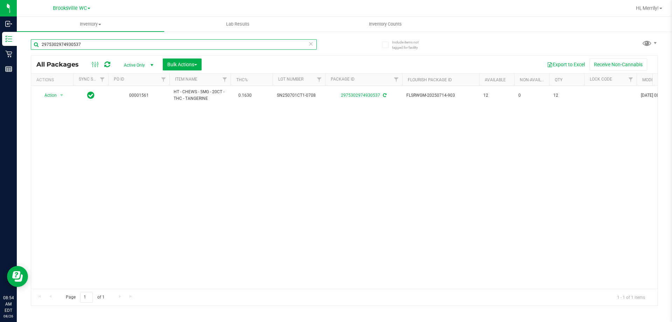
click at [88, 44] on input "2975302974930537" at bounding box center [174, 44] width 286 height 10
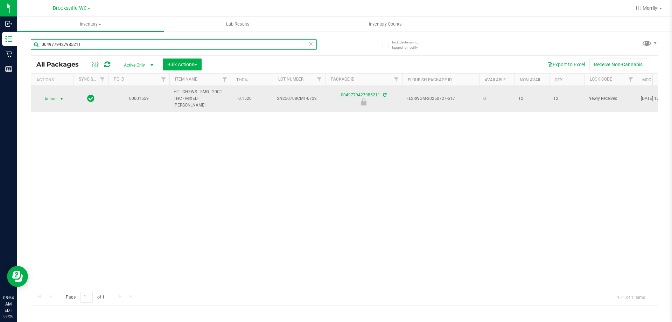
type input "0049779427985211"
click at [61, 96] on span "select" at bounding box center [62, 99] width 6 height 6
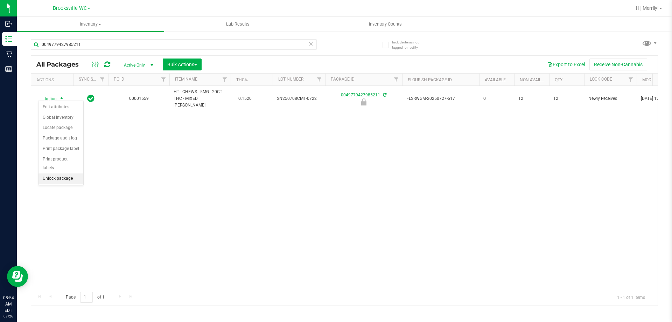
click at [56, 173] on li "Unlock package" at bounding box center [60, 178] width 45 height 10
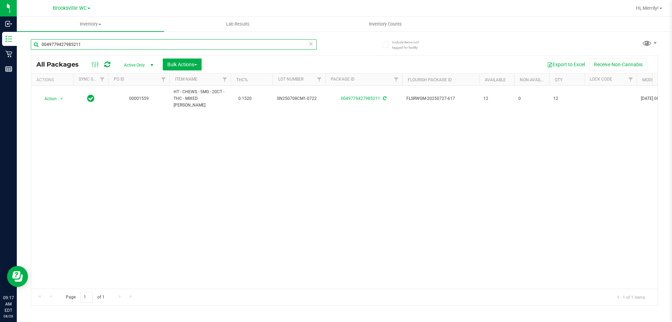
click at [90, 47] on input "0049779427985211" at bounding box center [174, 44] width 286 height 10
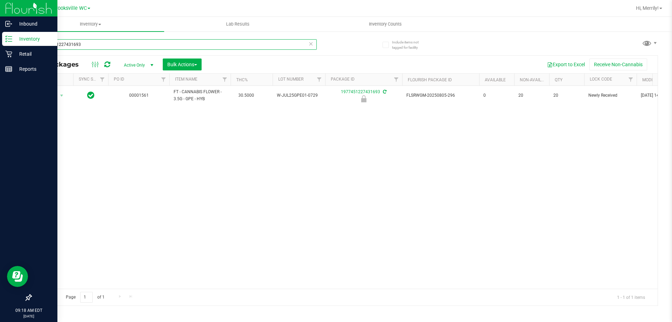
type input "1977451227431693"
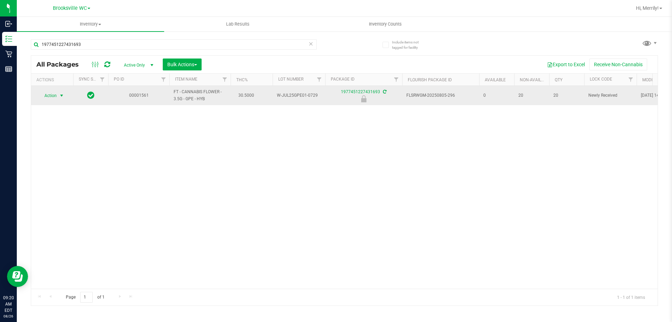
click at [64, 95] on span "select" at bounding box center [62, 96] width 6 height 6
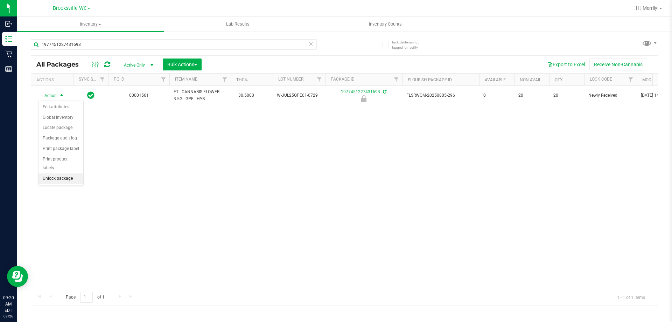
click at [56, 173] on li "Unlock package" at bounding box center [60, 178] width 45 height 10
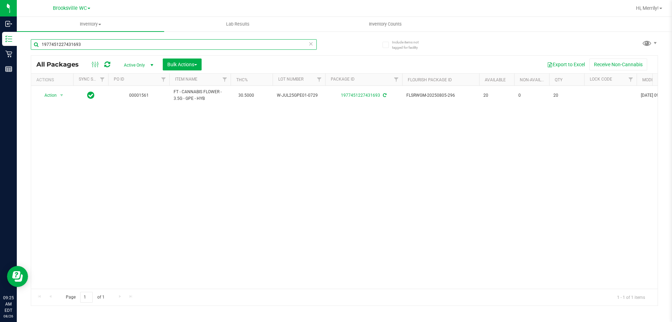
click at [91, 44] on input "1977451227431693" at bounding box center [174, 44] width 286 height 10
click at [90, 44] on input "1977451227431693" at bounding box center [174, 44] width 286 height 10
click at [88, 44] on input "1977451227431693" at bounding box center [174, 44] width 286 height 10
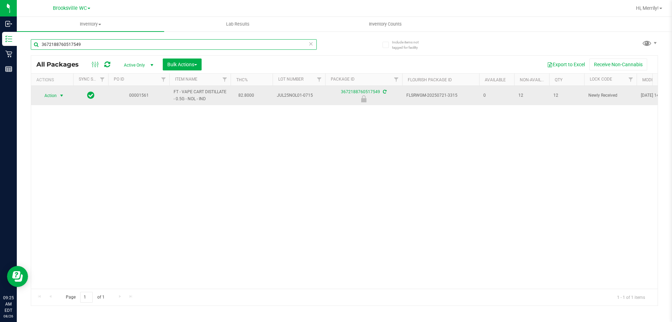
type input "3672188760517549"
click at [62, 97] on span "select" at bounding box center [62, 96] width 6 height 6
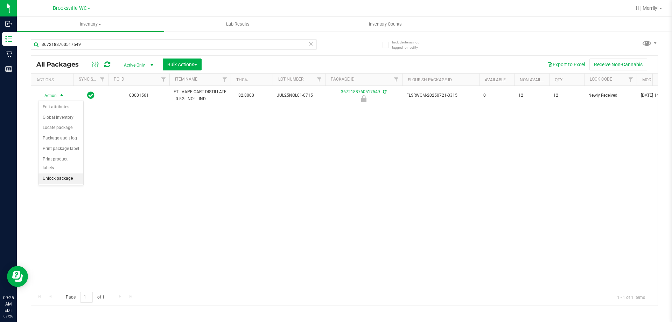
click at [54, 173] on li "Unlock package" at bounding box center [60, 178] width 45 height 10
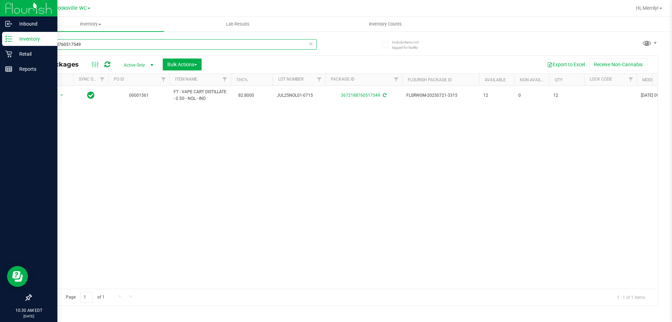
drag, startPoint x: 86, startPoint y: 42, endPoint x: 0, endPoint y: 42, distance: 86.4
click at [0, 42] on div "Inbound Inventory Retail Reports 10:30 AM EDT 08/26/2025 08/26 Brooksville WC H…" at bounding box center [336, 161] width 672 height 322
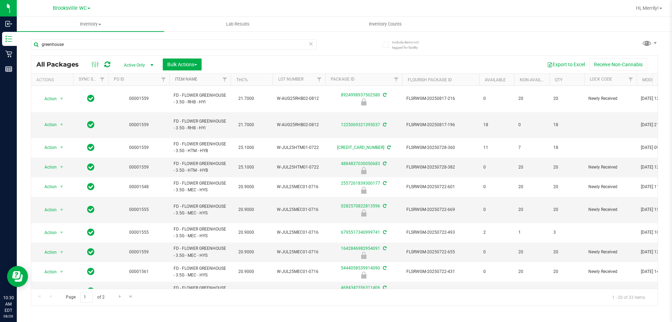
click at [187, 79] on link "Item Name" at bounding box center [186, 79] width 22 height 5
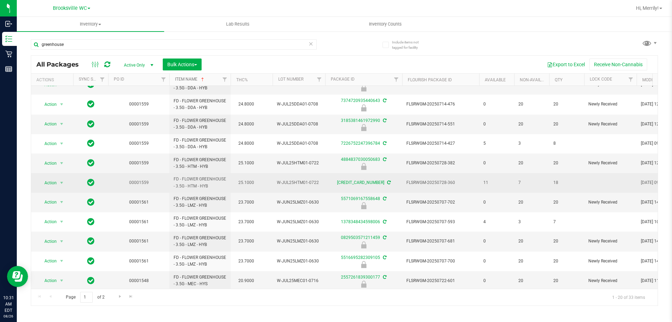
scroll to position [194, 0]
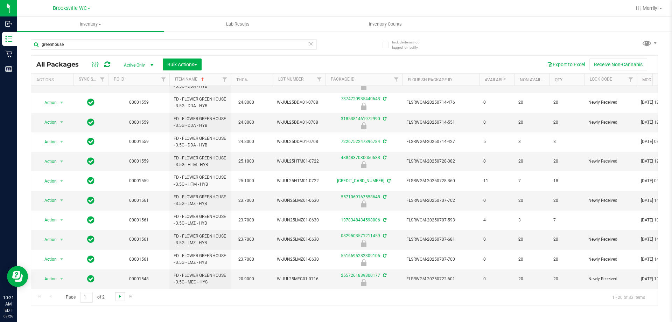
click at [120, 296] on span "Go to the next page" at bounding box center [120, 296] width 6 height 6
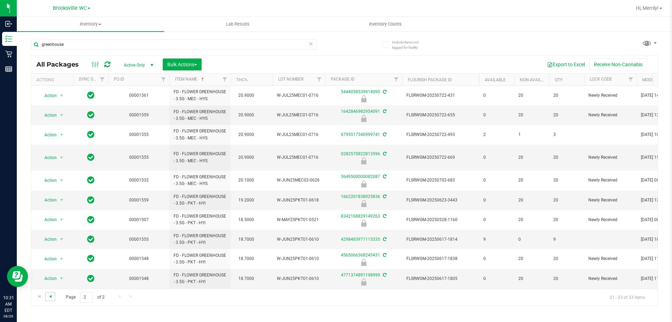
click at [50, 296] on span "Go to the previous page" at bounding box center [51, 296] width 6 height 6
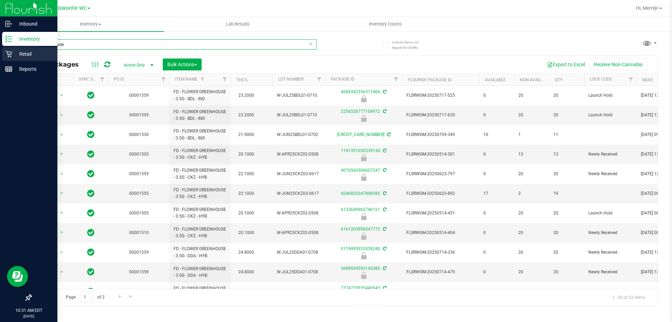
drag, startPoint x: 71, startPoint y: 44, endPoint x: 0, endPoint y: 48, distance: 71.5
click at [0, 48] on div "Inbound Inventory Retail Reports 10:31 AM EDT 08/26/2025 08/26 Brooksville WC H…" at bounding box center [336, 161] width 672 height 322
type input "1ct"
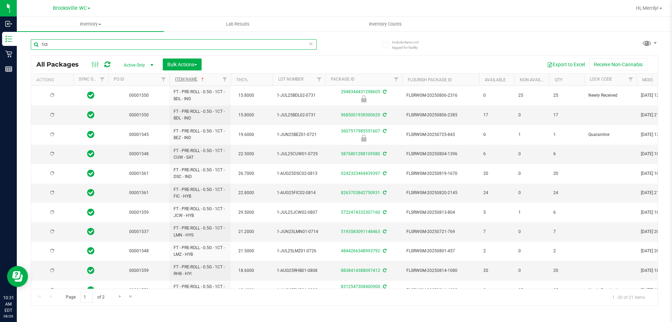
type input "2026-01-11"
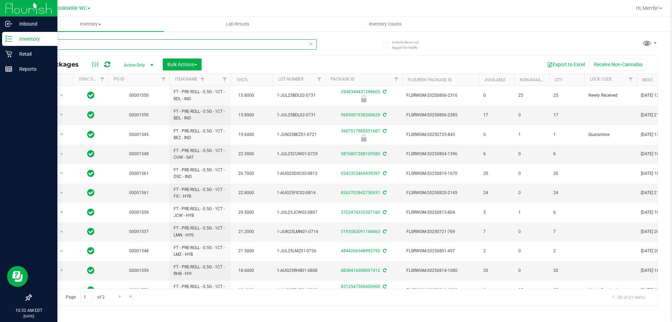
drag, startPoint x: 49, startPoint y: 45, endPoint x: 0, endPoint y: 36, distance: 49.8
click at [0, 41] on div "Inbound Inventory Retail Reports 10:32 AM EDT 08/26/2025 08/26 Brooksville WC H…" at bounding box center [336, 161] width 672 height 322
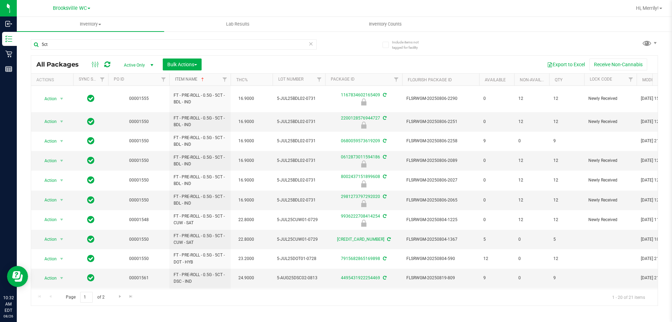
click at [181, 78] on link "Item Name" at bounding box center [190, 79] width 30 height 5
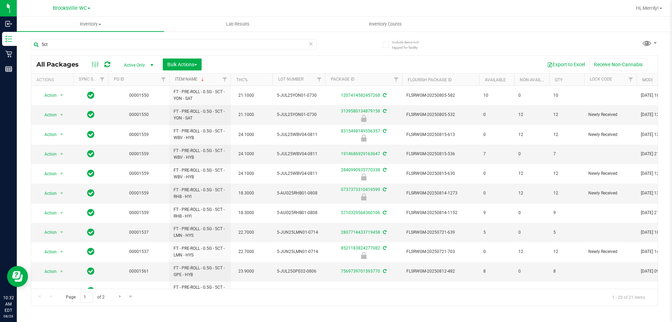
click at [180, 80] on link "Item Name" at bounding box center [190, 79] width 30 height 5
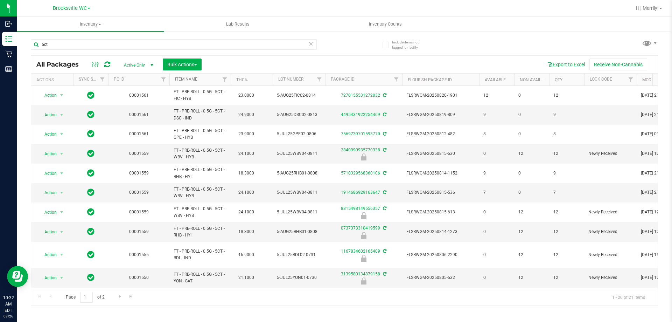
click at [191, 78] on link "Item Name" at bounding box center [186, 79] width 22 height 5
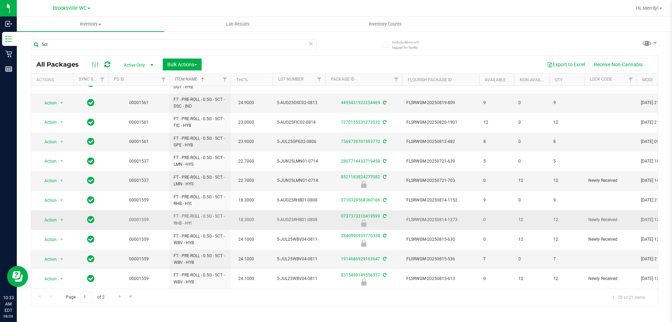
scroll to position [193, 0]
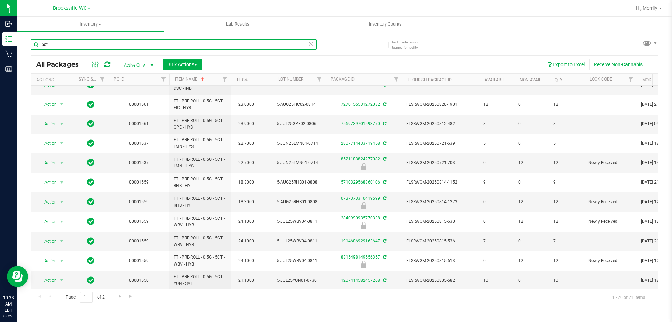
drag, startPoint x: 63, startPoint y: 47, endPoint x: 19, endPoint y: 47, distance: 44.1
click at [20, 47] on div "Include items not tagged for facility 5ct All Packages Active Only Active Only …" at bounding box center [344, 137] width 655 height 213
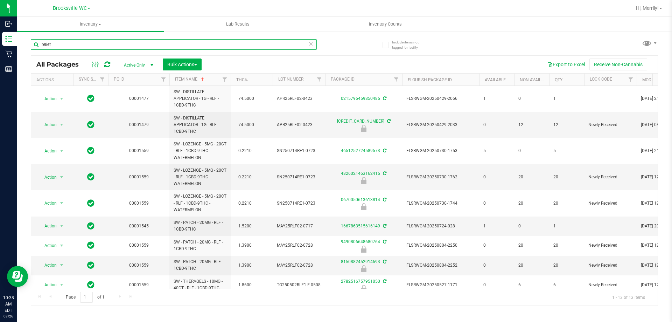
type input "relief"
click at [51, 44] on input "relief" at bounding box center [174, 44] width 286 height 10
click at [51, 43] on input "relief" at bounding box center [174, 44] width 286 height 10
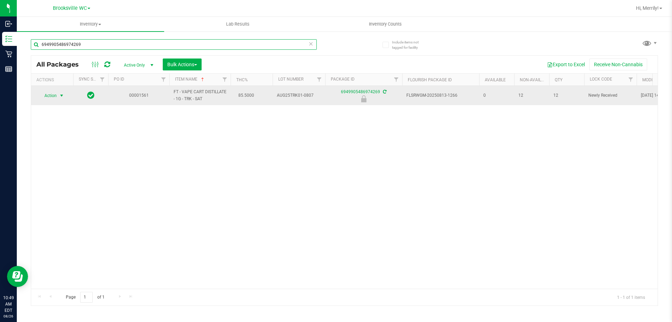
type input "6949905486974269"
click at [61, 94] on span "select" at bounding box center [62, 96] width 6 height 6
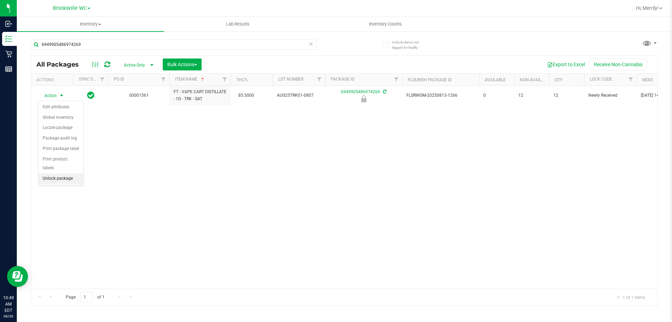
click at [55, 173] on li "Unlock package" at bounding box center [60, 178] width 45 height 10
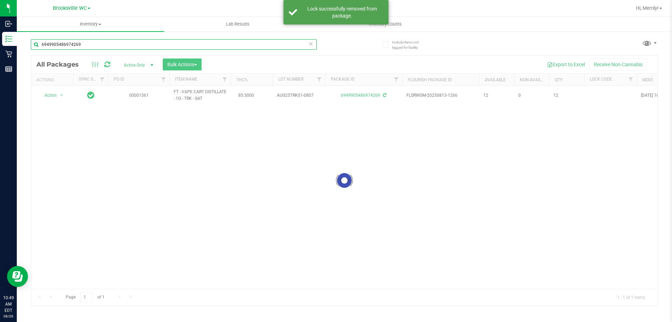
click at [86, 43] on input "6949905486974269" at bounding box center [174, 44] width 286 height 10
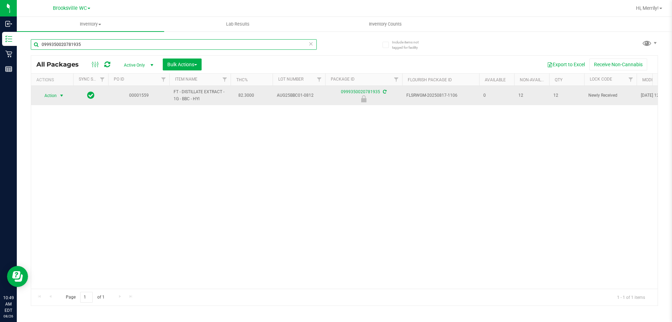
type input "0999350020781935"
click at [62, 94] on span "select" at bounding box center [62, 96] width 6 height 6
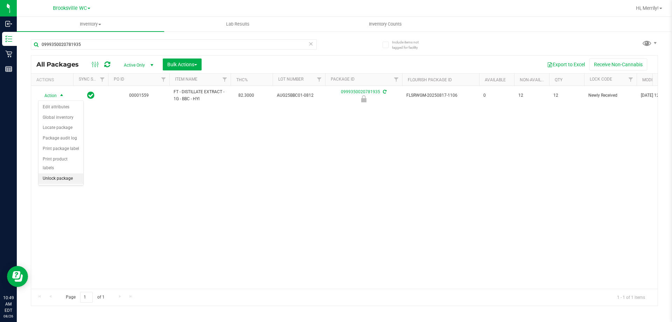
click at [53, 173] on li "Unlock package" at bounding box center [60, 178] width 45 height 10
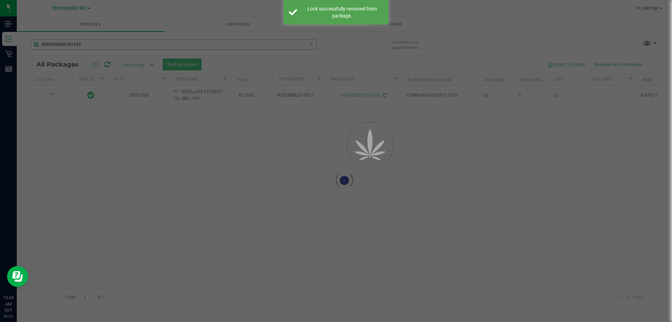
click at [86, 46] on div at bounding box center [336, 161] width 672 height 322
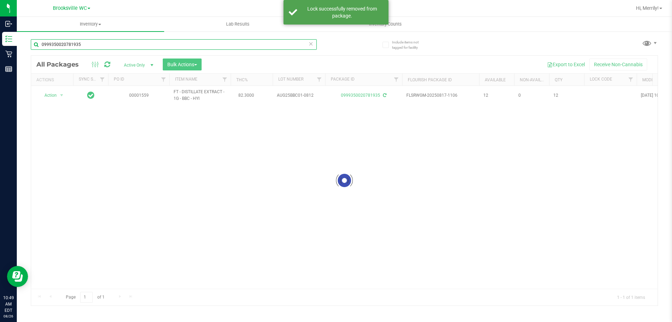
click at [86, 46] on input "0999350020781935" at bounding box center [174, 44] width 286 height 10
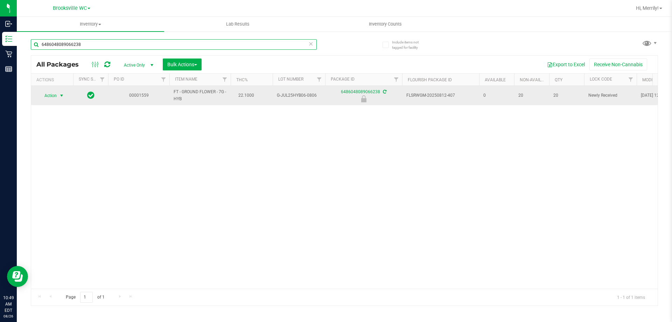
type input "6486048089066238"
click at [62, 95] on span "select" at bounding box center [62, 96] width 6 height 6
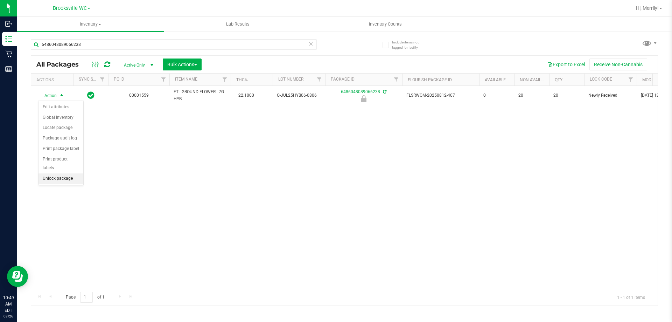
click at [58, 173] on li "Unlock package" at bounding box center [60, 178] width 45 height 10
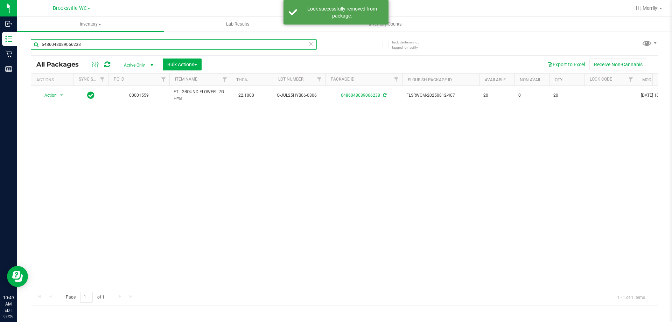
click at [83, 42] on input "6486048089066238" at bounding box center [174, 44] width 286 height 10
click at [83, 43] on input "6486048089066238" at bounding box center [174, 44] width 286 height 10
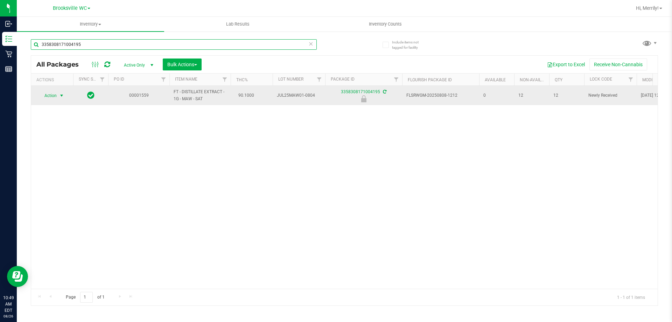
type input "3358308171004195"
click at [61, 94] on span "select" at bounding box center [62, 96] width 6 height 6
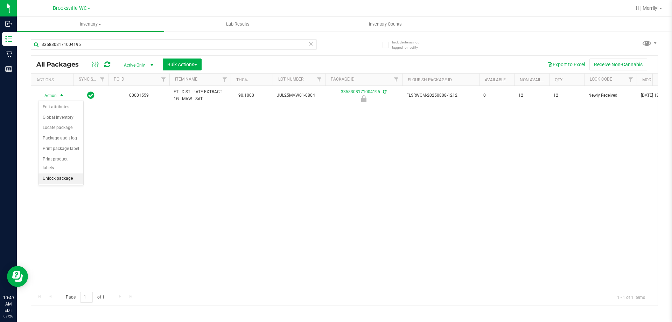
click at [47, 173] on li "Unlock package" at bounding box center [60, 178] width 45 height 10
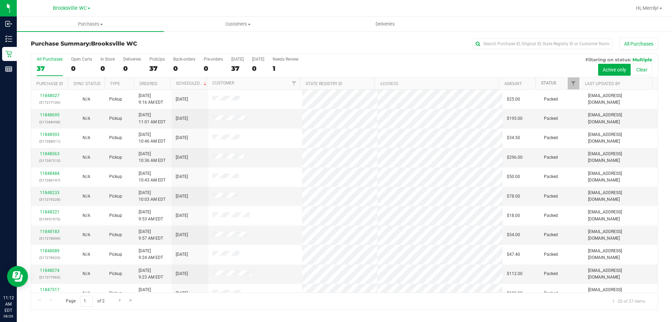
click at [549, 84] on link "Status" at bounding box center [548, 82] width 15 height 5
click at [549, 84] on link "Status" at bounding box center [552, 82] width 23 height 5
click at [548, 84] on link "Status" at bounding box center [548, 82] width 15 height 5
click at [548, 82] on link "Status" at bounding box center [552, 82] width 23 height 5
click at [548, 83] on link "Status" at bounding box center [548, 82] width 15 height 5
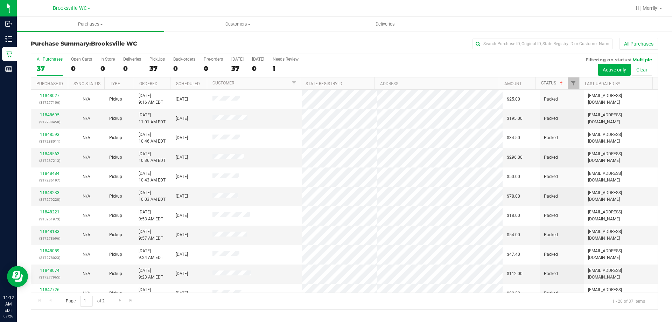
click at [548, 83] on link "Status" at bounding box center [552, 82] width 23 height 5
click at [549, 85] on link "Status" at bounding box center [548, 82] width 15 height 5
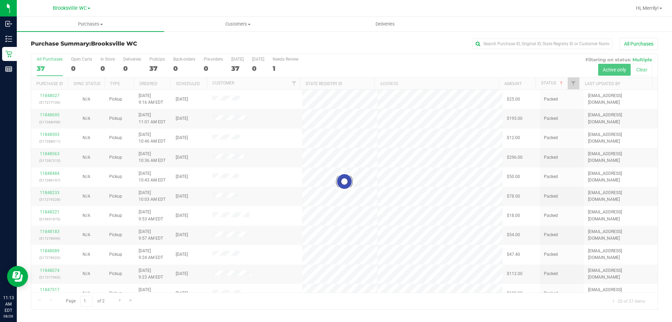
click at [550, 83] on div at bounding box center [344, 181] width 626 height 255
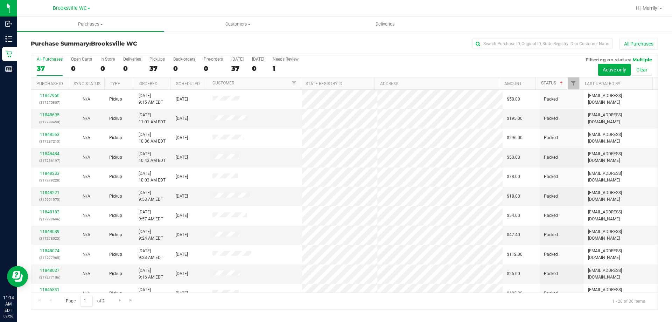
click at [551, 84] on link "Status" at bounding box center [552, 82] width 23 height 5
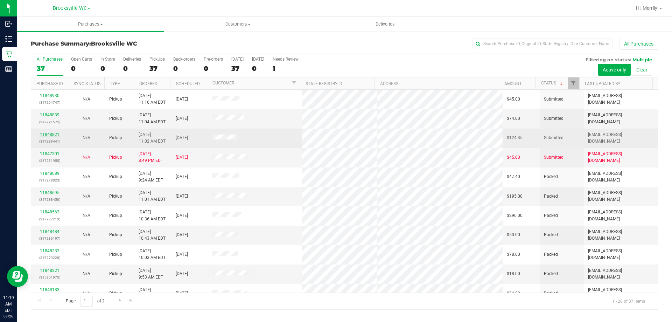
click at [51, 132] on link "11848821" at bounding box center [50, 134] width 20 height 5
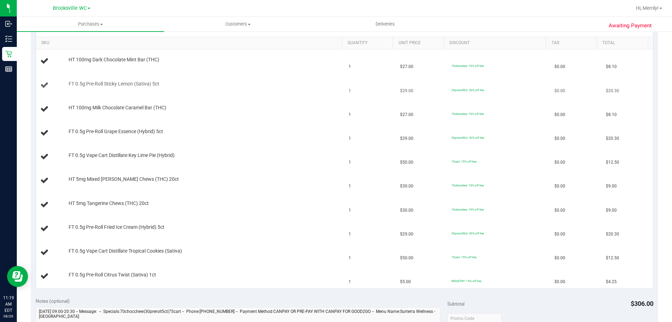
scroll to position [140, 0]
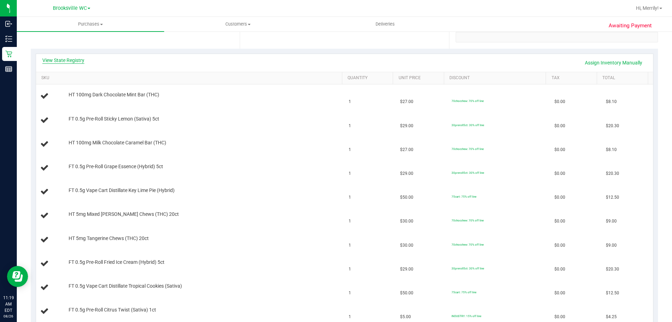
click at [63, 62] on link "View State Registry" at bounding box center [63, 60] width 42 height 7
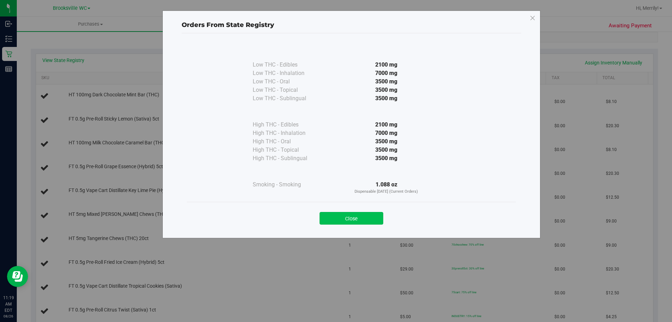
click at [335, 219] on button "Close" at bounding box center [352, 218] width 64 height 13
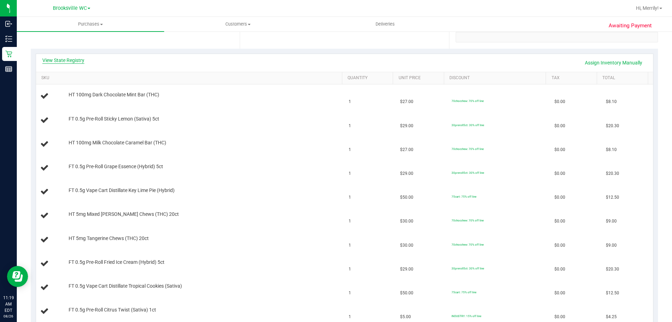
click at [73, 59] on link "View State Registry" at bounding box center [63, 60] width 42 height 7
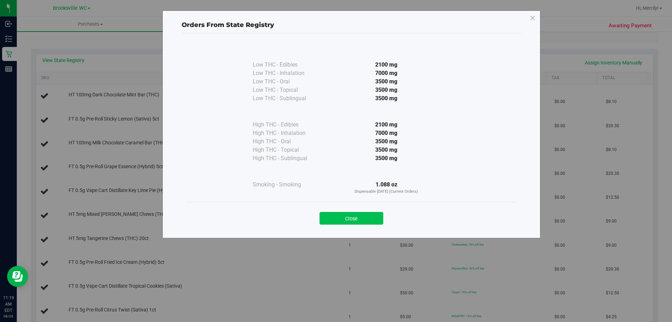
click at [356, 218] on button "Close" at bounding box center [352, 218] width 64 height 13
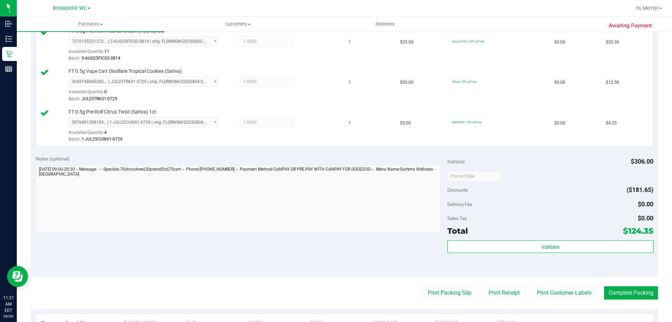
scroll to position [490, 0]
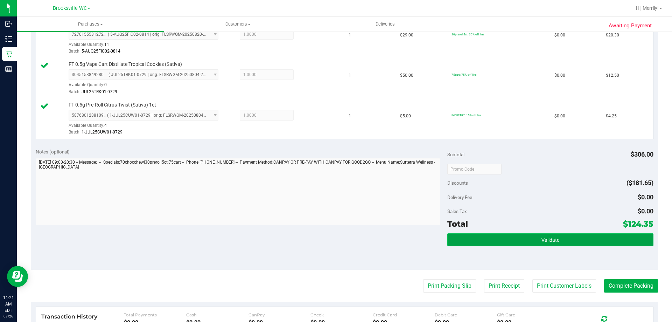
click at [535, 239] on button "Validate" at bounding box center [550, 239] width 206 height 13
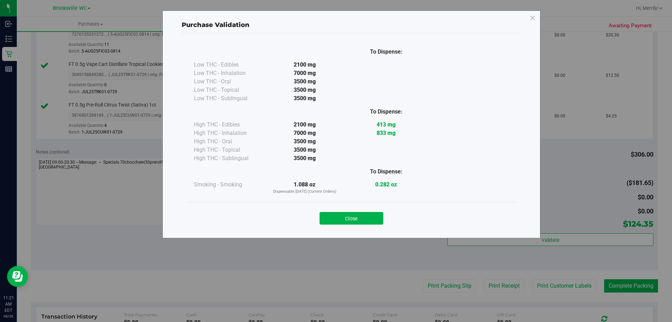
drag, startPoint x: 360, startPoint y: 214, endPoint x: 424, endPoint y: 265, distance: 81.4
click at [360, 214] on button "Close" at bounding box center [352, 218] width 64 height 13
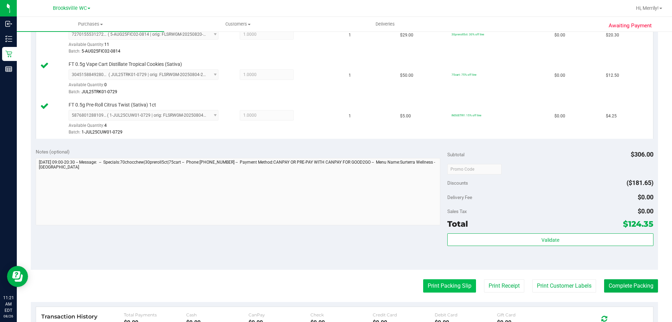
click at [434, 283] on button "Print Packing Slip" at bounding box center [449, 285] width 53 height 13
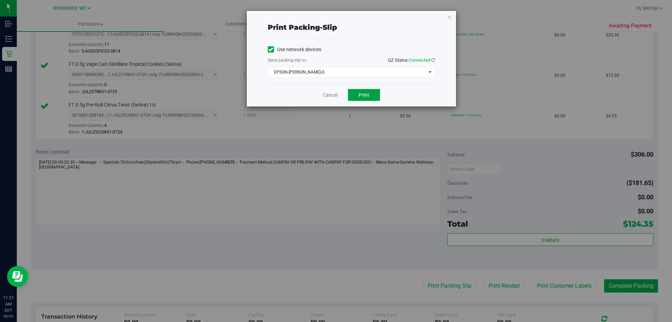
click at [366, 98] on button "Print" at bounding box center [364, 95] width 32 height 12
click at [328, 96] on link "Cancel" at bounding box center [330, 94] width 15 height 7
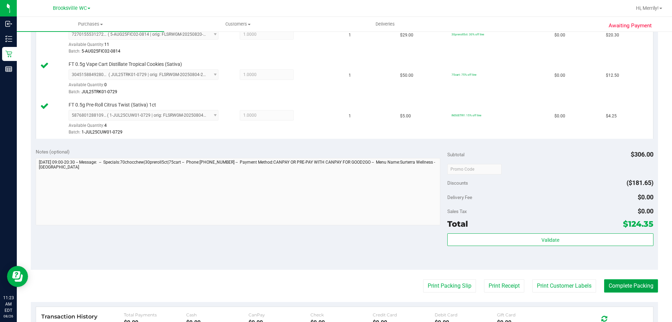
click at [623, 282] on button "Complete Packing" at bounding box center [631, 285] width 54 height 13
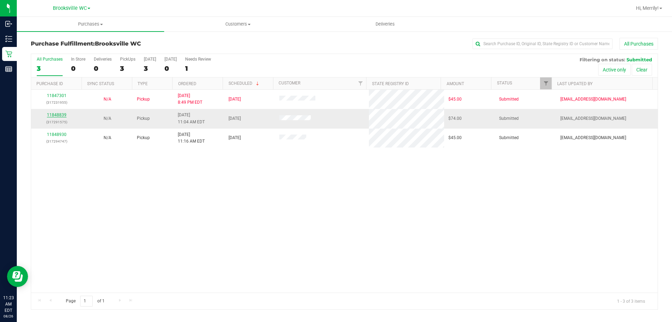
click at [55, 114] on link "11848839" at bounding box center [57, 114] width 20 height 5
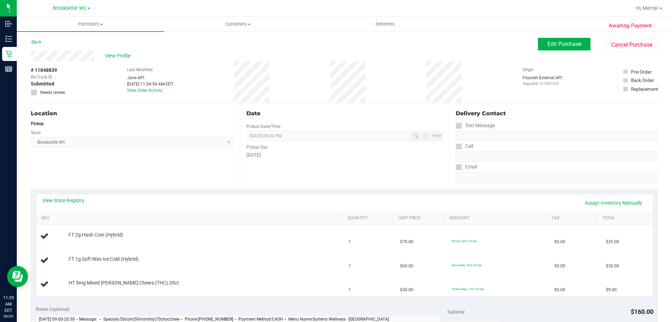
click at [80, 173] on div "Location Pickup Store [GEOGRAPHIC_DATA] WC Select Store [PERSON_NAME][GEOGRAPHI…" at bounding box center [135, 146] width 209 height 86
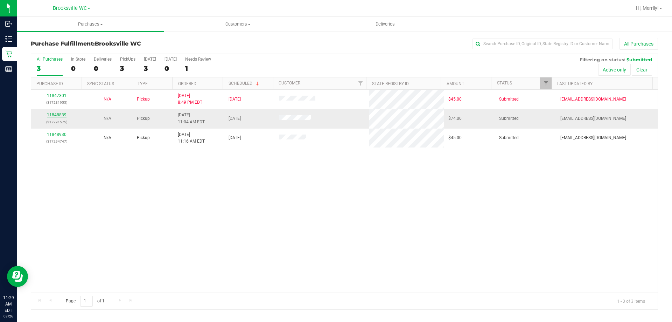
click at [59, 114] on link "11848839" at bounding box center [57, 114] width 20 height 5
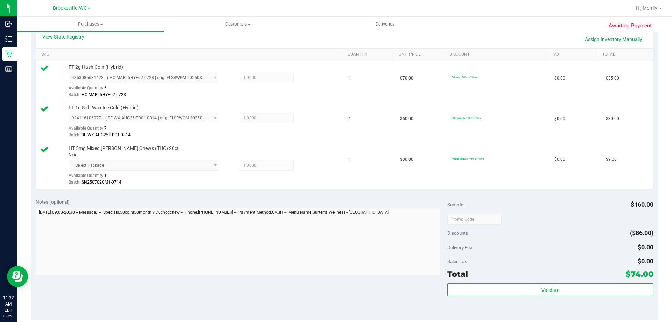
scroll to position [175, 0]
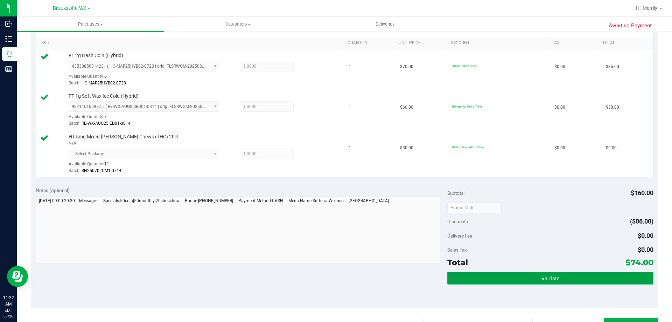
click at [517, 280] on button "Validate" at bounding box center [550, 278] width 206 height 13
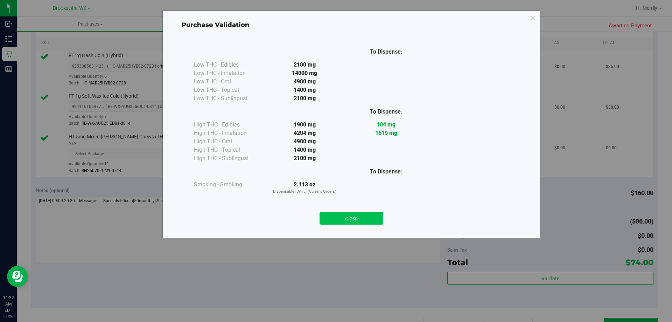
click at [365, 219] on button "Close" at bounding box center [352, 218] width 64 height 13
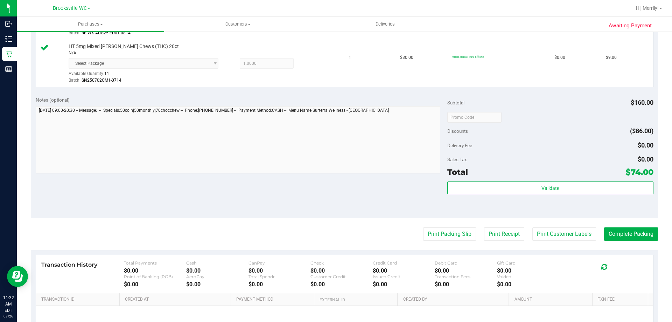
scroll to position [280, 0]
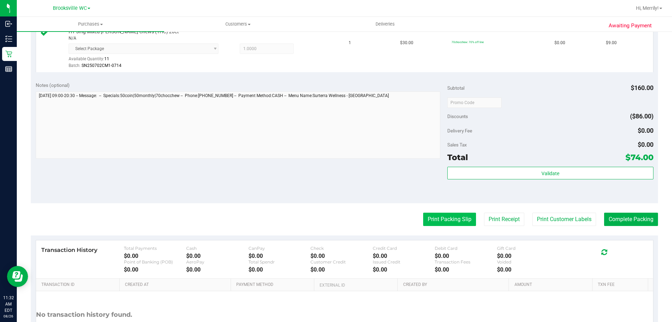
click at [432, 218] on button "Print Packing Slip" at bounding box center [449, 218] width 53 height 13
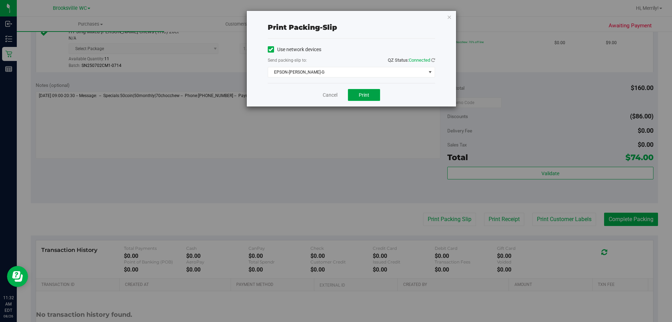
click at [365, 92] on span "Print" at bounding box center [364, 95] width 10 height 6
click at [326, 96] on link "Cancel" at bounding box center [330, 94] width 15 height 7
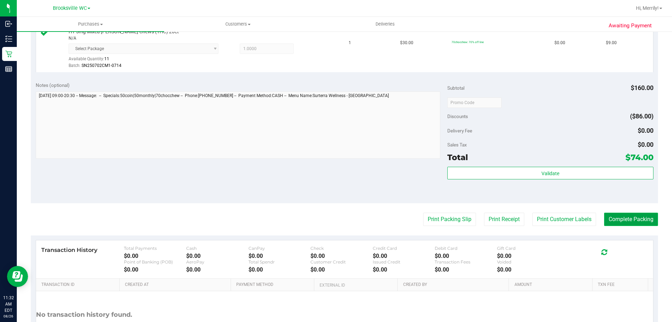
click at [632, 220] on button "Complete Packing" at bounding box center [631, 218] width 54 height 13
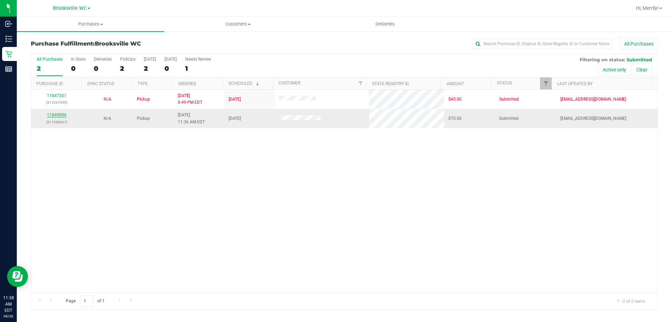
click at [55, 114] on div "All Purchases 2 In Store 0 Deliveries 0 PickUps 2 Today 2 Tomorrow 0 Needs Revi…" at bounding box center [344, 182] width 627 height 256
click at [62, 114] on link "11849096" at bounding box center [57, 114] width 20 height 5
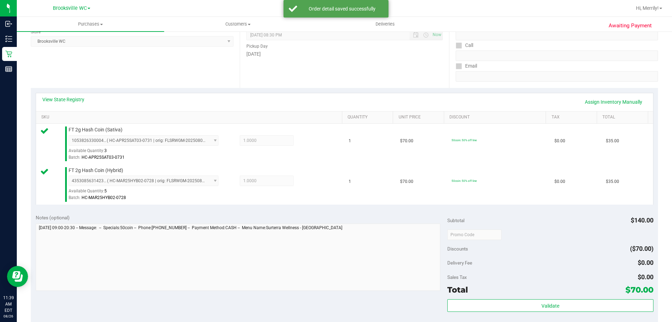
scroll to position [105, 0]
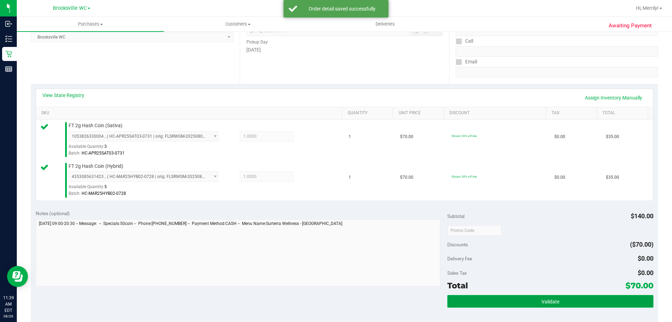
click at [532, 302] on button "Validate" at bounding box center [550, 301] width 206 height 13
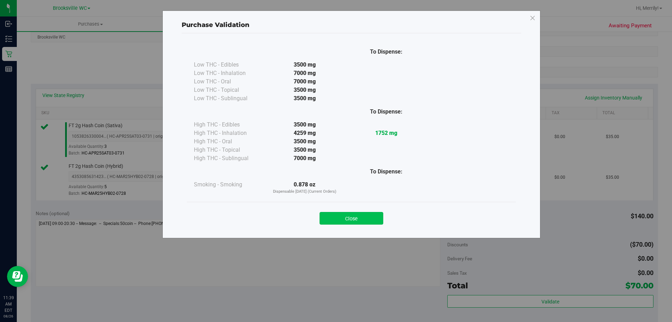
click at [362, 214] on button "Close" at bounding box center [352, 218] width 64 height 13
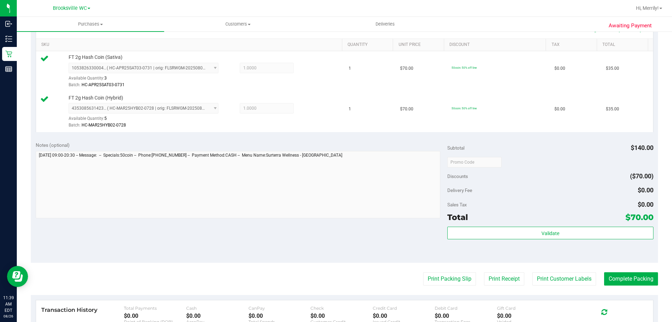
scroll to position [175, 0]
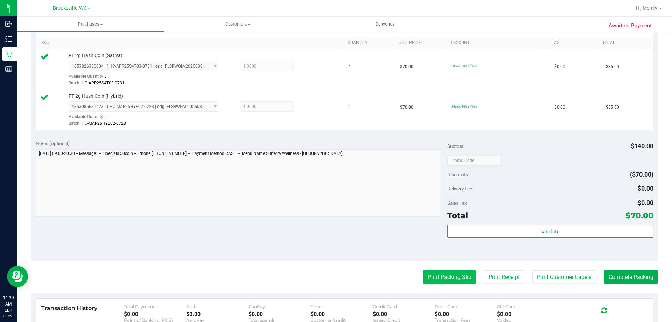
click at [454, 280] on button "Print Packing Slip" at bounding box center [449, 276] width 53 height 13
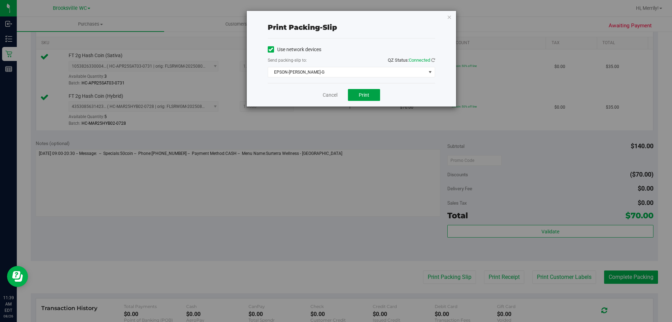
drag, startPoint x: 367, startPoint y: 93, endPoint x: 418, endPoint y: 119, distance: 57.4
click at [367, 93] on span "Print" at bounding box center [364, 95] width 10 height 6
click at [328, 92] on link "Cancel" at bounding box center [330, 94] width 15 height 7
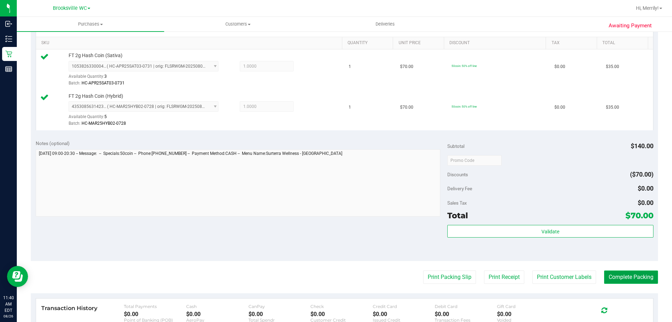
click at [626, 278] on button "Complete Packing" at bounding box center [631, 276] width 54 height 13
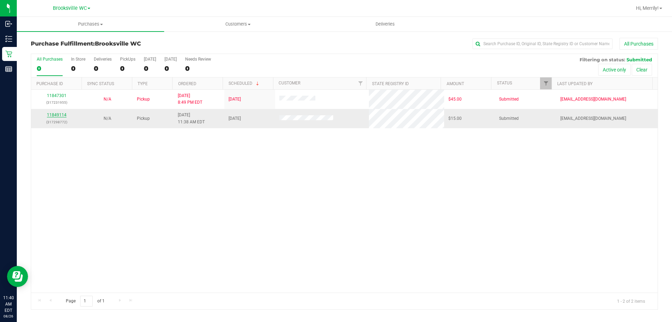
click at [56, 114] on link "11849114" at bounding box center [57, 114] width 20 height 5
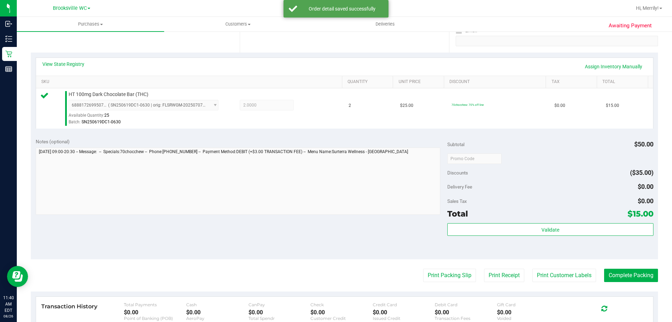
scroll to position [140, 0]
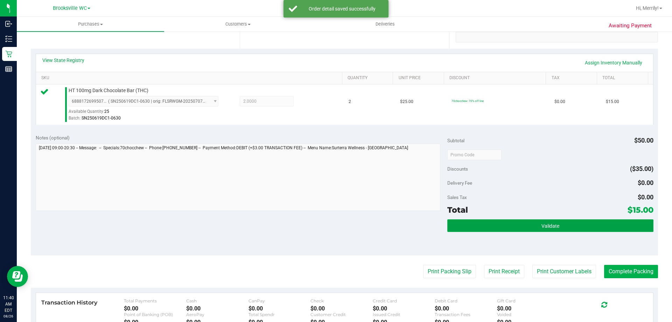
click at [511, 226] on button "Validate" at bounding box center [550, 225] width 206 height 13
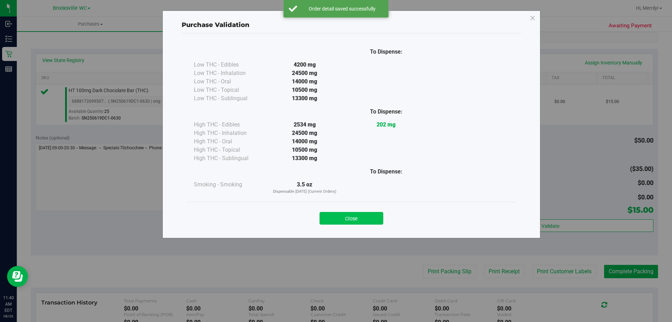
click at [344, 217] on button "Close" at bounding box center [352, 218] width 64 height 13
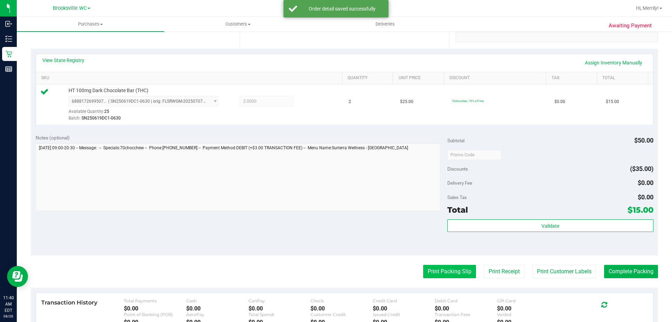
click at [446, 269] on button "Print Packing Slip" at bounding box center [449, 271] width 53 height 13
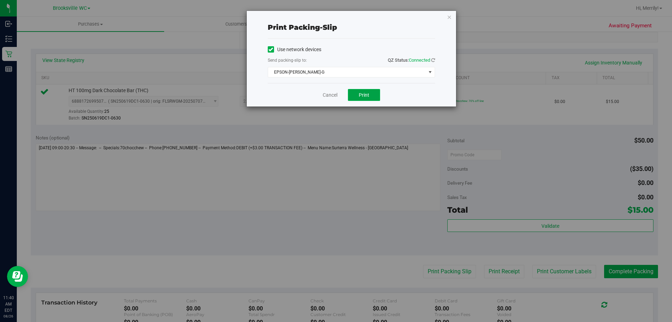
click at [363, 96] on span "Print" at bounding box center [364, 95] width 10 height 6
click at [330, 96] on link "Cancel" at bounding box center [330, 94] width 15 height 7
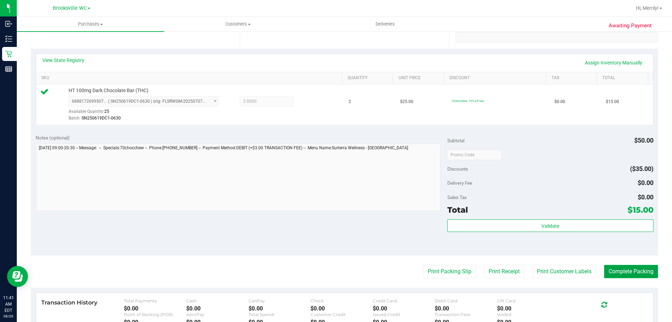
click at [623, 272] on button "Complete Packing" at bounding box center [631, 271] width 54 height 13
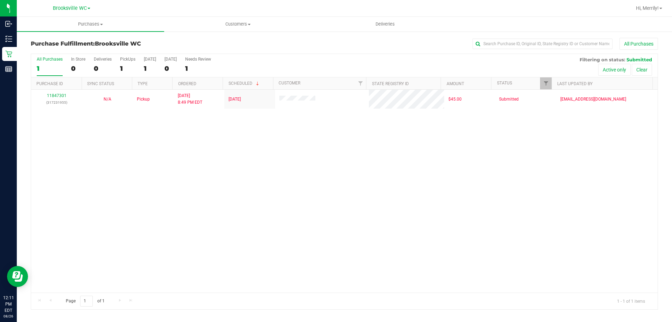
click at [255, 246] on div "11847301 (317231955) N/A Pickup 8/25/2025 8:49 PM EDT 8/26/2025 $45.00 Submitte…" at bounding box center [344, 191] width 626 height 203
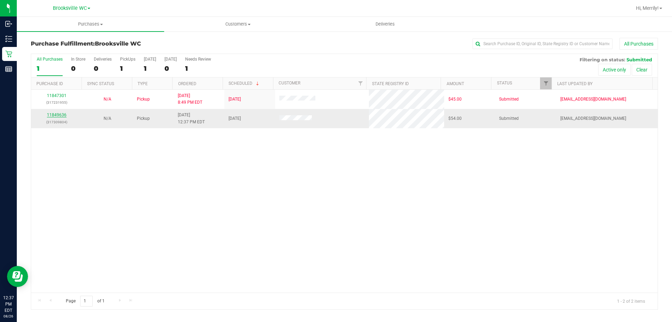
click at [56, 115] on link "11849636" at bounding box center [57, 114] width 20 height 5
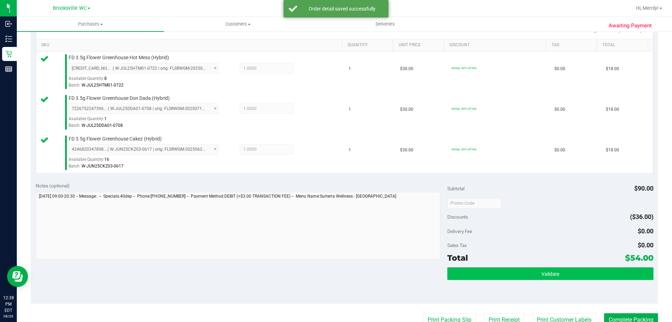
scroll to position [210, 0]
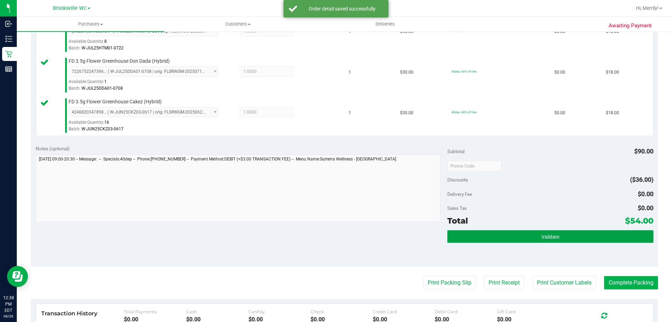
click at [520, 236] on button "Validate" at bounding box center [550, 236] width 206 height 13
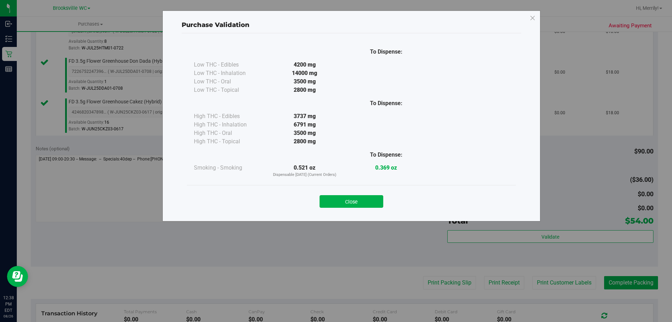
drag, startPoint x: 343, startPoint y: 202, endPoint x: 380, endPoint y: 213, distance: 38.3
click at [344, 202] on button "Close" at bounding box center [352, 201] width 64 height 13
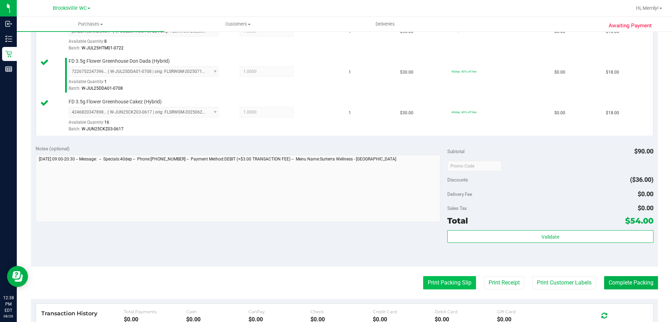
click at [436, 283] on button "Print Packing Slip" at bounding box center [449, 282] width 53 height 13
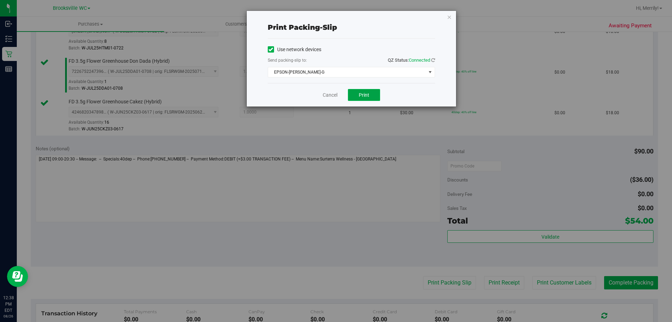
click at [367, 97] on span "Print" at bounding box center [364, 95] width 10 height 6
click at [329, 91] on link "Cancel" at bounding box center [330, 94] width 15 height 7
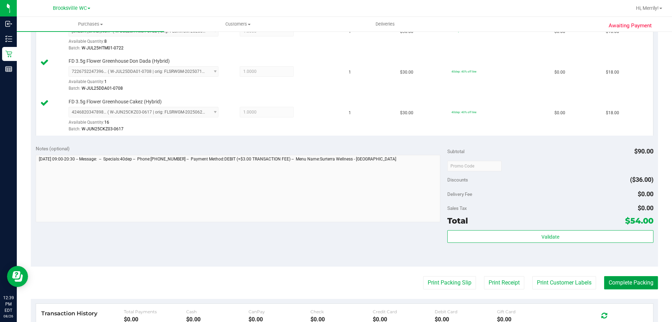
click at [629, 284] on button "Complete Packing" at bounding box center [631, 282] width 54 height 13
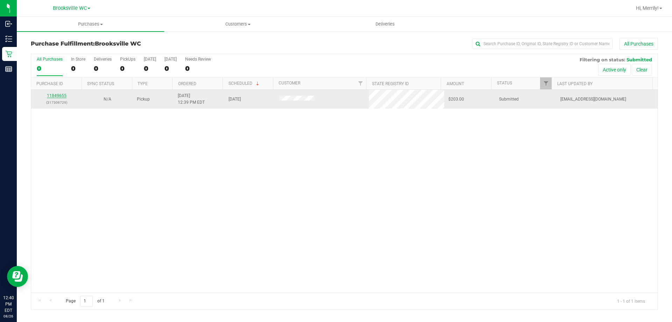
click at [55, 95] on link "11849655" at bounding box center [57, 95] width 20 height 5
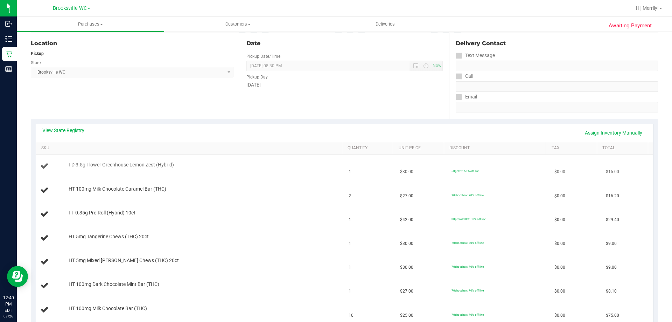
scroll to position [105, 0]
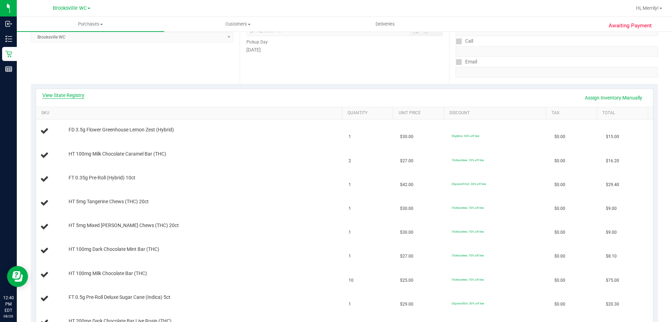
click at [74, 94] on link "View State Registry" at bounding box center [63, 95] width 42 height 7
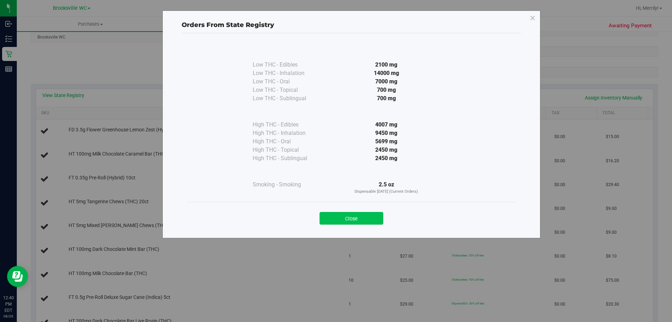
click at [346, 219] on button "Close" at bounding box center [352, 218] width 64 height 13
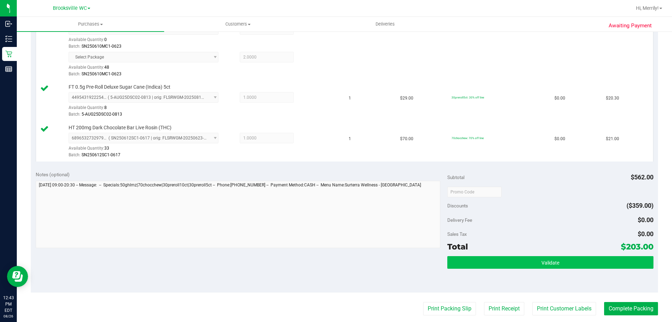
scroll to position [455, 0]
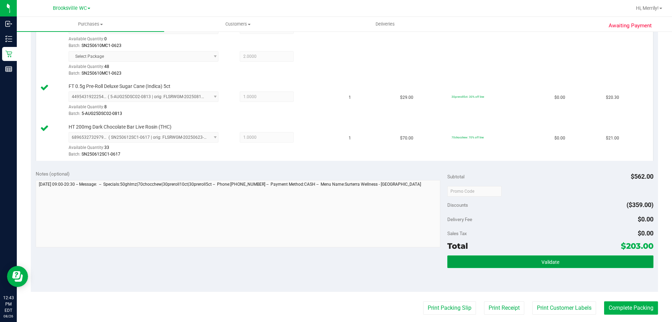
click at [553, 262] on span "Validate" at bounding box center [550, 262] width 18 height 6
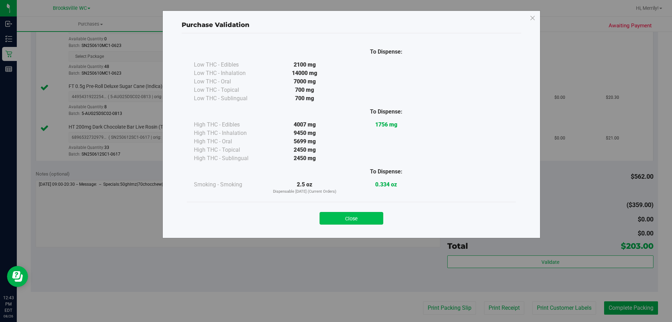
click at [347, 214] on button "Close" at bounding box center [352, 218] width 64 height 13
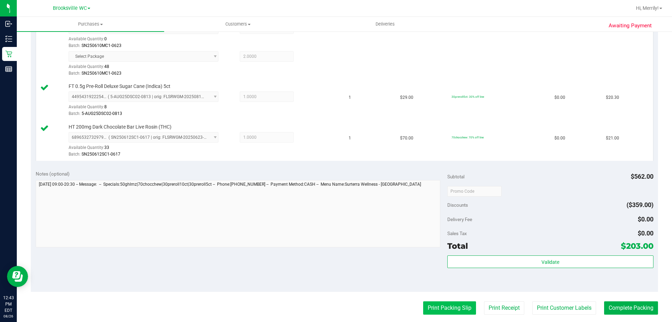
click at [438, 308] on button "Print Packing Slip" at bounding box center [449, 307] width 53 height 13
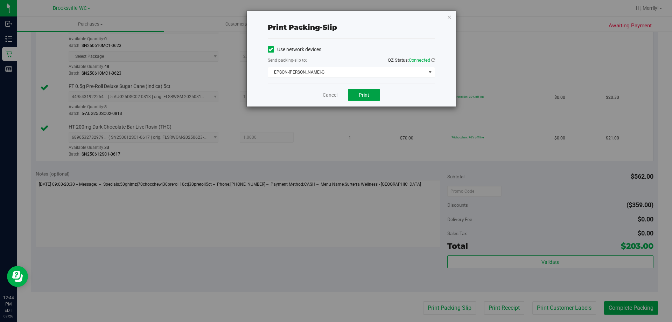
click at [357, 96] on button "Print" at bounding box center [364, 95] width 32 height 12
click at [332, 96] on link "Cancel" at bounding box center [330, 94] width 15 height 7
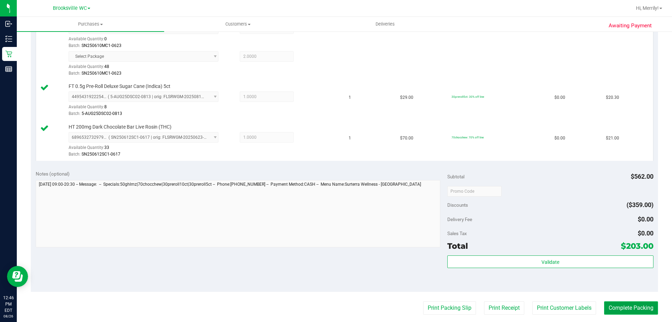
click at [627, 311] on button "Complete Packing" at bounding box center [631, 307] width 54 height 13
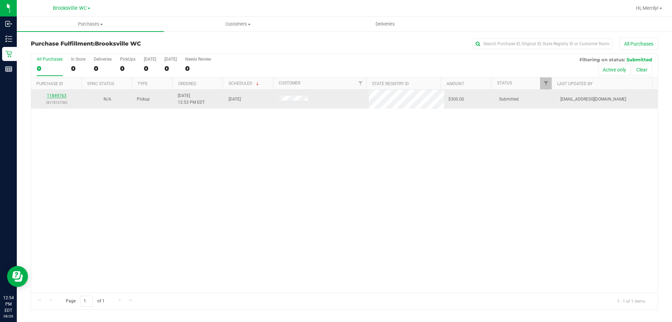
click at [58, 94] on link "11849763" at bounding box center [57, 95] width 20 height 5
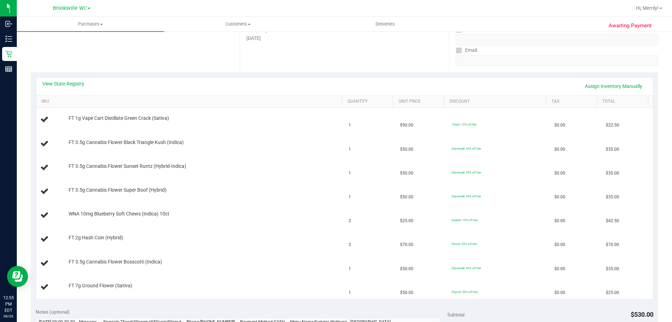
scroll to position [105, 0]
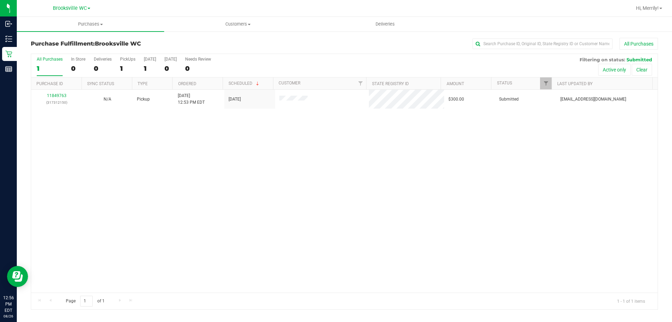
click at [181, 209] on div "11849763 (317312150) N/A Pickup 8/26/2025 12:53 PM EDT 8/26/2025 $300.00 Submit…" at bounding box center [344, 191] width 626 height 203
click at [423, 217] on div "11849763 (317312150) N/A Pickup 8/26/2025 12:53 PM EDT 8/26/2025 $300.00 Submit…" at bounding box center [344, 191] width 626 height 203
click at [442, 219] on div "11849763 (317312150) N/A Pickup 8/26/2025 12:58 PM EDT 8/26/2025 $265.00 Submit…" at bounding box center [344, 191] width 626 height 203
click at [241, 180] on div "11849763 (317312150) N/A Pickup 8/26/2025 12:58 PM EDT 8/26/2025 $265.00 Submit…" at bounding box center [344, 191] width 626 height 203
click at [362, 247] on div "11849763 (317312150) N/A Pickup 8/26/2025 12:58 PM EDT 8/26/2025 $265.00 Submit…" at bounding box center [344, 191] width 626 height 203
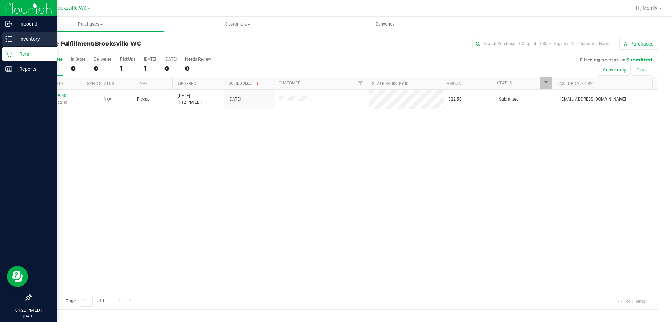
click at [10, 40] on icon at bounding box center [8, 38] width 7 height 7
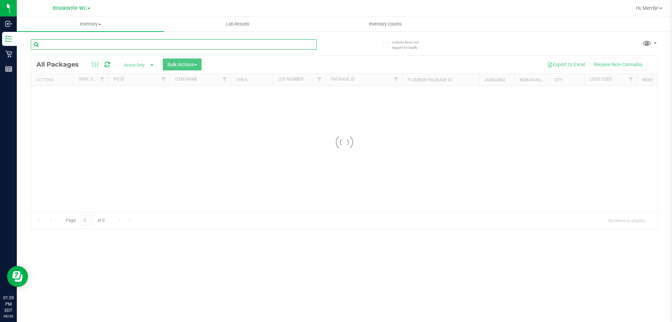
click at [143, 47] on div "Inventory All packages All inventory Waste log Create inventory Lab Results Inv…" at bounding box center [344, 169] width 655 height 305
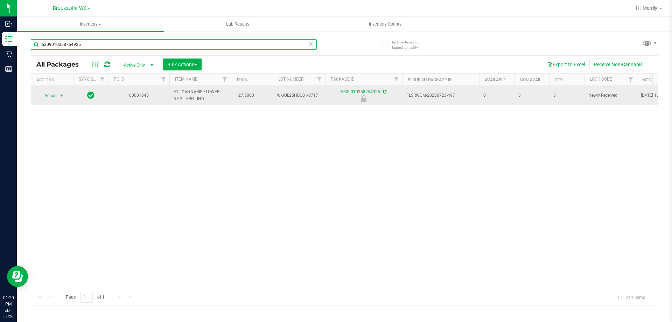
type input "5309010358754925"
click at [51, 96] on span "Action" at bounding box center [47, 96] width 19 height 10
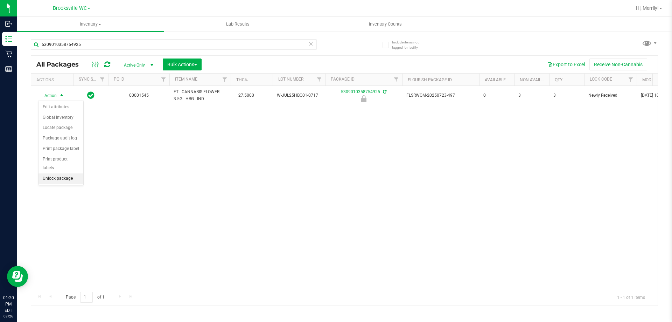
click at [54, 173] on li "Unlock package" at bounding box center [60, 178] width 45 height 10
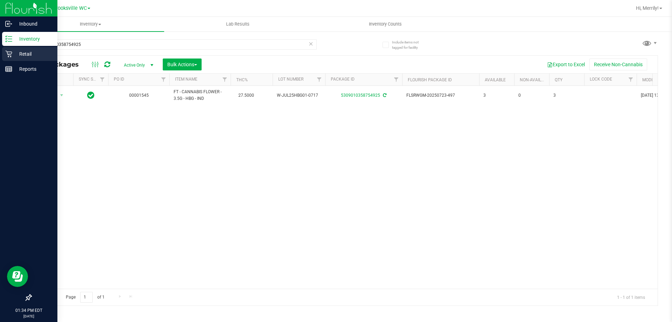
click at [10, 52] on icon at bounding box center [8, 54] width 7 height 7
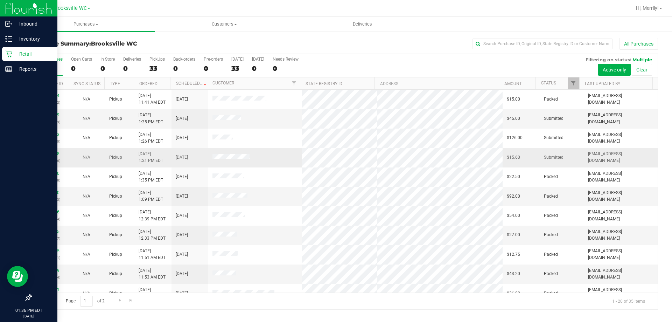
click at [52, 155] on link "11850018" at bounding box center [50, 153] width 20 height 5
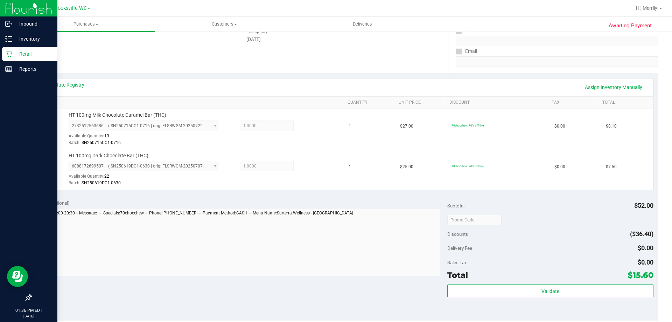
scroll to position [140, 0]
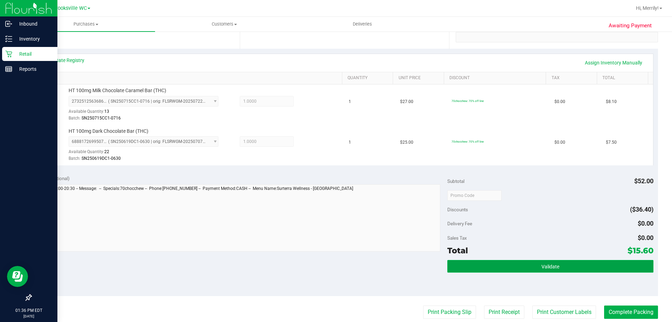
click at [540, 270] on button "Validate" at bounding box center [550, 266] width 206 height 13
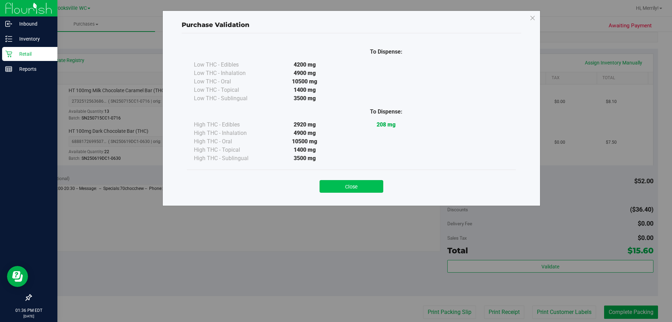
click at [351, 185] on button "Close" at bounding box center [352, 186] width 64 height 13
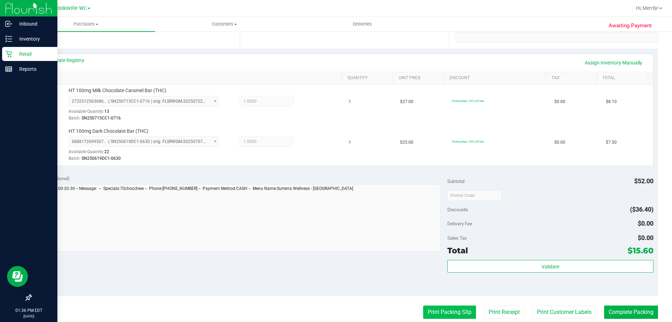
click at [454, 311] on button "Print Packing Slip" at bounding box center [449, 311] width 53 height 13
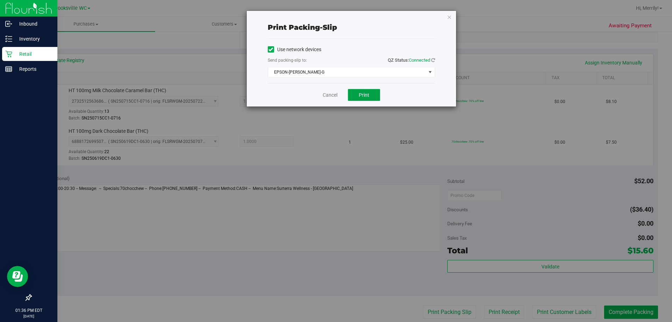
click at [364, 91] on button "Print" at bounding box center [364, 95] width 32 height 12
click at [332, 94] on link "Cancel" at bounding box center [330, 94] width 15 height 7
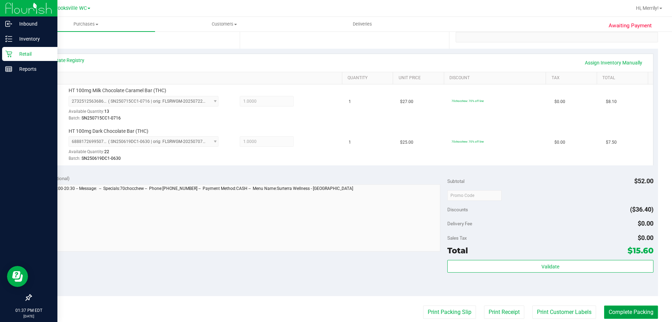
click at [623, 308] on button "Complete Packing" at bounding box center [631, 311] width 54 height 13
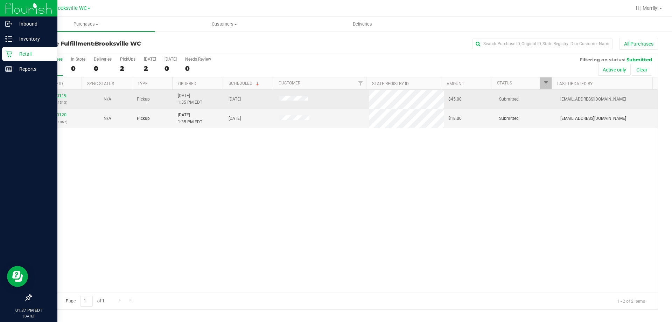
click at [59, 96] on link "11850119" at bounding box center [57, 95] width 20 height 5
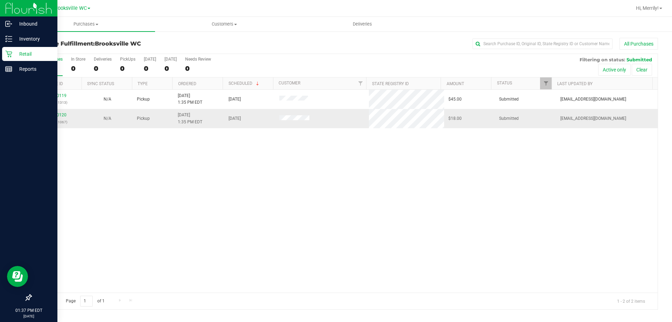
click at [54, 112] on div "11850120 (317321067)" at bounding box center [56, 118] width 42 height 13
click at [54, 113] on link "11850120" at bounding box center [57, 114] width 20 height 5
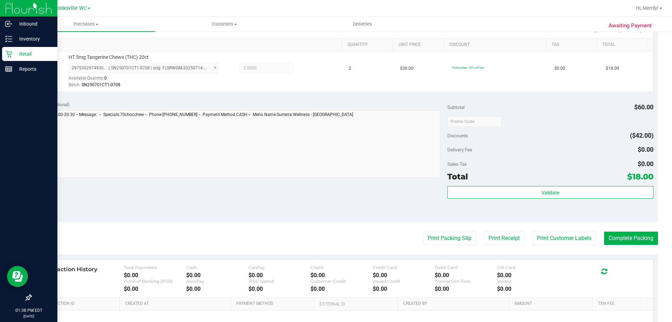
scroll to position [175, 0]
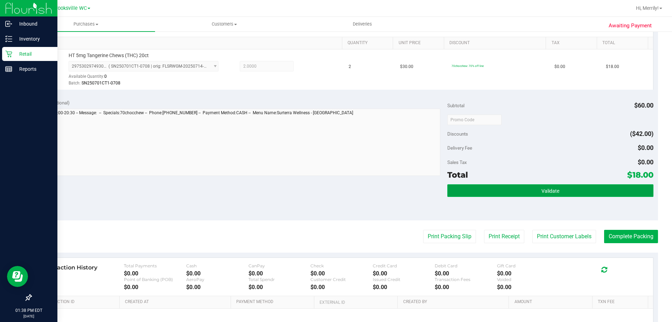
click at [552, 187] on button "Validate" at bounding box center [550, 190] width 206 height 13
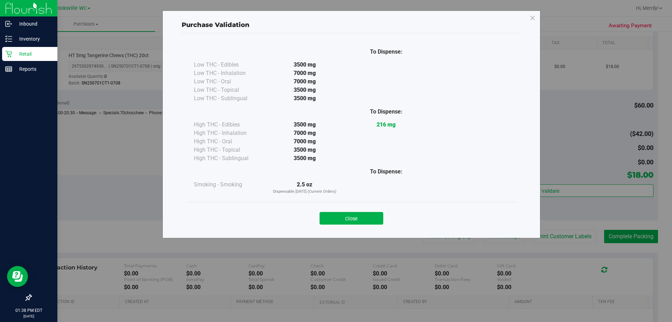
click at [348, 228] on div "Close" at bounding box center [351, 216] width 329 height 28
click at [349, 220] on button "Close" at bounding box center [352, 218] width 64 height 13
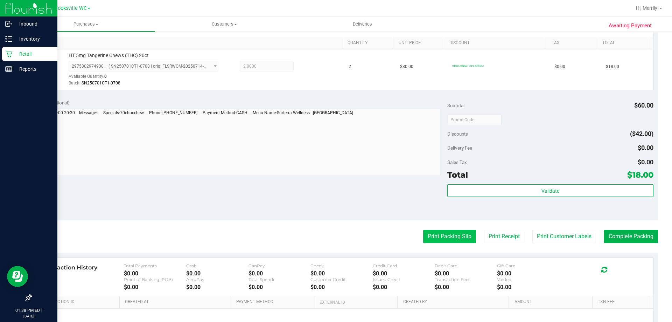
click at [435, 237] on button "Print Packing Slip" at bounding box center [449, 236] width 53 height 13
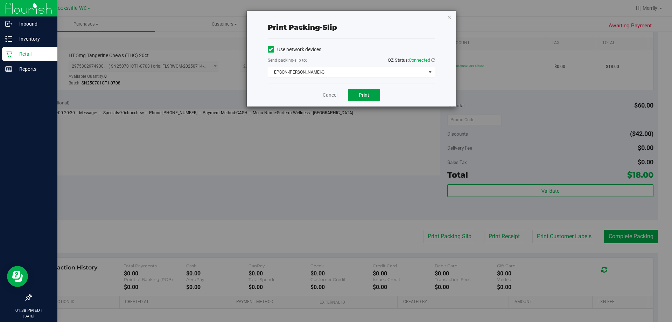
click at [367, 95] on span "Print" at bounding box center [364, 95] width 10 height 6
click at [331, 92] on link "Cancel" at bounding box center [330, 94] width 15 height 7
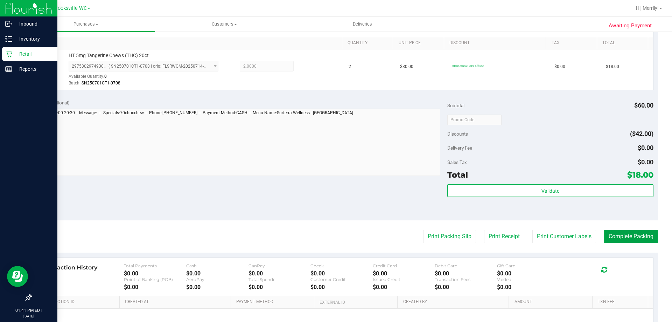
click at [616, 232] on button "Complete Packing" at bounding box center [631, 236] width 54 height 13
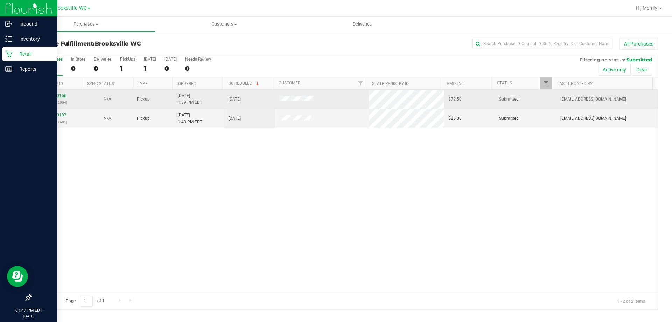
click at [54, 94] on link "11850156" at bounding box center [57, 95] width 20 height 5
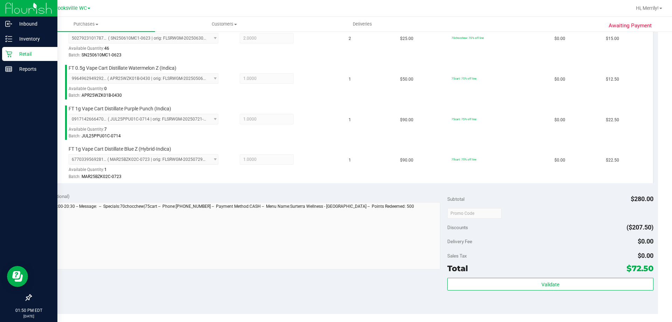
scroll to position [245, 0]
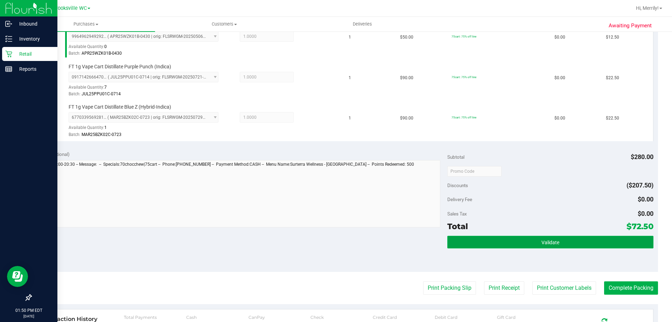
click at [532, 241] on button "Validate" at bounding box center [550, 242] width 206 height 13
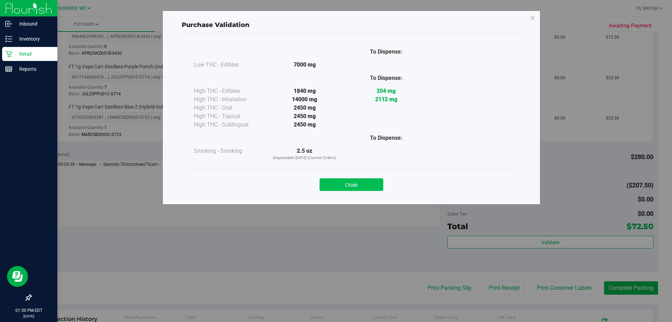
click at [349, 181] on button "Close" at bounding box center [352, 184] width 64 height 13
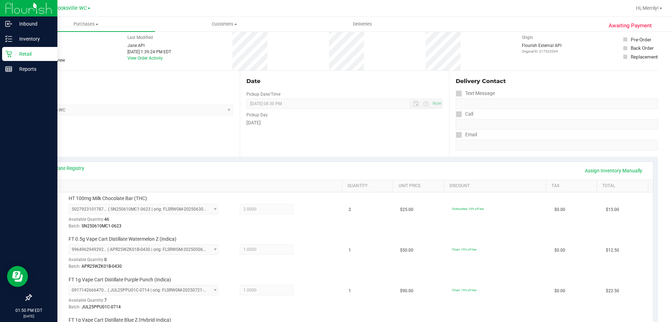
scroll to position [0, 0]
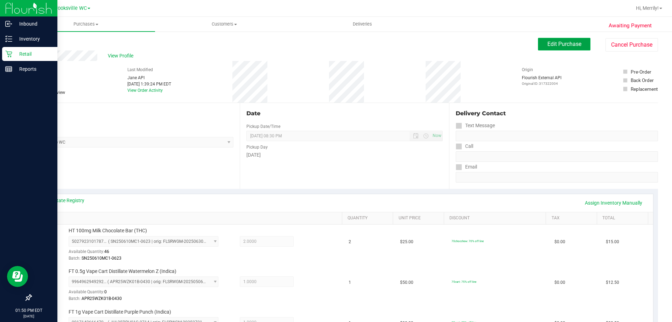
click at [547, 46] on span "Edit Purchase" at bounding box center [564, 44] width 34 height 7
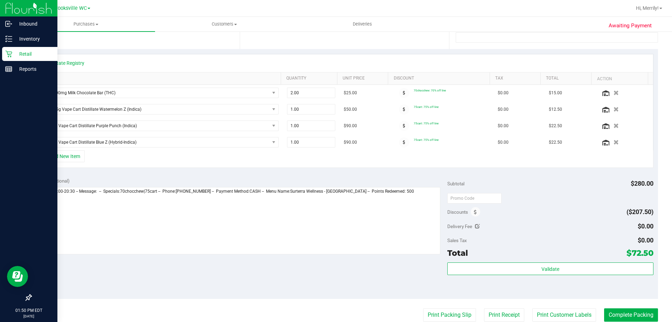
scroll to position [140, 0]
click at [474, 213] on icon at bounding box center [475, 211] width 3 height 5
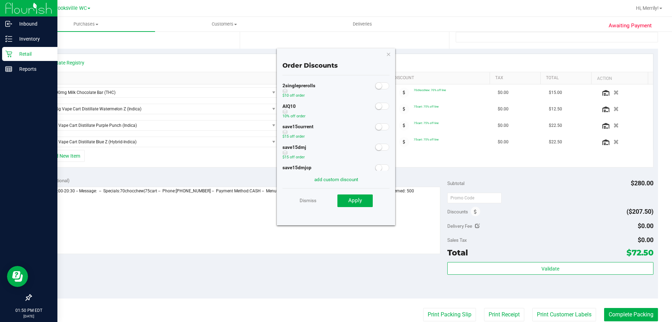
click at [378, 103] on span at bounding box center [382, 106] width 14 height 7
click at [352, 201] on span "Apply" at bounding box center [355, 200] width 14 height 6
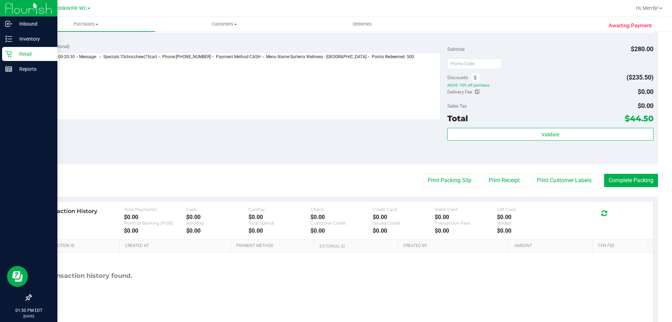
scroll to position [280, 0]
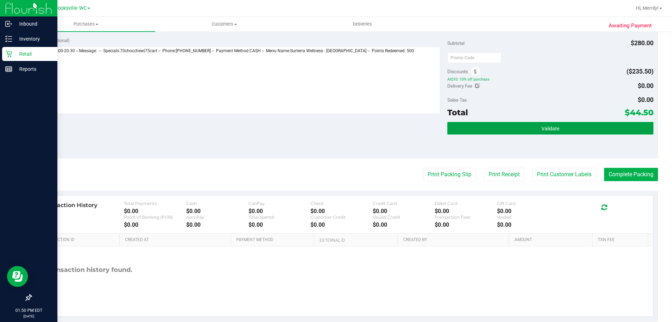
click at [485, 125] on button "Validate" at bounding box center [550, 128] width 206 height 13
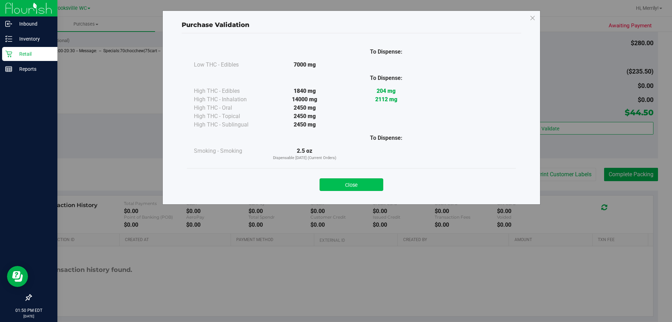
click at [354, 182] on button "Close" at bounding box center [352, 184] width 64 height 13
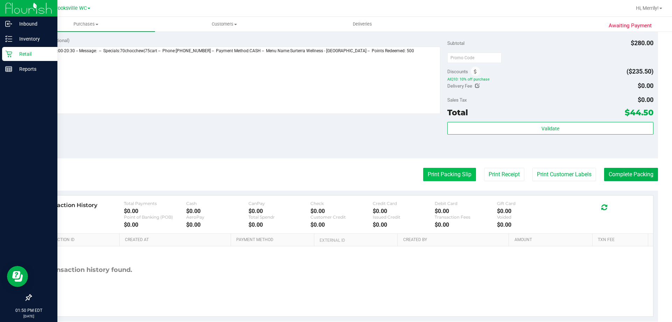
click at [450, 175] on button "Print Packing Slip" at bounding box center [449, 174] width 53 height 13
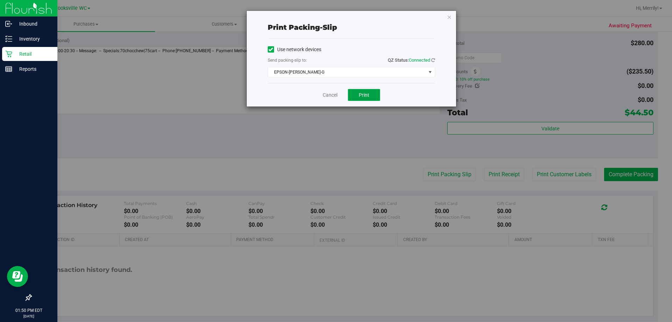
click at [371, 93] on button "Print" at bounding box center [364, 95] width 32 height 12
click at [329, 94] on link "Cancel" at bounding box center [330, 94] width 15 height 7
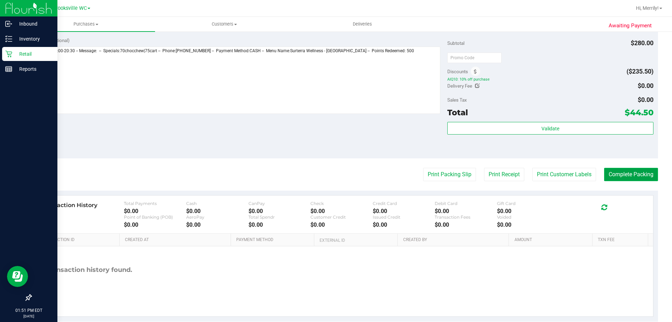
click at [627, 172] on button "Complete Packing" at bounding box center [631, 174] width 54 height 13
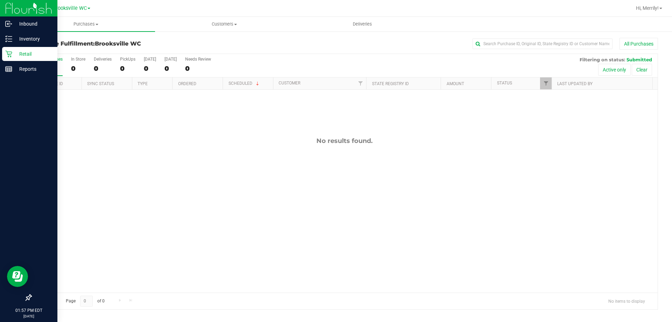
click at [127, 230] on div "No results found." at bounding box center [344, 215] width 626 height 250
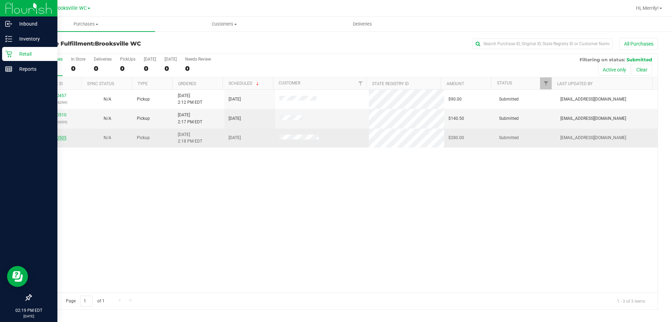
click at [59, 136] on link "11850505" at bounding box center [57, 137] width 20 height 5
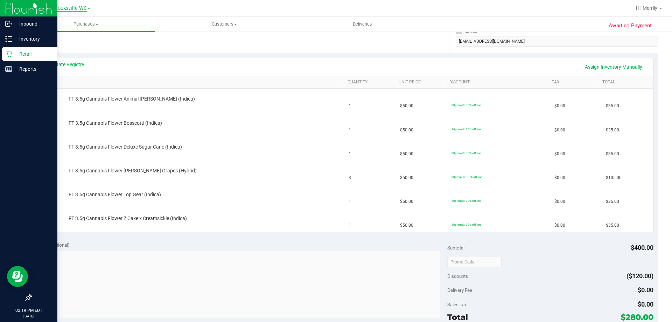
scroll to position [105, 0]
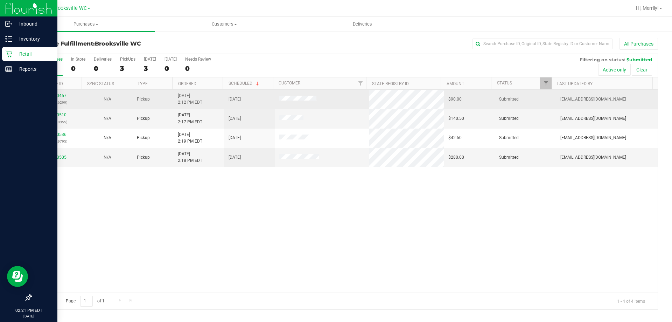
click at [56, 94] on link "11850457" at bounding box center [57, 95] width 20 height 5
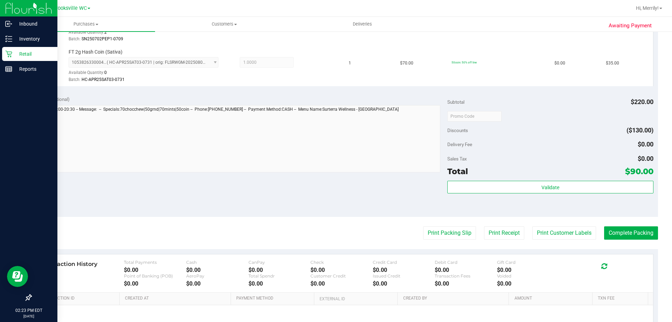
scroll to position [315, 0]
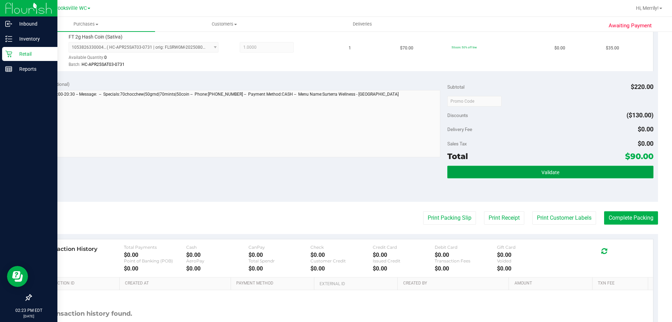
click at [541, 173] on span "Validate" at bounding box center [550, 172] width 18 height 6
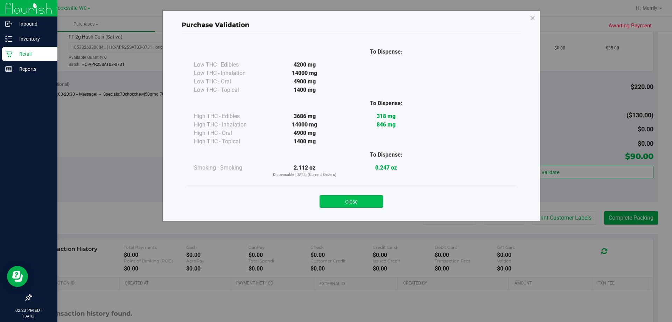
click at [345, 201] on button "Close" at bounding box center [352, 201] width 64 height 13
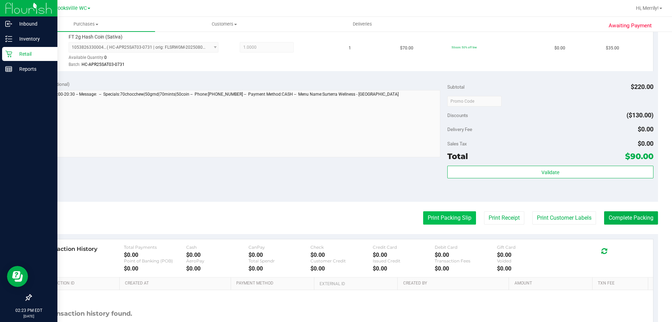
click at [445, 220] on button "Print Packing Slip" at bounding box center [449, 217] width 53 height 13
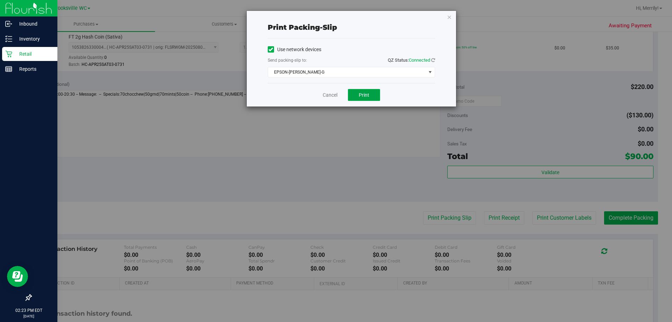
click at [356, 93] on button "Print" at bounding box center [364, 95] width 32 height 12
click at [330, 96] on link "Cancel" at bounding box center [330, 94] width 15 height 7
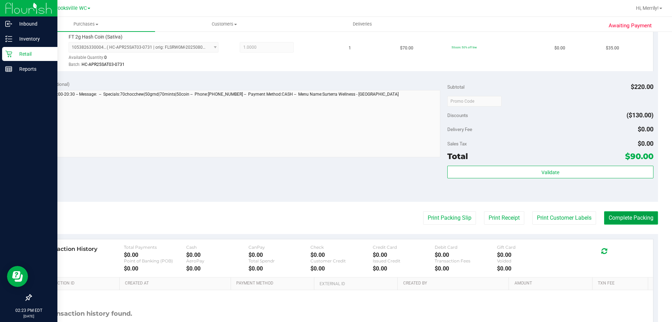
click at [637, 218] on button "Complete Packing" at bounding box center [631, 217] width 54 height 13
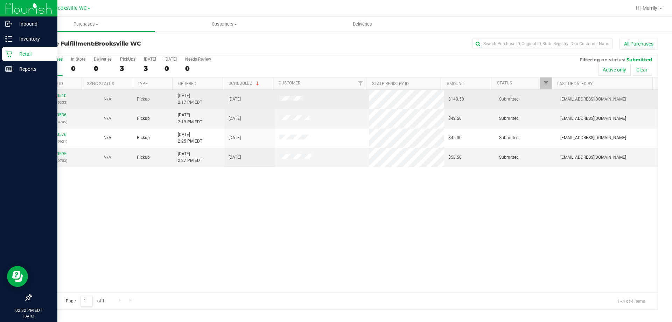
click at [58, 97] on link "11850510" at bounding box center [57, 95] width 20 height 5
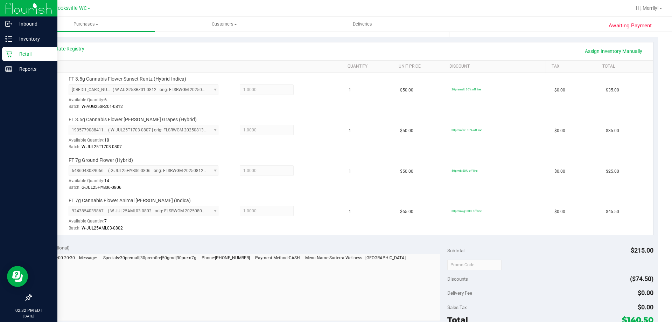
scroll to position [245, 0]
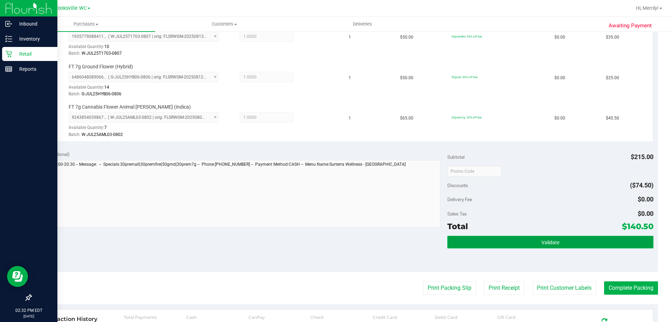
click at [509, 242] on button "Validate" at bounding box center [550, 242] width 206 height 13
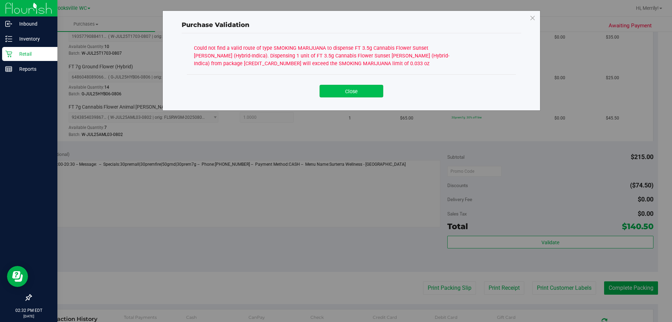
click at [353, 92] on button "Close" at bounding box center [352, 91] width 64 height 13
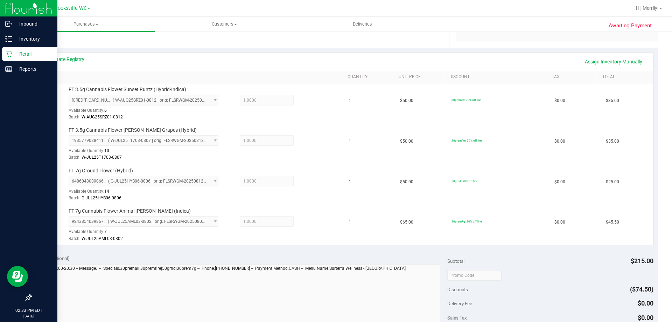
scroll to position [140, 0]
click at [71, 59] on link "View State Registry" at bounding box center [63, 60] width 42 height 7
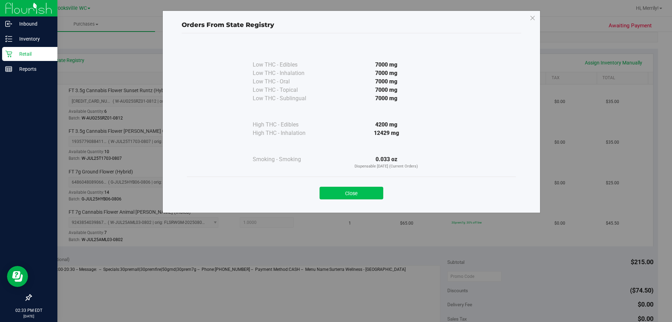
click at [361, 190] on button "Close" at bounding box center [352, 193] width 64 height 13
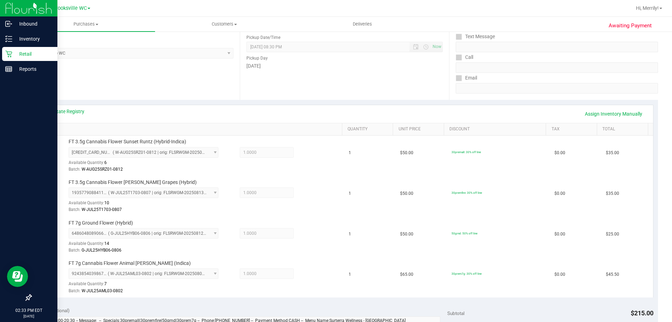
scroll to position [35, 0]
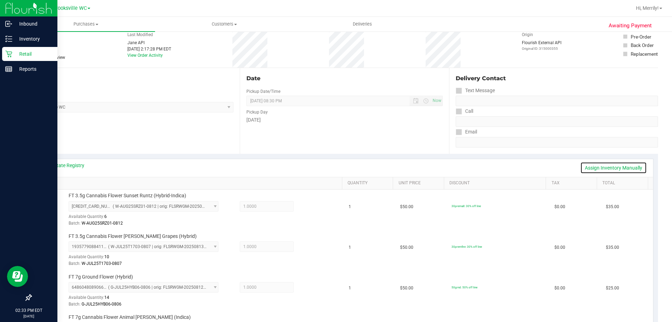
click at [596, 164] on link "Assign Inventory Manually" at bounding box center [613, 168] width 66 height 12
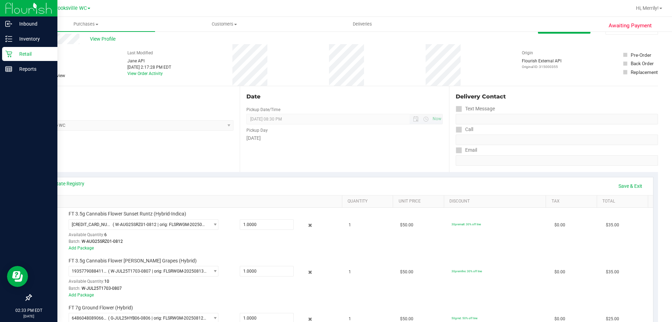
scroll to position [0, 0]
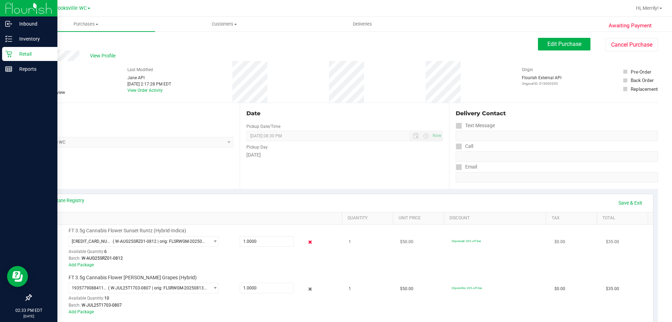
click at [307, 239] on icon at bounding box center [310, 242] width 7 height 8
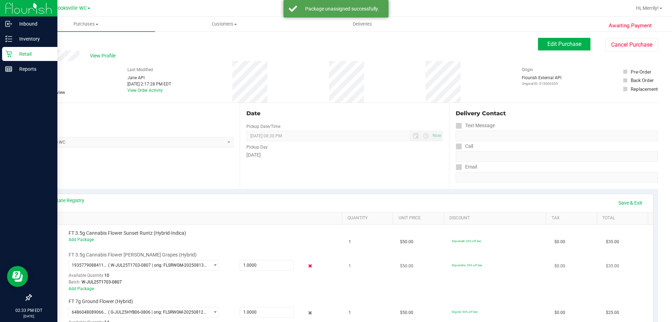
click at [307, 263] on icon at bounding box center [310, 266] width 7 height 8
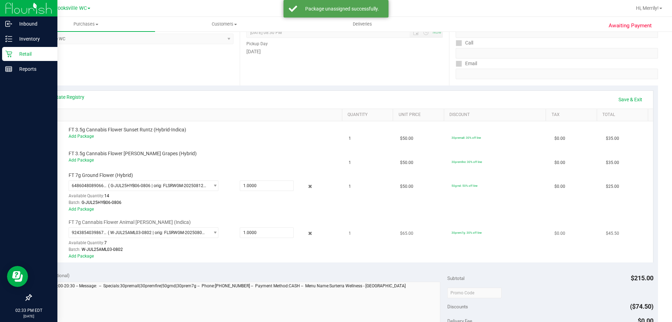
scroll to position [105, 0]
click at [307, 184] on icon at bounding box center [310, 185] width 7 height 8
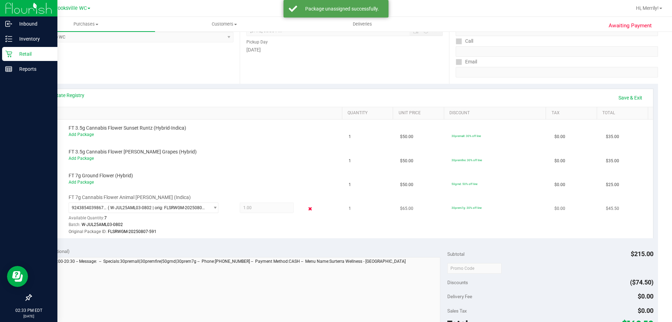
click at [307, 209] on icon at bounding box center [310, 208] width 7 height 8
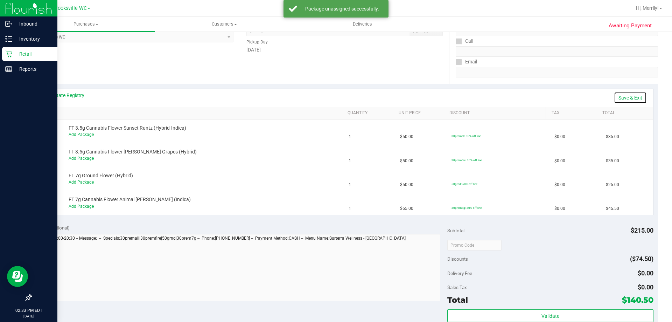
click at [626, 99] on link "Save & Exit" at bounding box center [630, 98] width 33 height 12
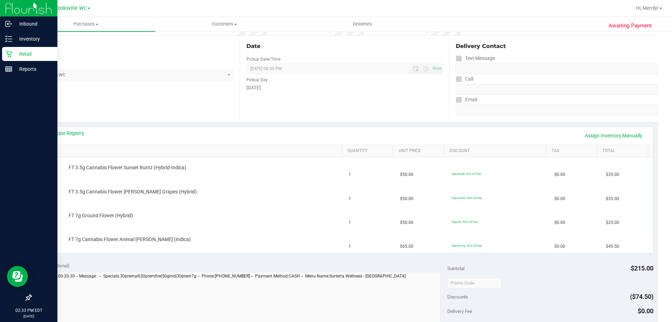
scroll to position [0, 0]
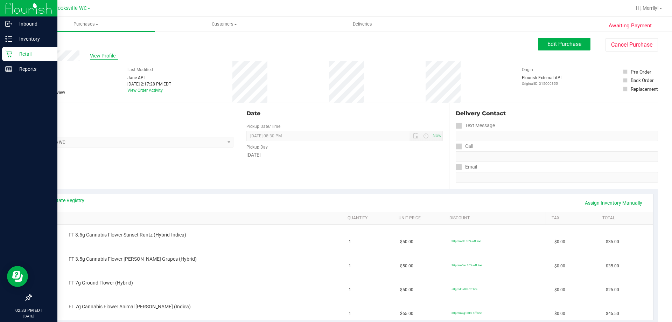
click at [105, 54] on span "View Profile" at bounding box center [104, 55] width 28 height 7
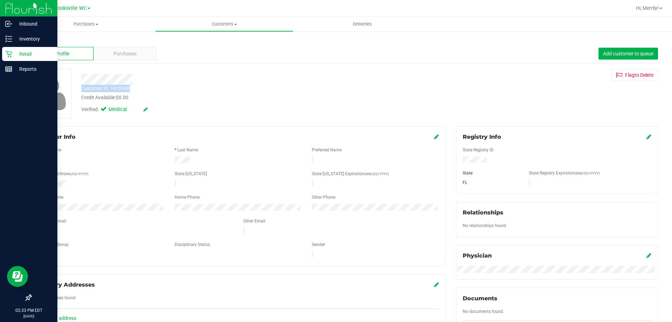
drag, startPoint x: 82, startPoint y: 87, endPoint x: 132, endPoint y: 87, distance: 50.0
click at [132, 87] on div "Customer ID: 1615948 Credit Available: $0.00" at bounding box center [235, 93] width 319 height 16
copy div "Customer ID: 1615948"
click at [177, 75] on div at bounding box center [235, 79] width 319 height 11
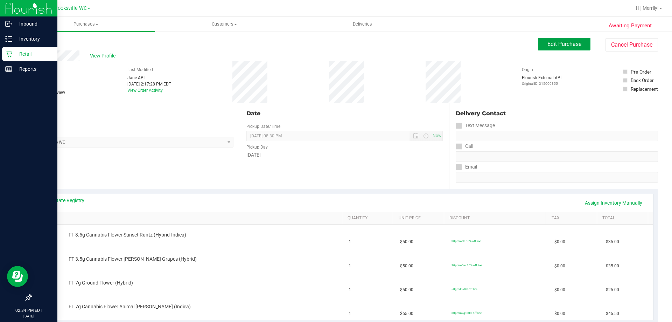
drag, startPoint x: 576, startPoint y: 44, endPoint x: 527, endPoint y: 44, distance: 48.6
click at [575, 44] on span "Edit Purchase" at bounding box center [564, 44] width 34 height 7
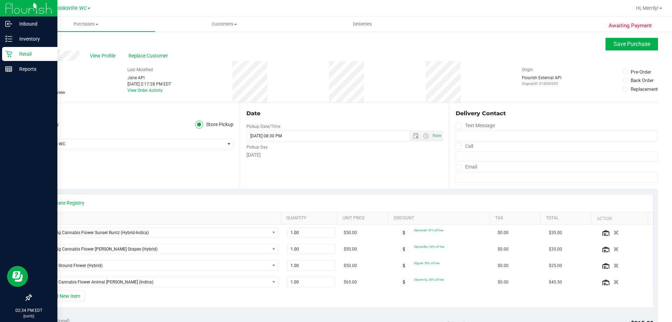
click at [34, 92] on icon at bounding box center [34, 92] width 5 height 0
click at [0, 0] on input "Needs review" at bounding box center [0, 0] width 0 height 0
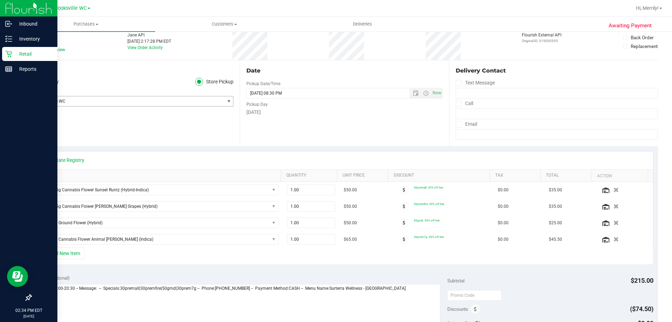
scroll to position [105, 0]
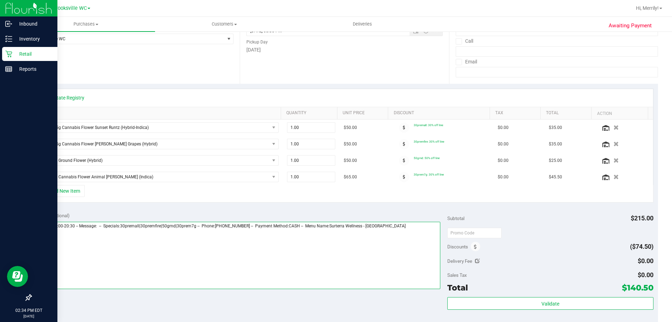
click at [411, 225] on textarea at bounding box center [238, 255] width 405 height 67
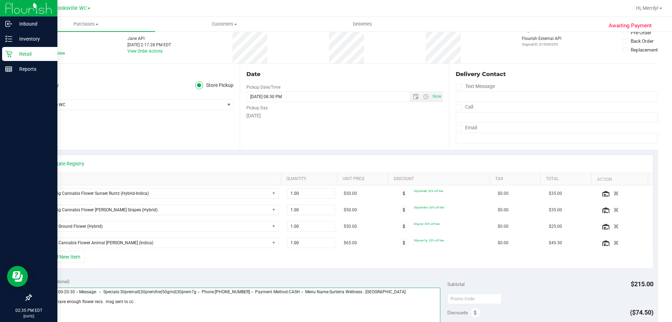
scroll to position [0, 0]
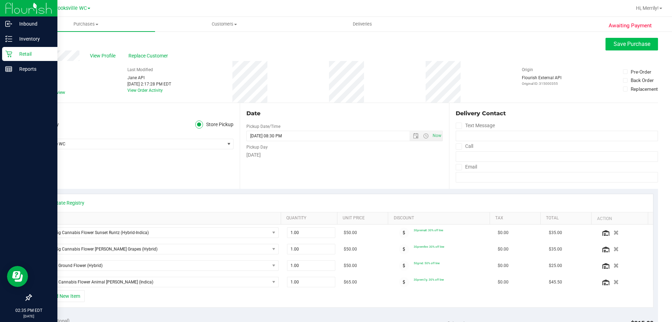
type textarea "Tuesday 08/26/2025 09:00-20:30 -- Message: -- Specials:30premall|30premfire|50g…"
click at [618, 44] on span "Save Purchase" at bounding box center [631, 44] width 37 height 7
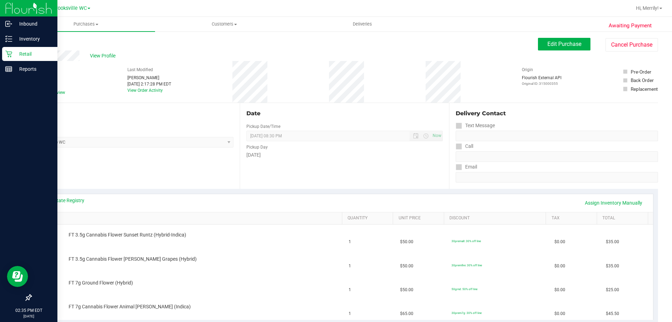
click at [6, 51] on icon at bounding box center [8, 54] width 7 height 7
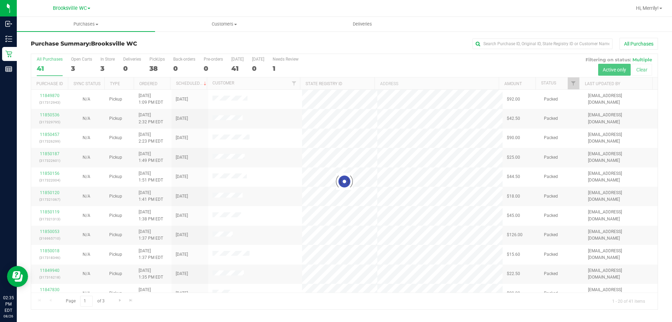
click at [549, 81] on div at bounding box center [344, 181] width 626 height 255
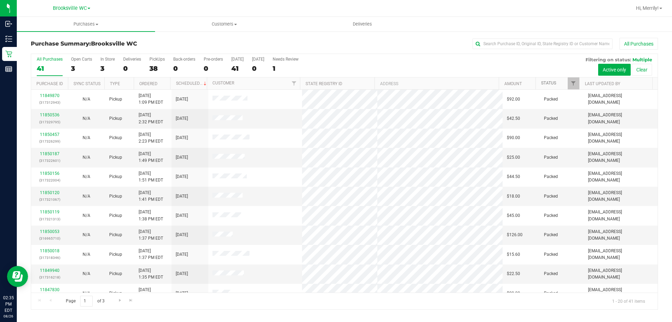
click at [548, 82] on link "Status" at bounding box center [548, 82] width 15 height 5
click at [547, 86] on th "Status" at bounding box center [557, 83] width 44 height 12
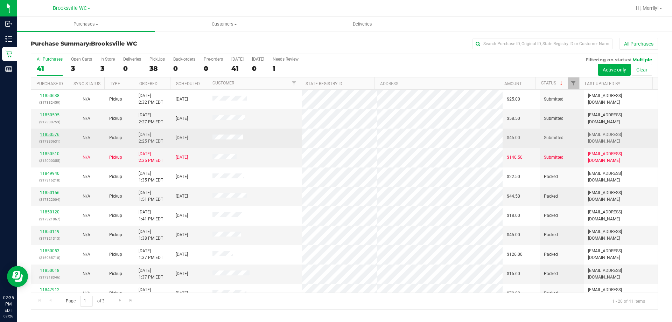
click at [47, 135] on link "11850576" at bounding box center [50, 134] width 20 height 5
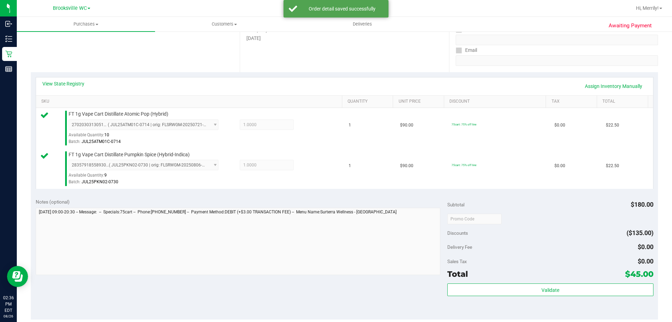
scroll to position [175, 0]
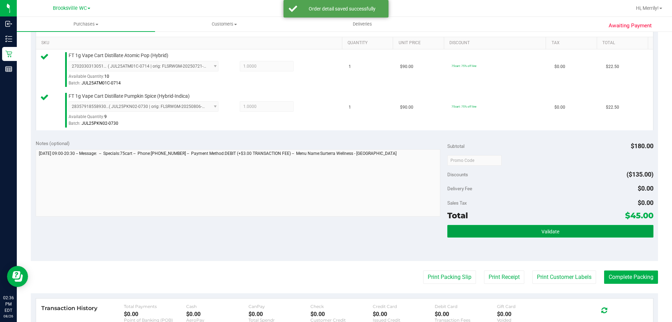
click at [533, 234] on button "Validate" at bounding box center [550, 231] width 206 height 13
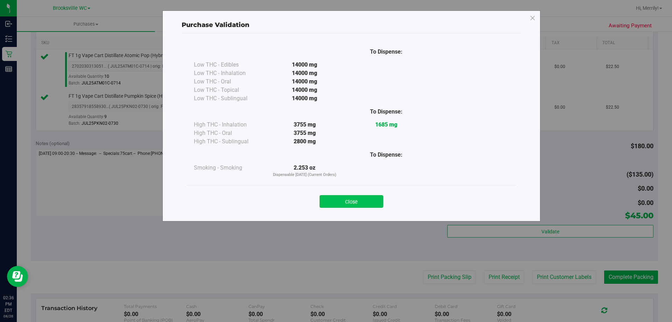
click at [360, 196] on button "Close" at bounding box center [352, 201] width 64 height 13
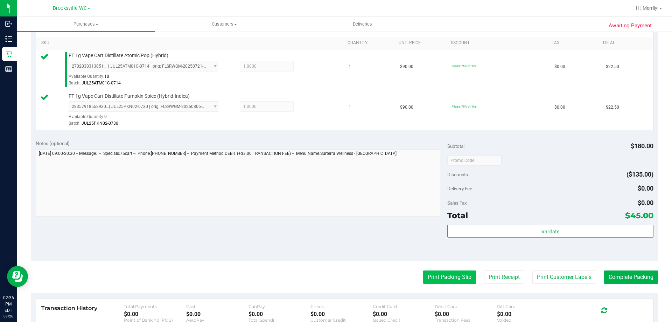
click at [441, 276] on button "Print Packing Slip" at bounding box center [449, 276] width 53 height 13
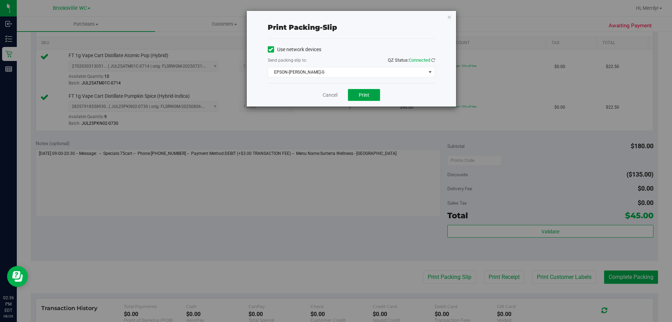
click at [361, 91] on button "Print" at bounding box center [364, 95] width 32 height 12
click at [330, 93] on link "Cancel" at bounding box center [330, 94] width 15 height 7
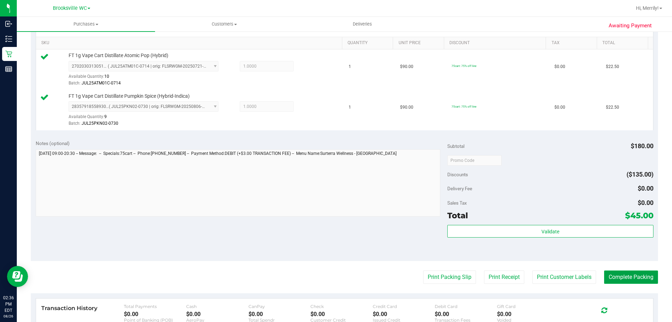
click at [623, 271] on button "Complete Packing" at bounding box center [631, 276] width 54 height 13
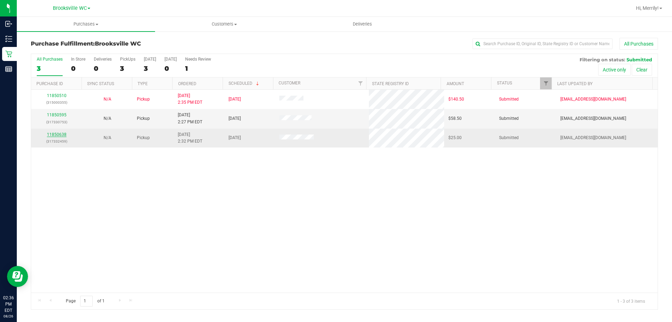
click at [59, 133] on link "11850638" at bounding box center [57, 134] width 20 height 5
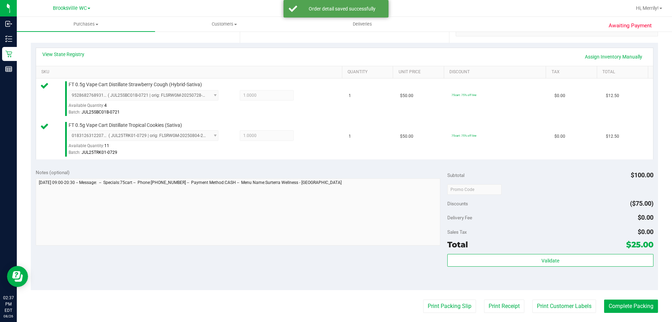
scroll to position [175, 0]
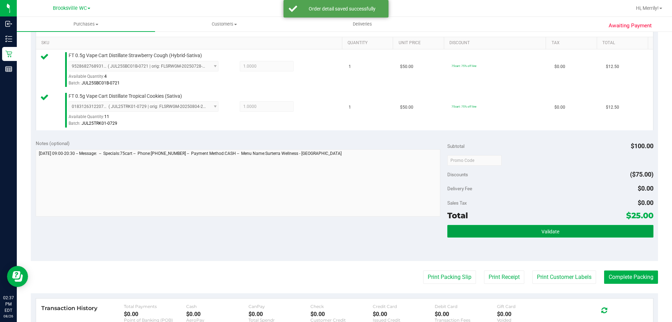
click at [552, 233] on span "Validate" at bounding box center [550, 232] width 18 height 6
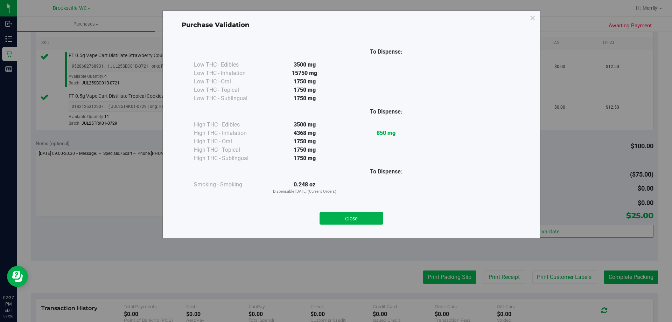
drag, startPoint x: 367, startPoint y: 219, endPoint x: 447, endPoint y: 271, distance: 95.1
click at [367, 219] on button "Close" at bounding box center [352, 218] width 64 height 13
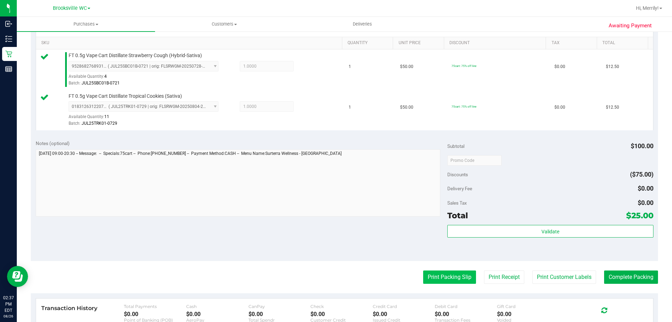
click at [446, 276] on button "Print Packing Slip" at bounding box center [449, 276] width 53 height 13
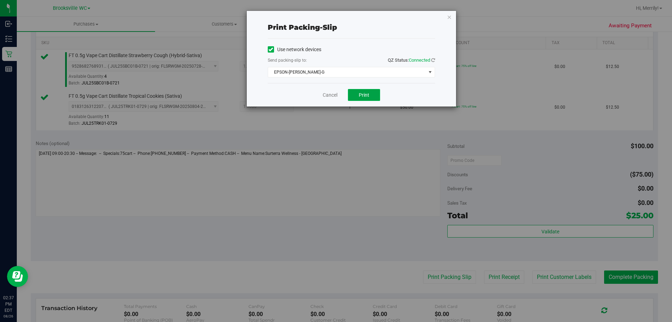
click at [367, 94] on span "Print" at bounding box center [364, 95] width 10 height 6
click at [332, 94] on link "Cancel" at bounding box center [330, 94] width 15 height 7
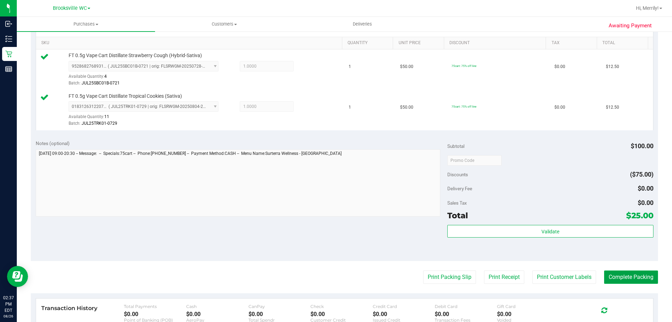
drag, startPoint x: 613, startPoint y: 276, endPoint x: 618, endPoint y: 264, distance: 14.1
click at [615, 267] on purchase-details "Back Edit Purchase Cancel Purchase View Profile # 11850638 BioTrack ID: - Submi…" at bounding box center [344, 143] width 627 height 561
click at [628, 274] on button "Complete Packing" at bounding box center [631, 276] width 54 height 13
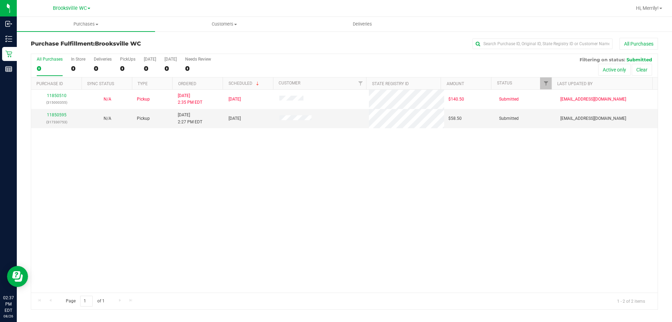
drag, startPoint x: 77, startPoint y: 233, endPoint x: 79, endPoint y: 227, distance: 7.0
click at [77, 233] on div "11850510 (315000355) N/A Pickup 8/26/2025 2:35 PM EDT 8/26/2025 $140.50 Submitt…" at bounding box center [344, 191] width 626 height 203
click at [139, 236] on div "11850510 (315000355) N/A Pickup 8/26/2025 2:35 PM EDT 8/26/2025 $140.50 Submitt…" at bounding box center [344, 191] width 626 height 203
click at [146, 222] on div "11850510 (315000355) N/A Pickup 8/26/2025 2:35 PM EDT 8/26/2025 $140.50 Submitt…" at bounding box center [344, 191] width 626 height 203
click at [58, 113] on link "11850595" at bounding box center [57, 114] width 20 height 5
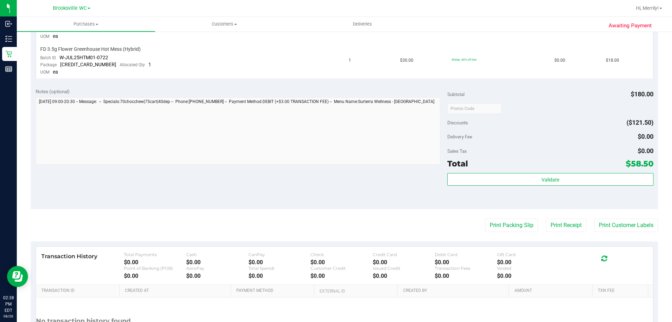
scroll to position [105, 0]
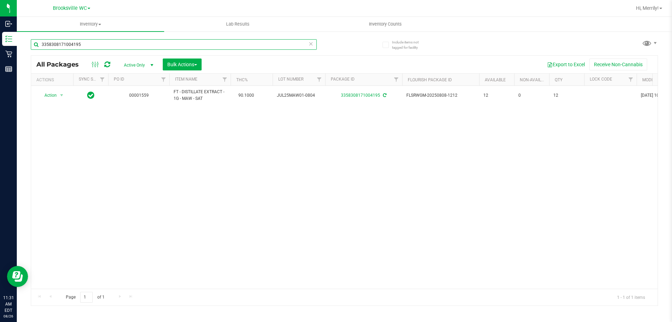
click at [99, 45] on input "3358308171004195" at bounding box center [174, 44] width 286 height 10
click at [98, 45] on input "3358308171004195" at bounding box center [174, 44] width 286 height 10
type input "4782532044890697"
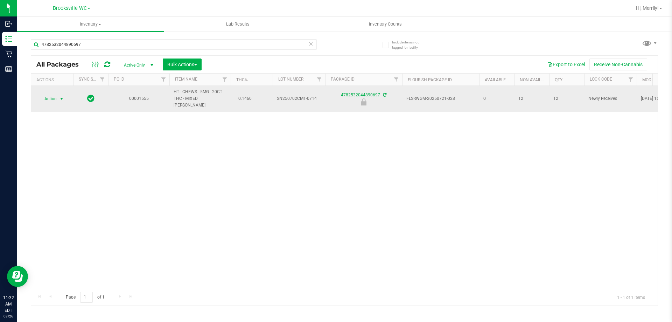
click at [61, 96] on span "select" at bounding box center [62, 99] width 6 height 6
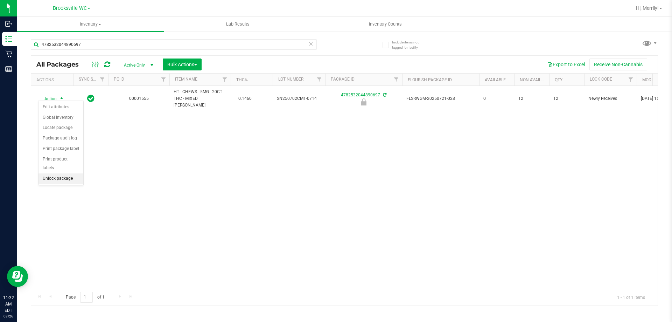
click at [57, 173] on li "Unlock package" at bounding box center [60, 178] width 45 height 10
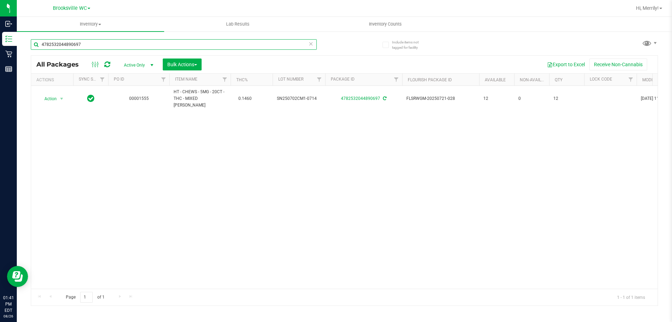
click at [89, 41] on input "4782532044890697" at bounding box center [174, 44] width 286 height 10
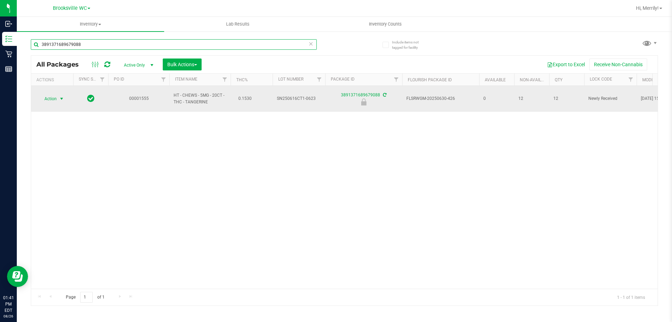
type input "3891371689679088"
click at [61, 96] on span "select" at bounding box center [62, 99] width 6 height 6
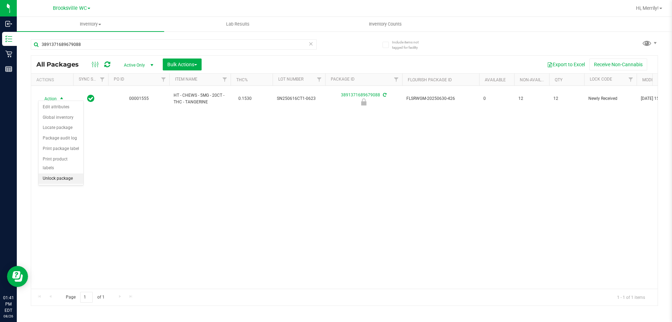
click at [67, 173] on li "Unlock package" at bounding box center [60, 178] width 45 height 10
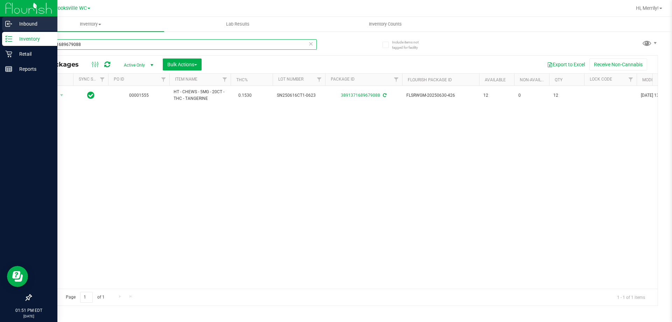
drag, startPoint x: 83, startPoint y: 42, endPoint x: 0, endPoint y: 18, distance: 86.0
click at [0, 36] on div "Inbound Inventory Retail Reports 01:51 PM EDT [DATE] 08/26 [GEOGRAPHIC_DATA] Hi…" at bounding box center [336, 161] width 672 height 322
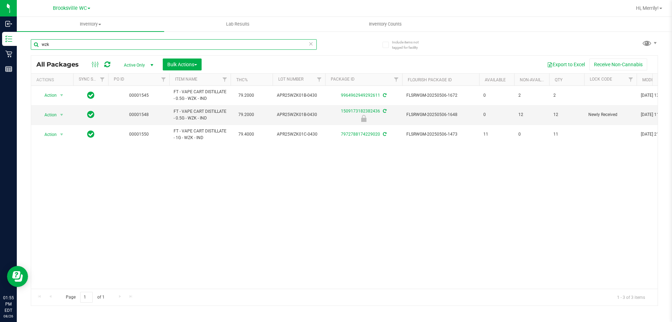
type input "wzk"
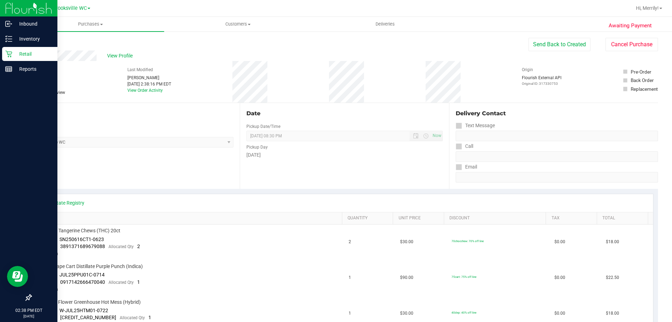
click at [10, 52] on icon at bounding box center [8, 53] width 7 height 7
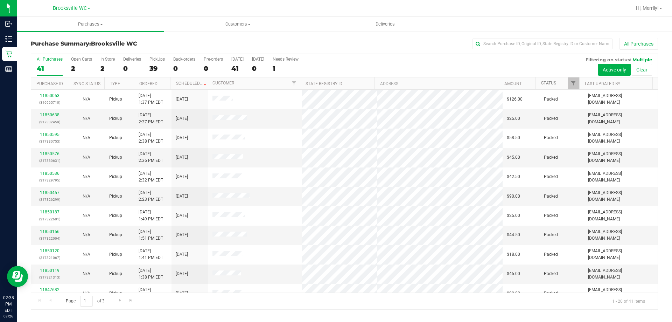
click at [551, 84] on link "Status" at bounding box center [548, 82] width 15 height 5
click at [551, 84] on link "Status" at bounding box center [552, 82] width 23 height 5
click at [241, 37] on div "Purchase Summary: [GEOGRAPHIC_DATA] WC All Purchases All Purchases 41 Open Cart…" at bounding box center [344, 174] width 655 height 286
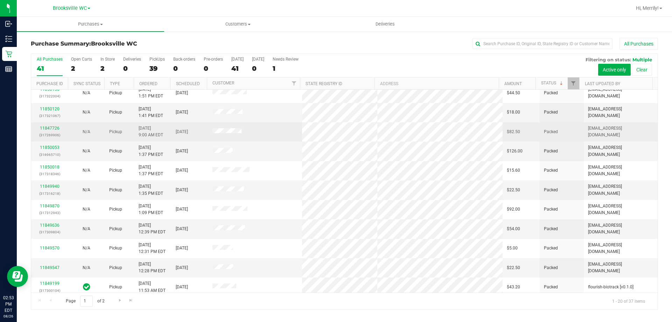
scroll to position [185, 0]
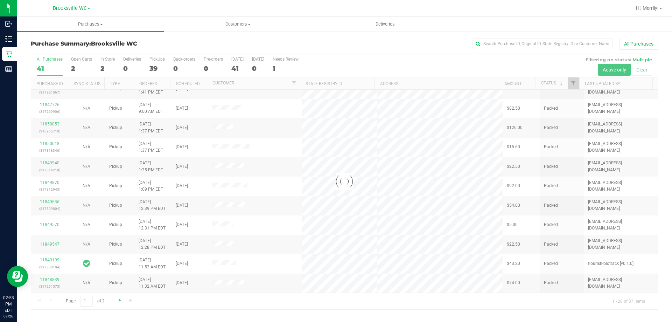
click at [119, 300] on div at bounding box center [344, 181] width 626 height 255
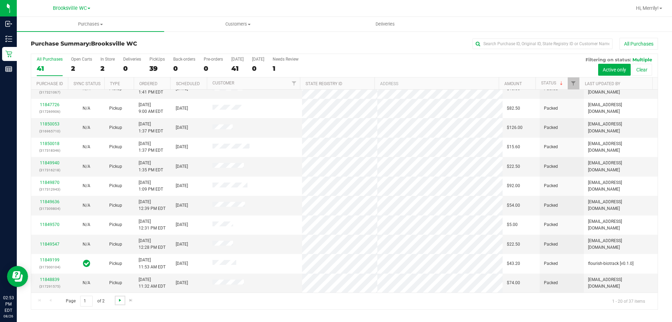
click at [120, 300] on span "Go to the next page" at bounding box center [120, 300] width 6 height 6
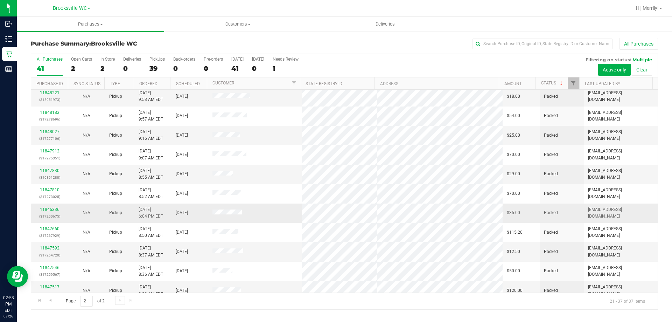
scroll to position [0, 0]
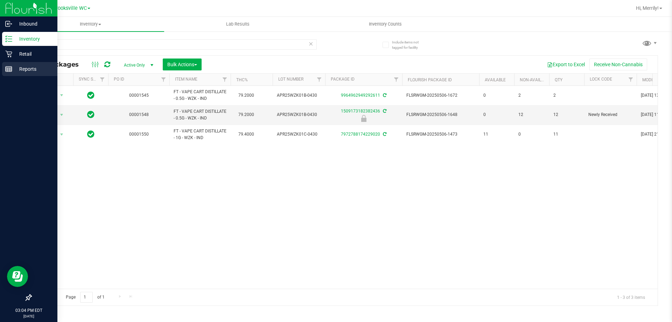
click at [8, 68] on icon at bounding box center [8, 68] width 7 height 7
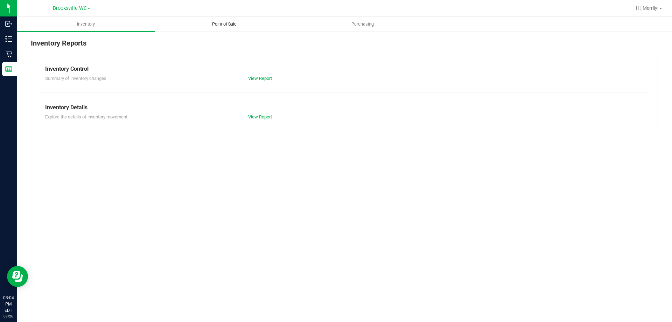
click at [227, 24] on span "Point of Sale" at bounding box center [224, 24] width 43 height 6
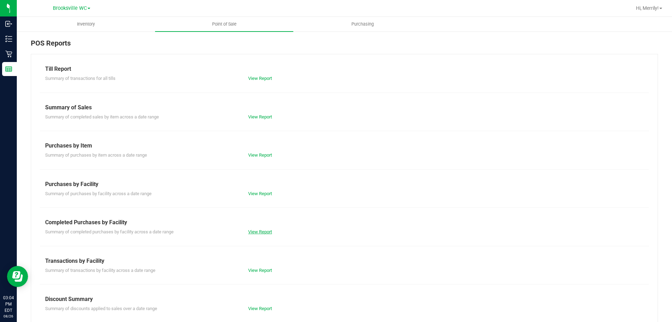
click at [262, 232] on link "View Report" at bounding box center [260, 231] width 24 height 5
